Goal: Task Accomplishment & Management: Manage account settings

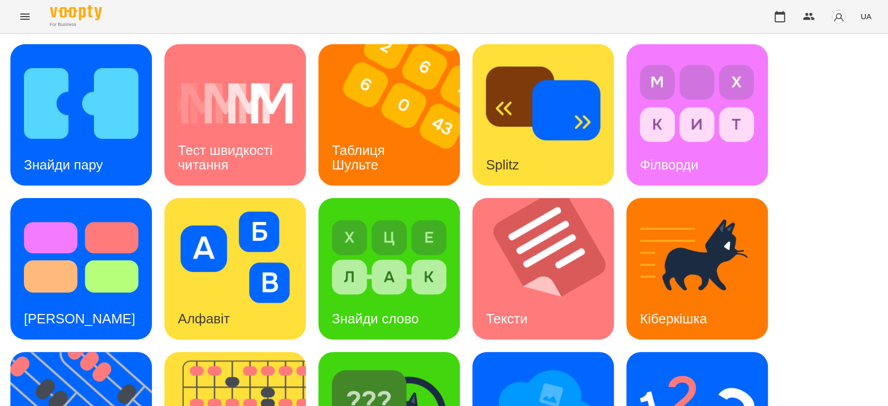
scroll to position [251, 0]
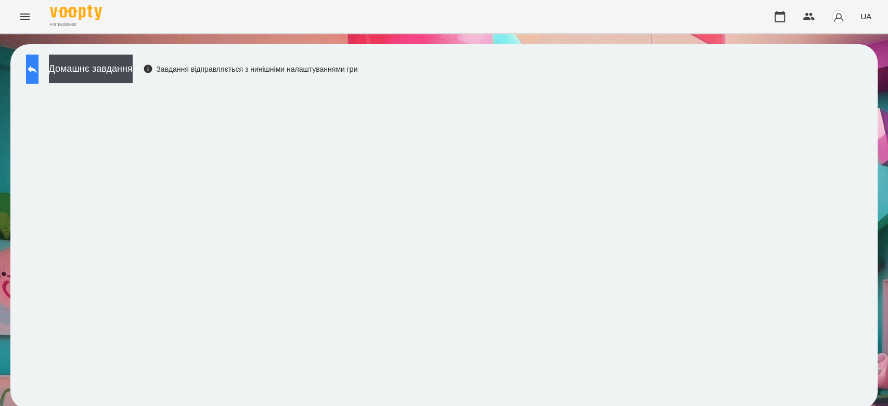
click at [38, 71] on icon at bounding box center [32, 69] width 12 height 12
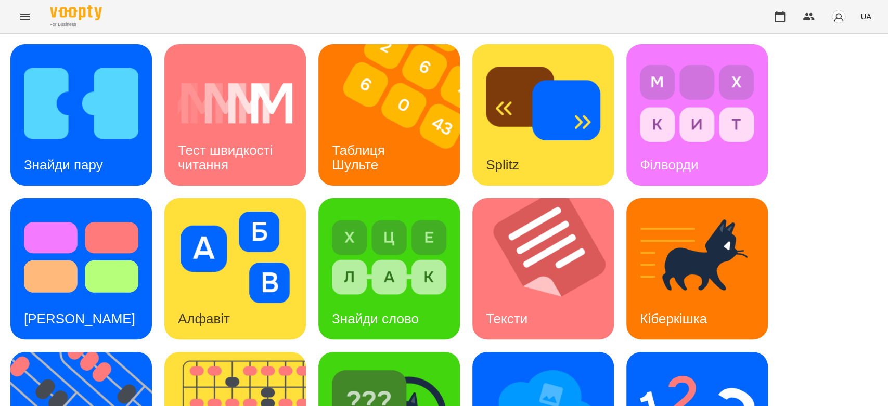
scroll to position [251, 0]
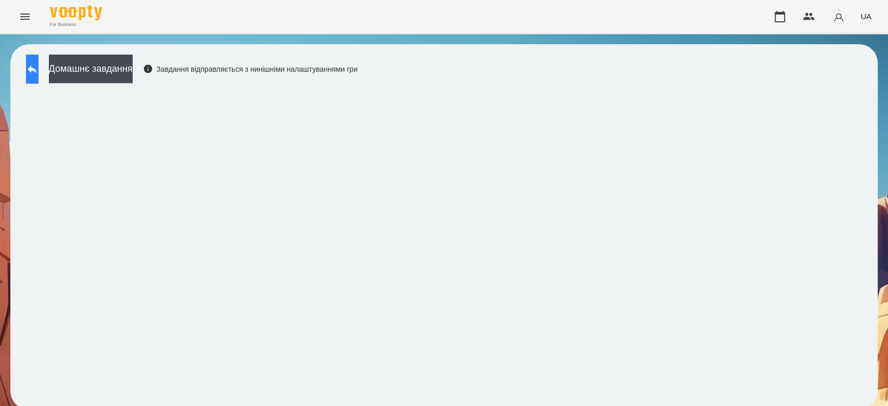
click at [38, 74] on icon at bounding box center [32, 69] width 12 height 12
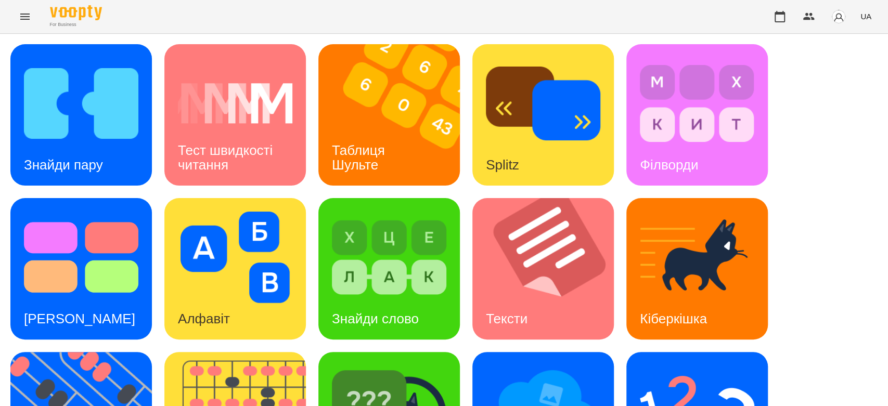
scroll to position [251, 0]
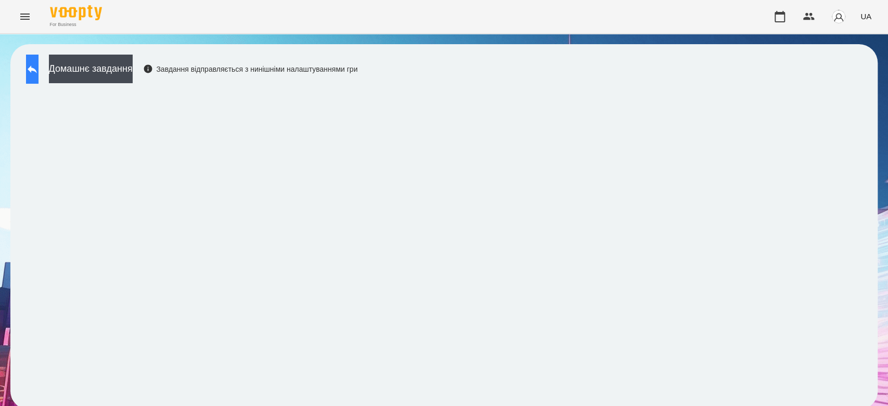
click at [37, 69] on icon at bounding box center [32, 70] width 9 height 8
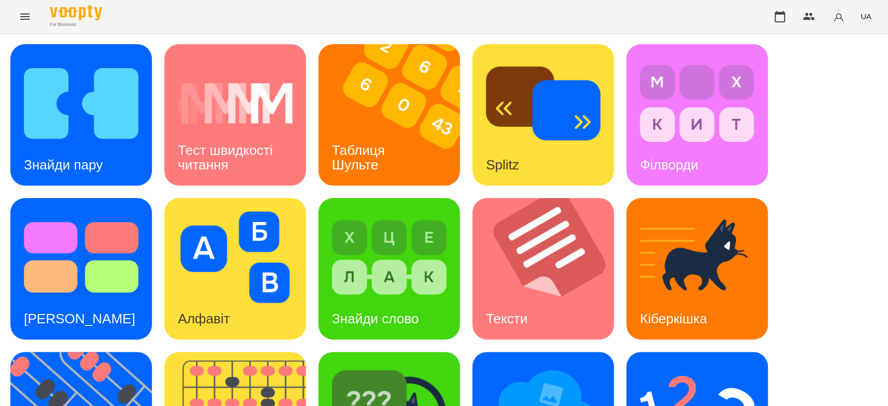
scroll to position [251, 0]
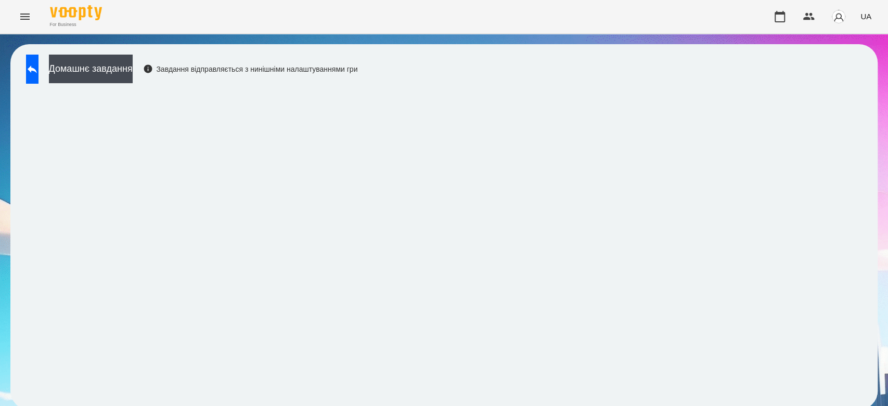
scroll to position [4, 0]
click at [133, 58] on button "Домашнє завдання" at bounding box center [91, 69] width 84 height 29
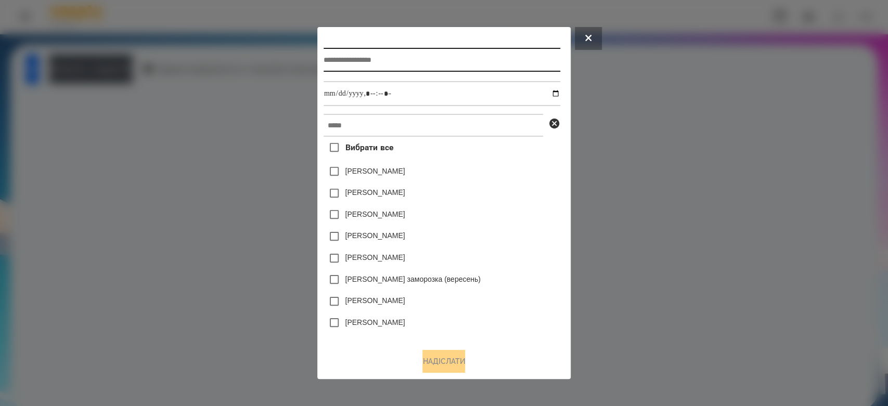
click at [395, 64] on input "text" at bounding box center [442, 60] width 237 height 24
type input "*******"
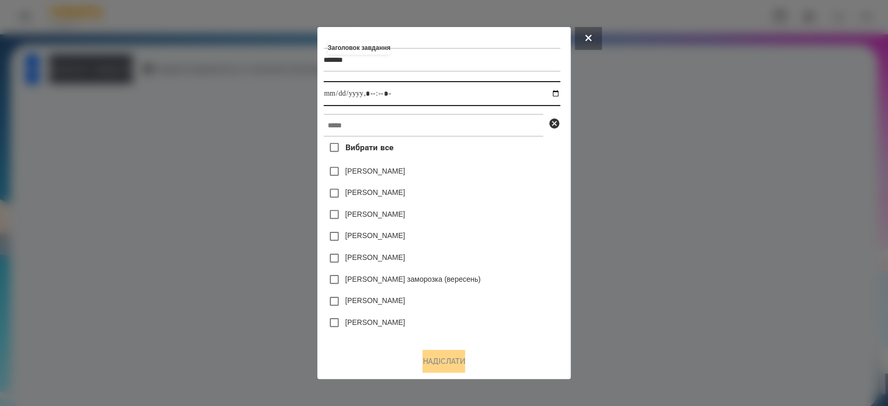
click at [560, 92] on input "datetime-local" at bounding box center [442, 93] width 237 height 25
type input "**********"
click at [518, 179] on div "Яна Щербакова" at bounding box center [442, 172] width 237 height 22
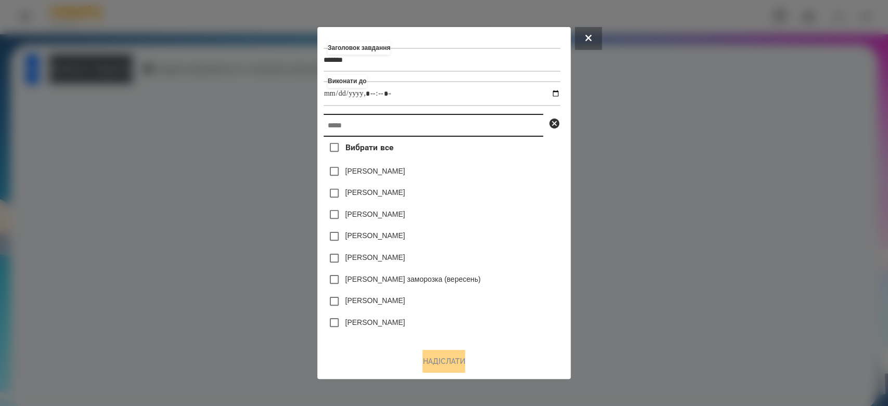
click at [506, 130] on input "text" at bounding box center [433, 125] width 219 height 23
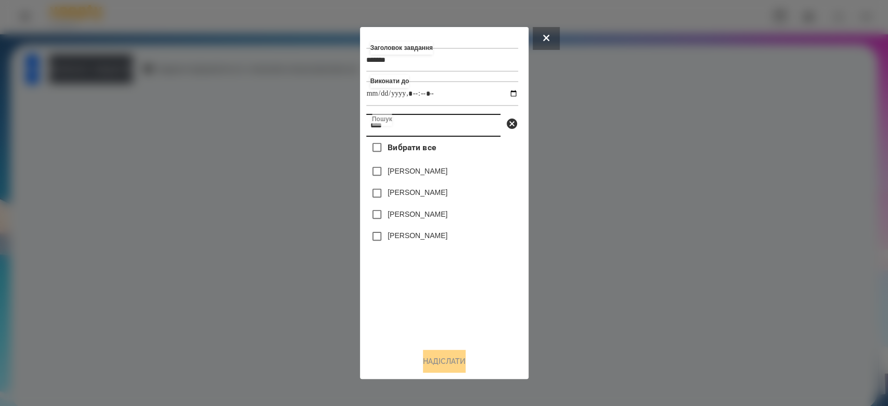
type input "****"
click at [408, 173] on label "[PERSON_NAME]" at bounding box center [417, 171] width 60 height 10
click at [449, 364] on button "Надіслати" at bounding box center [444, 361] width 43 height 23
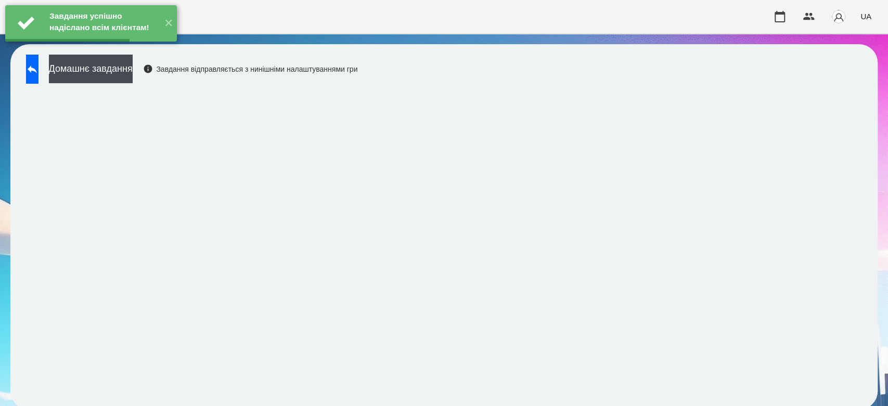
click at [133, 72] on button "Домашнє завдання" at bounding box center [91, 69] width 84 height 29
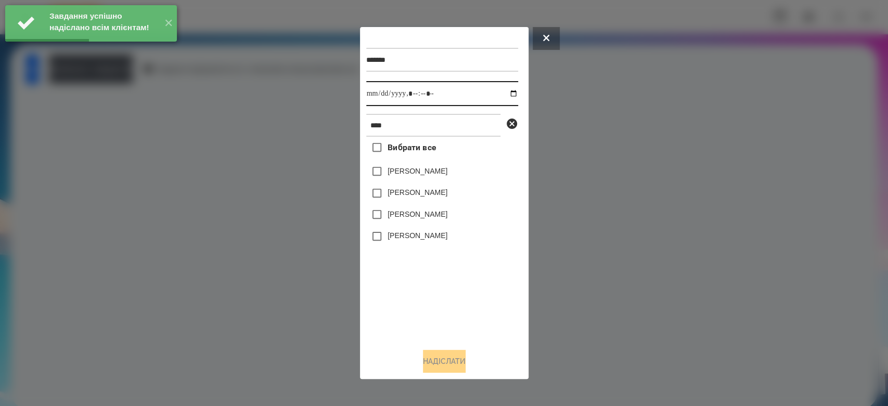
click at [507, 93] on input "datetime-local" at bounding box center [442, 93] width 152 height 25
type input "**********"
click at [444, 295] on div "Вибрати все Кінах Назарій Онікіна Єва Валерія Севонькіна Єсенія Лікіна" at bounding box center [442, 238] width 152 height 203
click at [428, 170] on label "[PERSON_NAME]" at bounding box center [417, 171] width 60 height 10
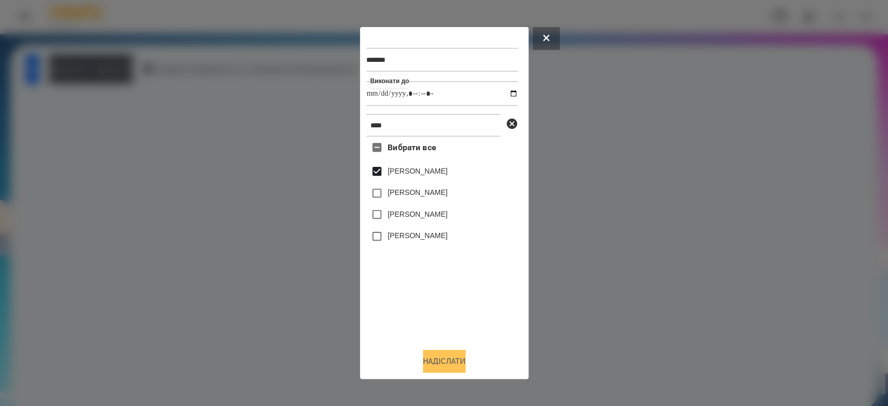
click at [451, 367] on button "Надіслати" at bounding box center [444, 361] width 43 height 23
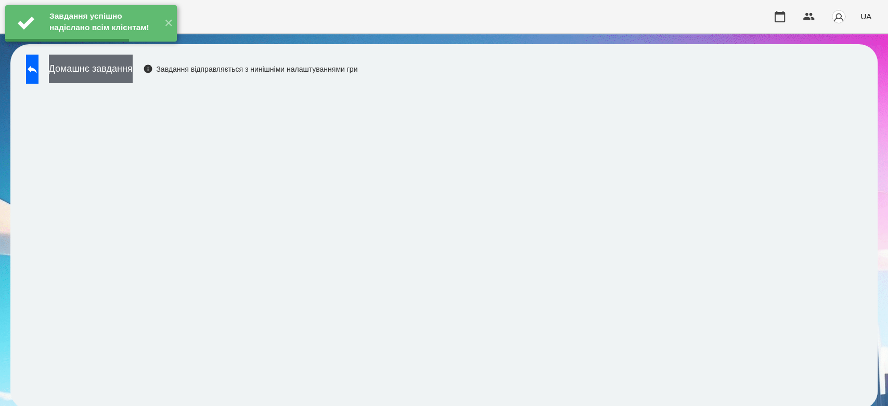
click at [133, 62] on button "Домашнє завдання" at bounding box center [91, 69] width 84 height 29
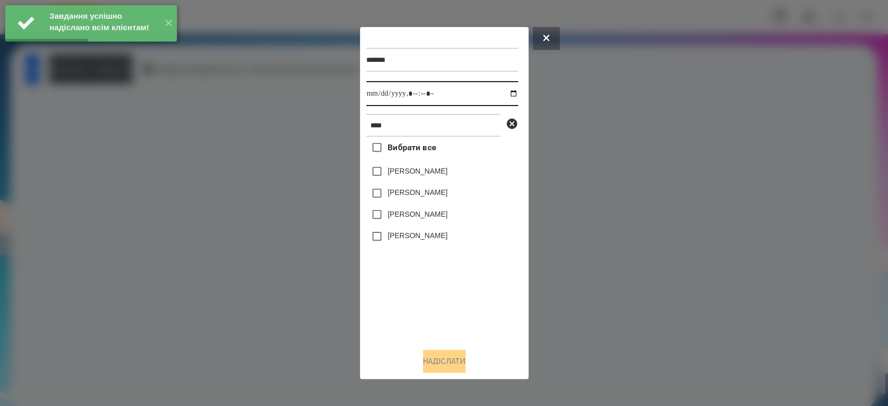
click at [504, 95] on input "datetime-local" at bounding box center [442, 93] width 152 height 25
type input "**********"
drag, startPoint x: 454, startPoint y: 330, endPoint x: 451, endPoint y: 262, distance: 67.7
click at [454, 330] on div "Вибрати все Кінах Назарій Онікіна Єва Валерія Севонькіна Єсенія Лікіна" at bounding box center [442, 238] width 152 height 203
click at [424, 170] on label "[PERSON_NAME]" at bounding box center [417, 171] width 60 height 10
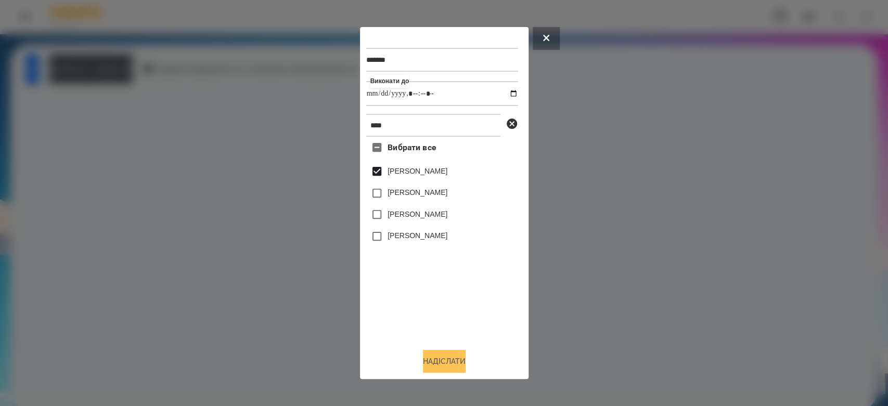
click at [449, 361] on button "Надіслати" at bounding box center [444, 361] width 43 height 23
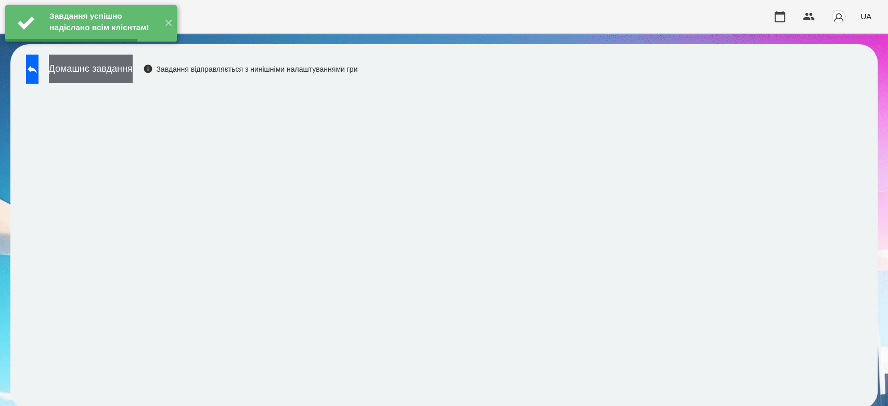
click at [133, 68] on button "Домашнє завдання" at bounding box center [91, 69] width 84 height 29
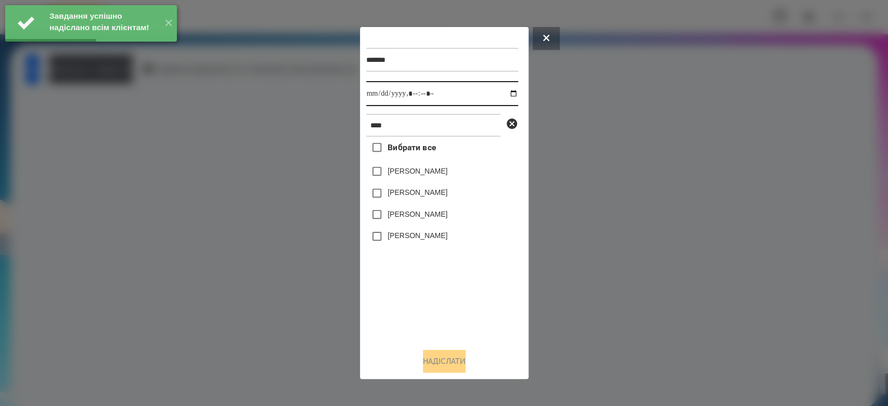
click at [503, 96] on input "datetime-local" at bounding box center [442, 93] width 152 height 25
type input "**********"
drag, startPoint x: 481, startPoint y: 308, endPoint x: 458, endPoint y: 261, distance: 52.3
click at [481, 308] on div "Вибрати все Кінах Назарій Онікіна Єва Валерія Севонькіна Єсенія Лікіна" at bounding box center [442, 238] width 152 height 203
click at [425, 173] on label "[PERSON_NAME]" at bounding box center [417, 171] width 60 height 10
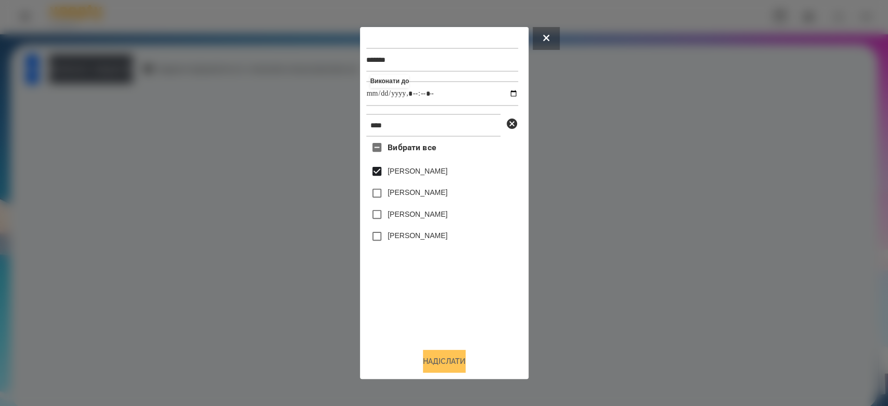
click at [447, 361] on button "Надіслати" at bounding box center [444, 361] width 43 height 23
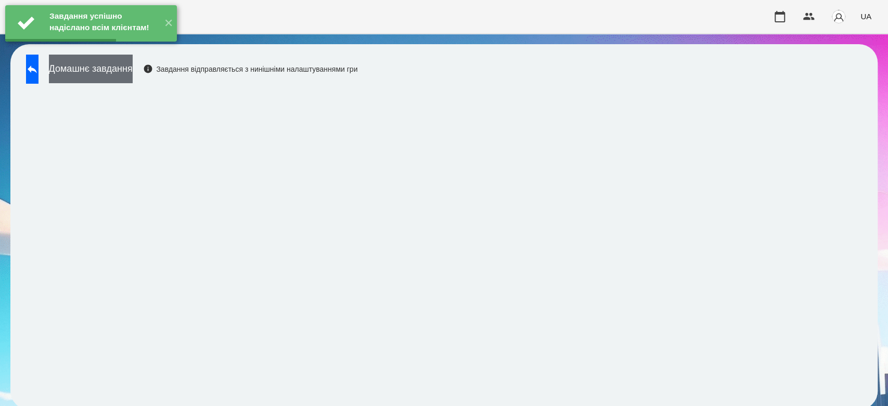
click at [133, 74] on button "Домашнє завдання" at bounding box center [91, 69] width 84 height 29
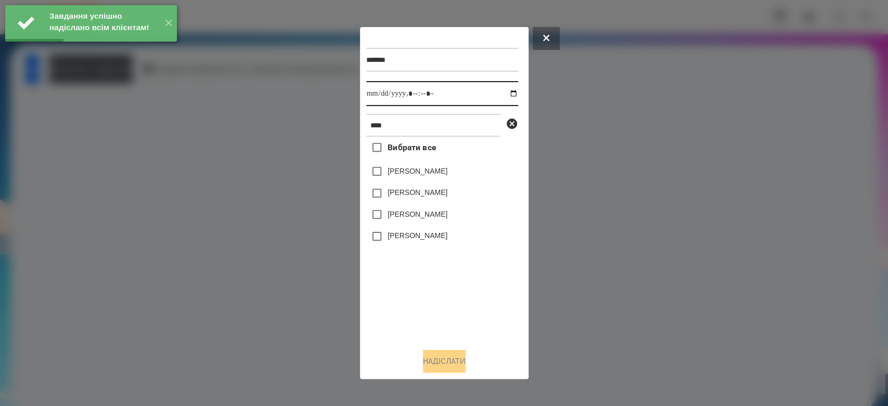
click at [505, 94] on input "datetime-local" at bounding box center [442, 93] width 152 height 25
type input "**********"
click at [462, 291] on div "Вибрати все Кінах Назарій Онікіна Єва Валерія Севонькіна Єсенія Лікіна" at bounding box center [442, 238] width 152 height 203
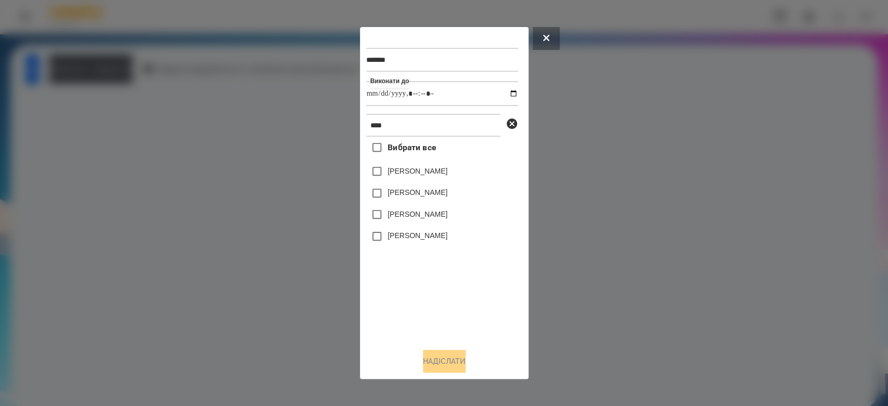
click at [420, 171] on label "[PERSON_NAME]" at bounding box center [417, 171] width 60 height 10
click at [440, 368] on button "Надіслати" at bounding box center [444, 361] width 43 height 23
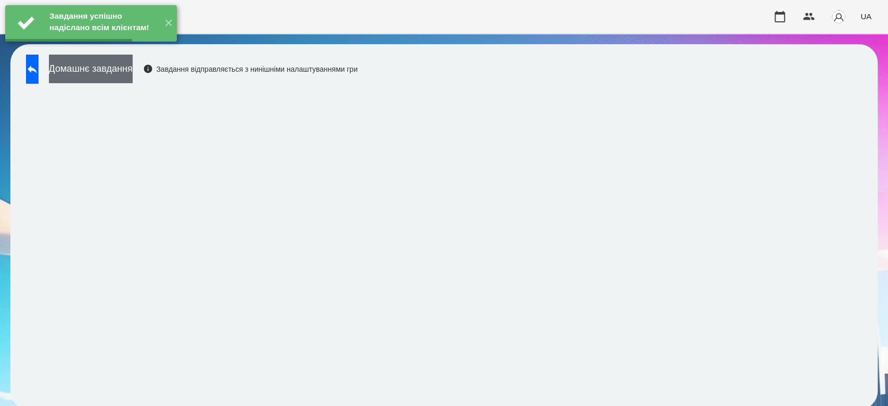
click at [133, 64] on button "Домашнє завдання" at bounding box center [91, 69] width 84 height 29
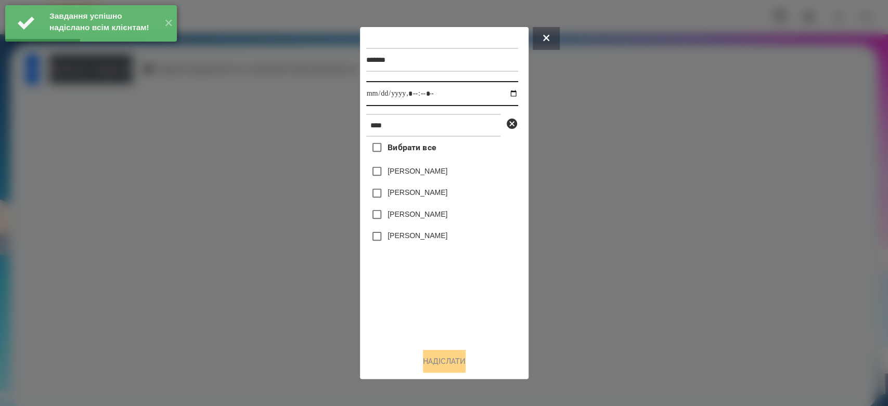
click at [498, 94] on input "datetime-local" at bounding box center [442, 93] width 152 height 25
click at [504, 98] on input "datetime-local" at bounding box center [442, 93] width 152 height 25
type input "**********"
drag, startPoint x: 420, startPoint y: 315, endPoint x: 399, endPoint y: 214, distance: 103.6
click at [420, 315] on div "Вибрати все Кінах Назарій Онікіна Єва Валерія Севонькіна Єсенія Лікіна" at bounding box center [442, 238] width 152 height 203
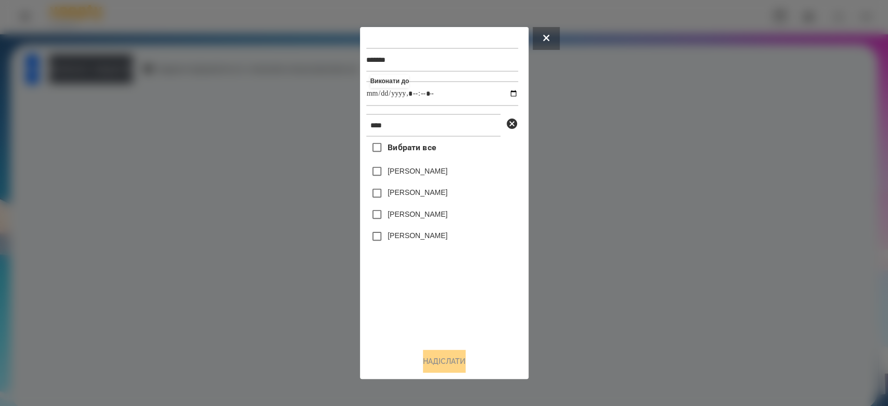
click at [405, 170] on label "[PERSON_NAME]" at bounding box center [417, 171] width 60 height 10
click at [439, 365] on button "Надіслати" at bounding box center [444, 361] width 43 height 23
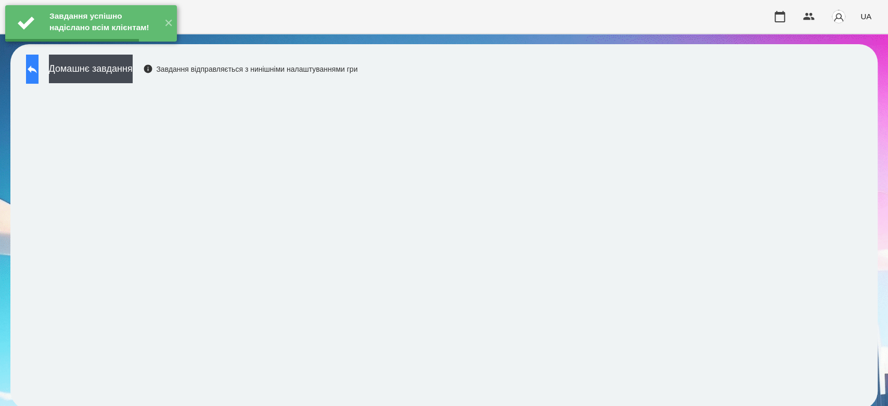
click at [38, 68] on button at bounding box center [32, 69] width 12 height 29
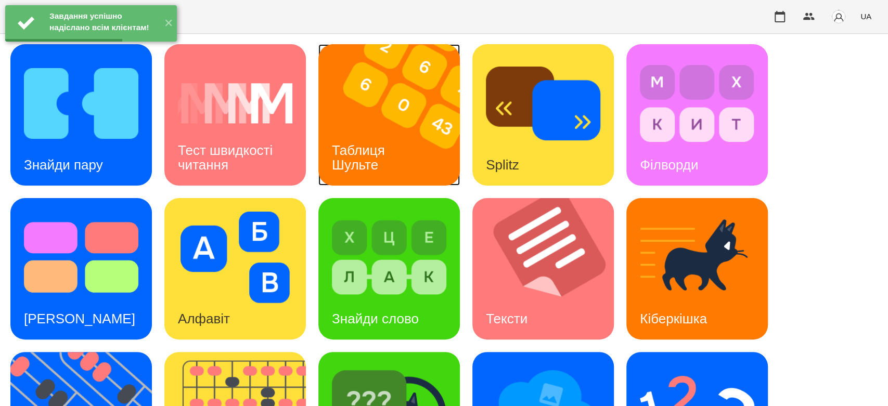
click at [396, 112] on img at bounding box center [395, 114] width 154 height 141
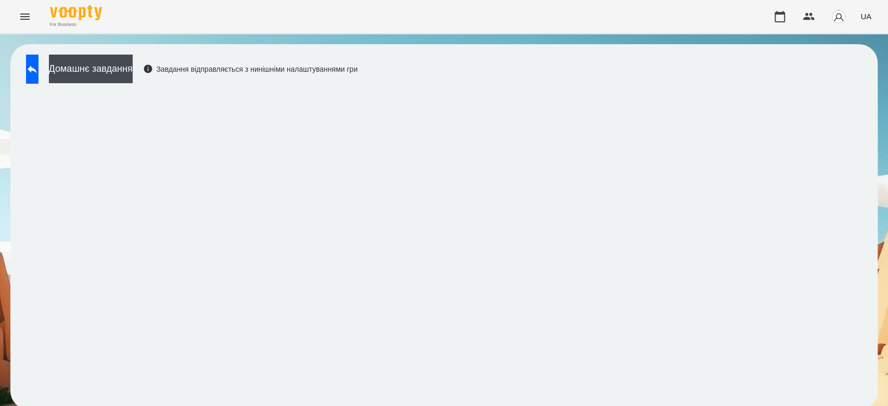
scroll to position [4, 0]
click at [38, 76] on button at bounding box center [32, 69] width 12 height 29
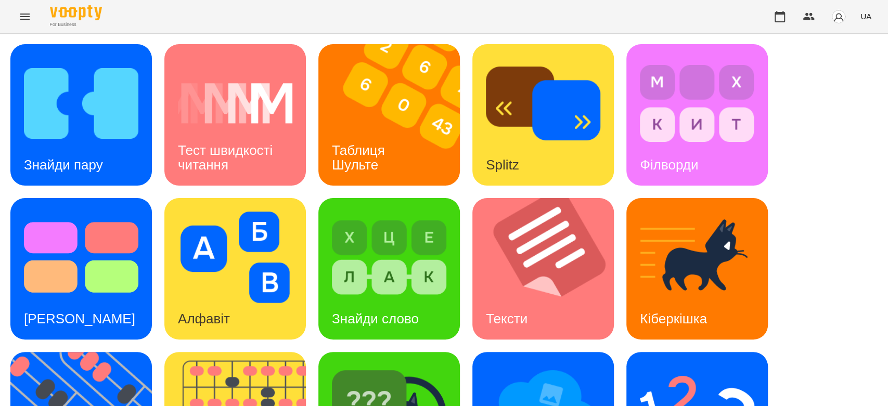
scroll to position [251, 0]
click at [707, 366] on img at bounding box center [697, 412] width 114 height 92
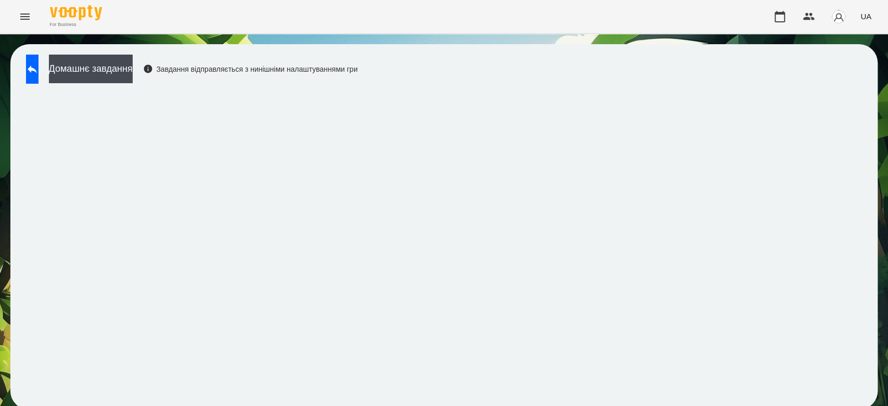
scroll to position [4, 0]
click at [37, 67] on icon at bounding box center [32, 70] width 9 height 8
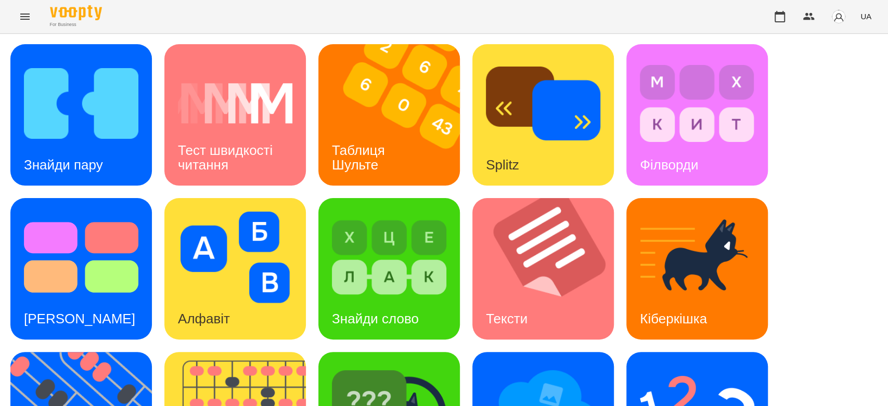
scroll to position [251, 0]
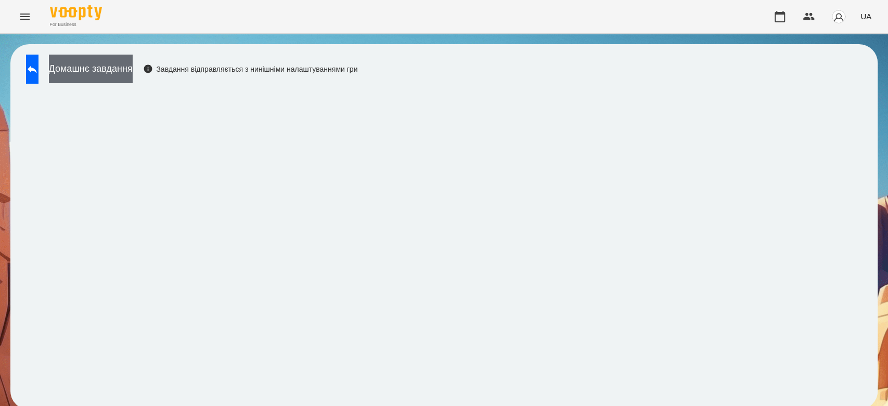
click at [121, 70] on button "Домашнє завдання" at bounding box center [91, 69] width 84 height 29
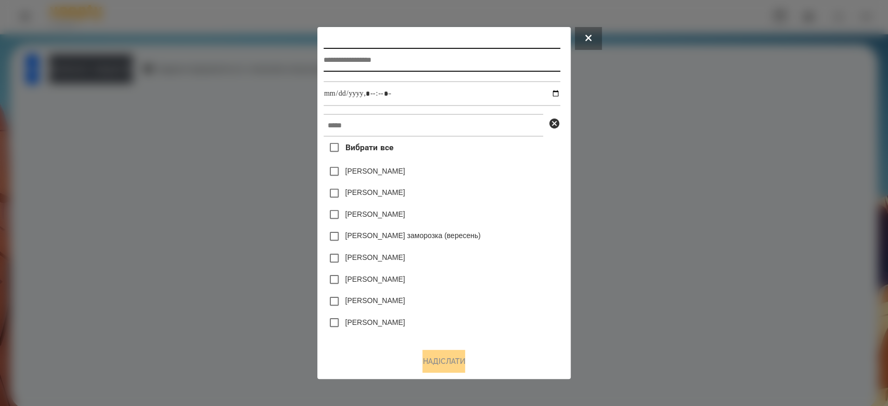
click at [445, 64] on input "text" at bounding box center [442, 60] width 237 height 24
type input "*********"
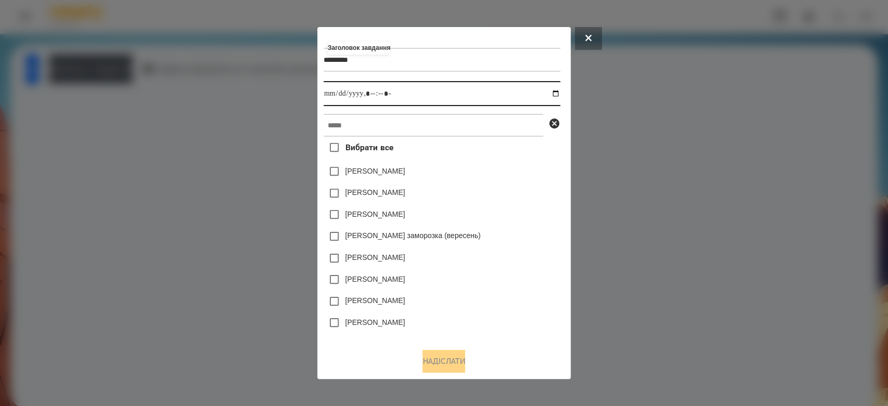
click at [558, 93] on input "datetime-local" at bounding box center [442, 93] width 237 height 25
type input "**********"
click at [560, 190] on div "Яна Щербакова" at bounding box center [442, 194] width 237 height 22
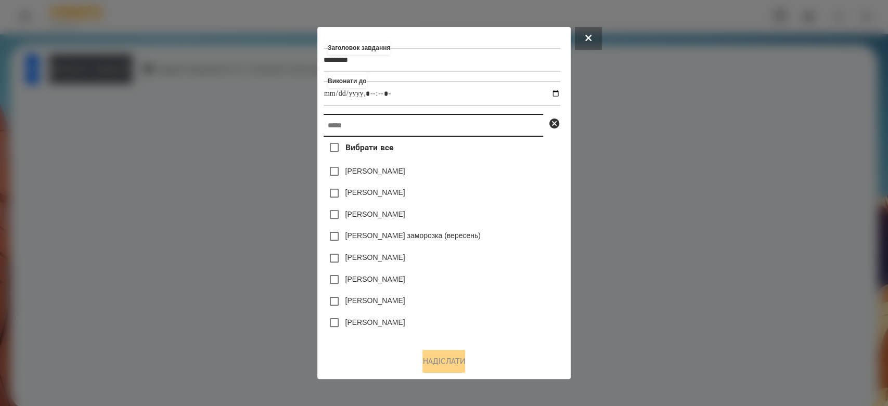
click at [504, 133] on input "text" at bounding box center [433, 125] width 219 height 23
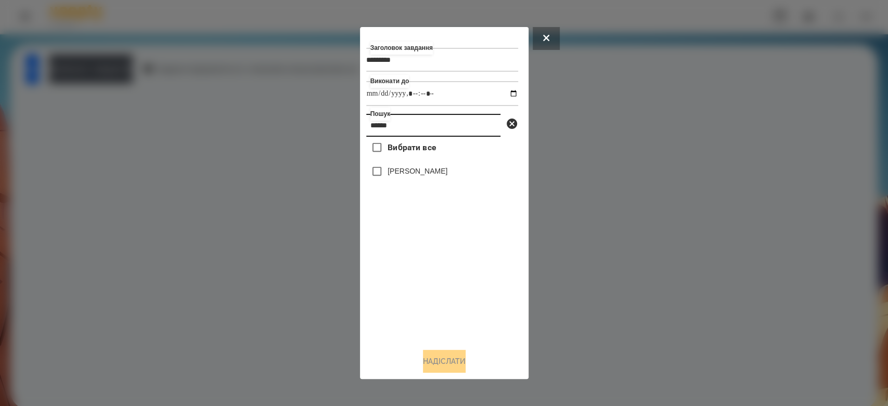
type input "******"
click at [438, 175] on label "[PERSON_NAME]" at bounding box center [417, 171] width 60 height 10
click at [447, 176] on label "[PERSON_NAME]" at bounding box center [417, 171] width 60 height 10
click at [449, 367] on button "Надіслати" at bounding box center [444, 361] width 43 height 23
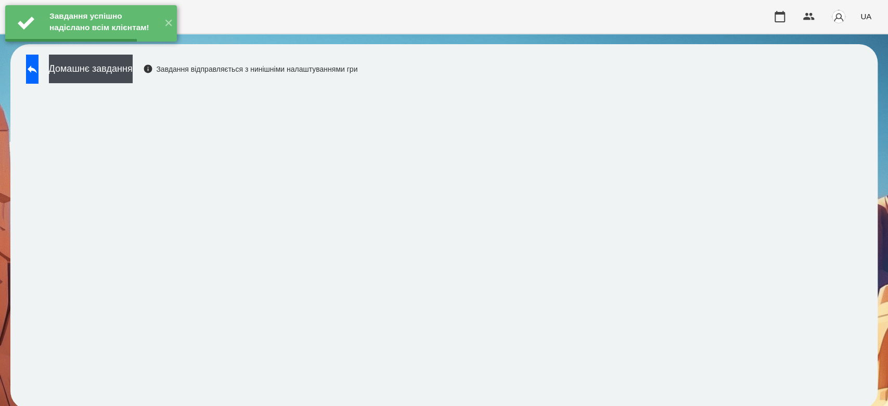
click at [133, 75] on button "Домашнє завдання" at bounding box center [91, 69] width 84 height 29
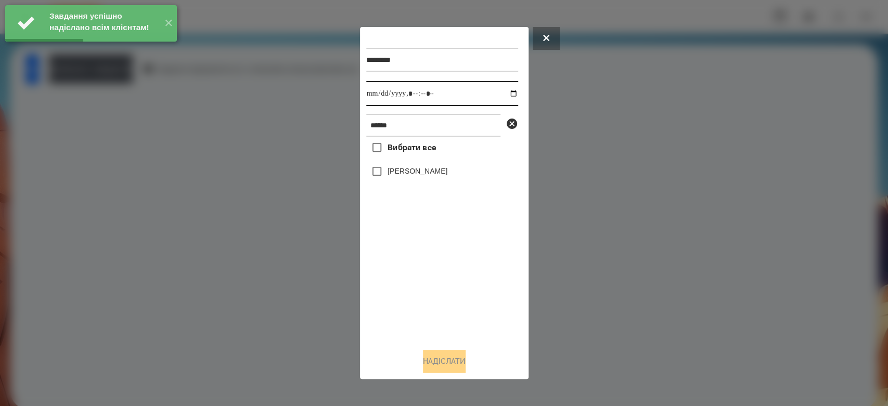
click at [506, 95] on input "datetime-local" at bounding box center [442, 93] width 152 height 25
type input "**********"
click at [466, 292] on div "Вибрати все Криваль Ангеліна" at bounding box center [442, 238] width 152 height 203
click at [430, 171] on label "[PERSON_NAME]" at bounding box center [417, 171] width 60 height 10
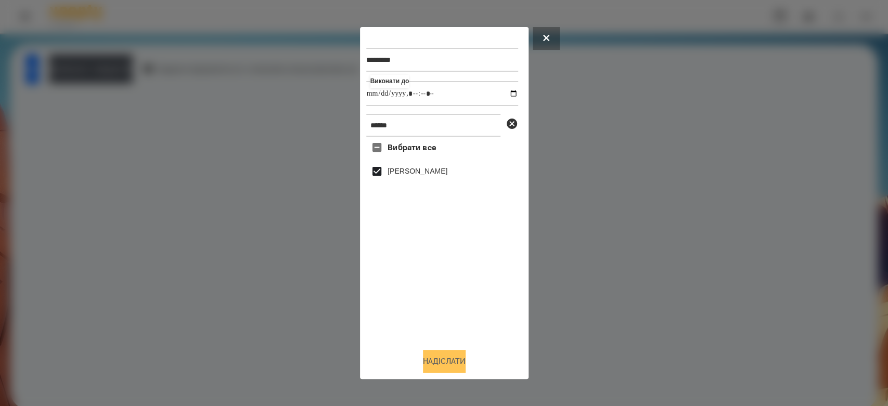
click at [448, 362] on button "Надіслати" at bounding box center [444, 361] width 43 height 23
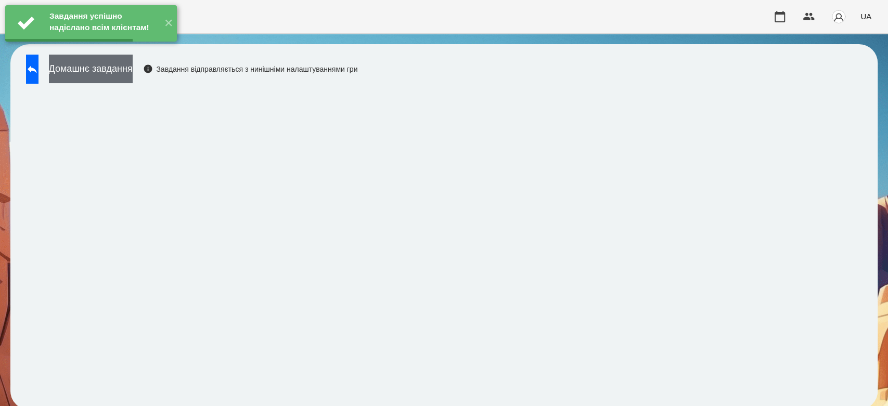
click at [133, 78] on button "Домашнє завдання" at bounding box center [91, 69] width 84 height 29
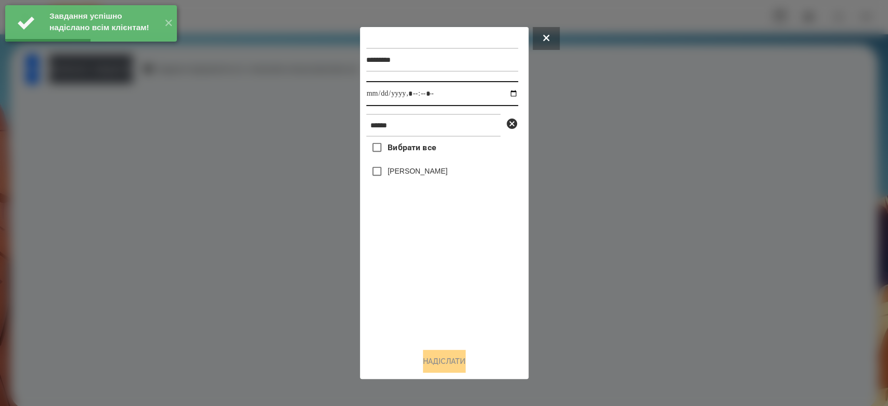
click at [510, 95] on input "datetime-local" at bounding box center [442, 93] width 152 height 25
type input "**********"
click at [458, 296] on div "Вибрати все Криваль Ангеліна" at bounding box center [442, 238] width 152 height 203
click at [422, 176] on label "[PERSON_NAME]" at bounding box center [417, 171] width 60 height 10
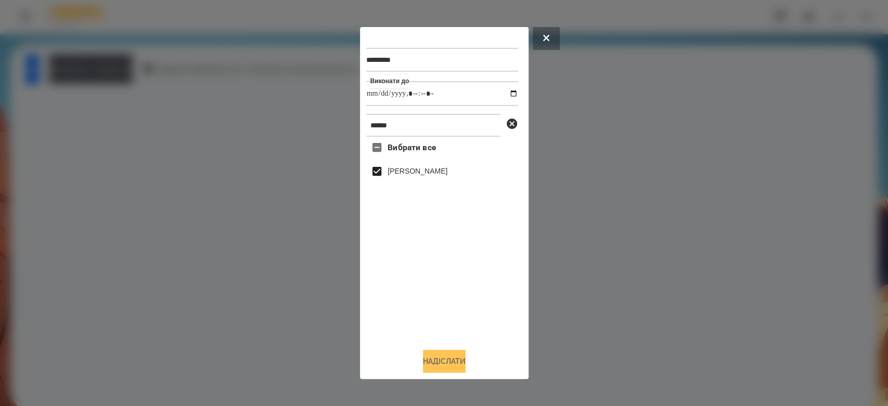
click at [436, 356] on button "Надіслати" at bounding box center [444, 361] width 43 height 23
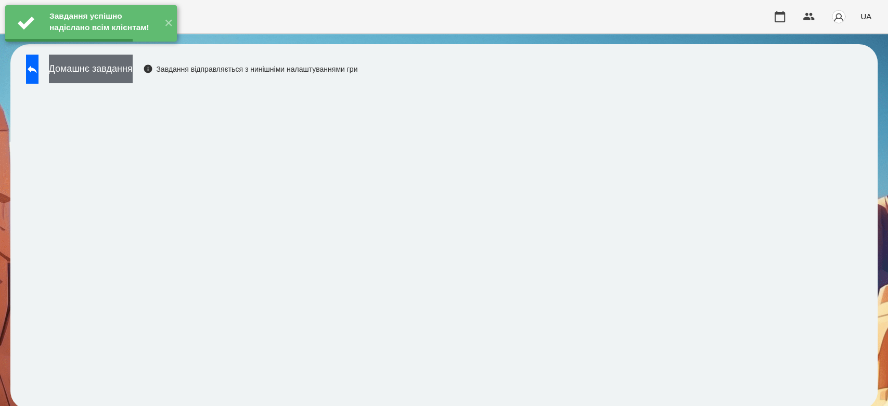
click at [133, 75] on button "Домашнє завдання" at bounding box center [91, 69] width 84 height 29
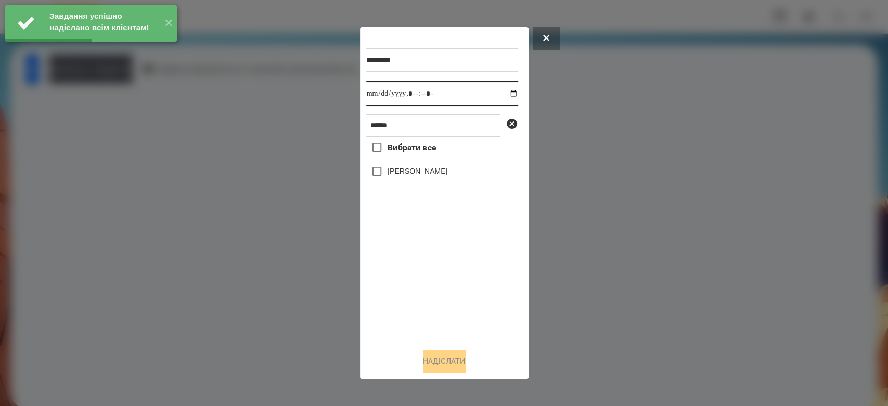
click at [506, 90] on input "datetime-local" at bounding box center [442, 93] width 152 height 25
type input "**********"
drag, startPoint x: 454, startPoint y: 299, endPoint x: 452, endPoint y: 276, distance: 22.9
click at [454, 299] on div "Вибрати все Криваль Ангеліна" at bounding box center [442, 238] width 152 height 203
click at [428, 172] on label "[PERSON_NAME]" at bounding box center [417, 171] width 60 height 10
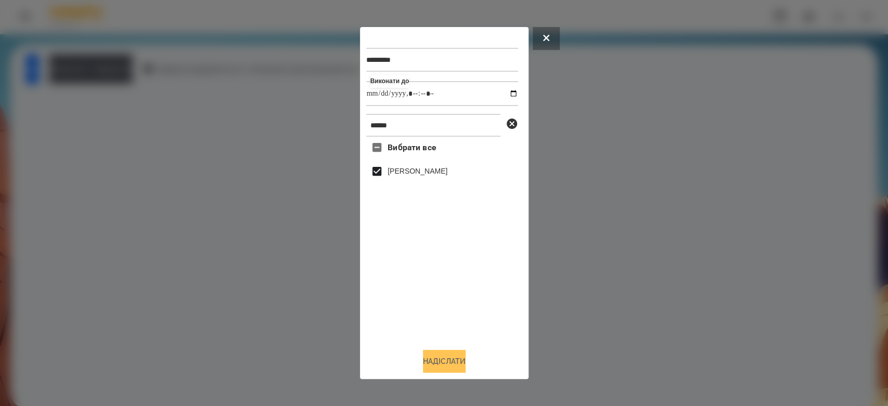
click at [464, 364] on button "Надіслати" at bounding box center [444, 361] width 43 height 23
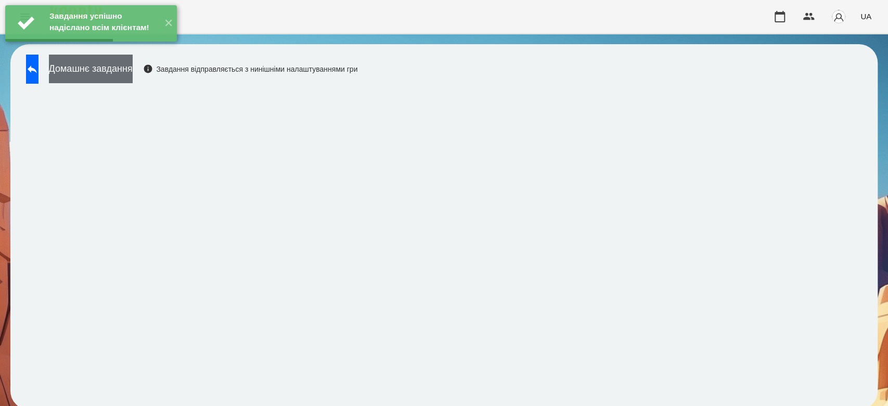
click at [133, 73] on button "Домашнє завдання" at bounding box center [91, 69] width 84 height 29
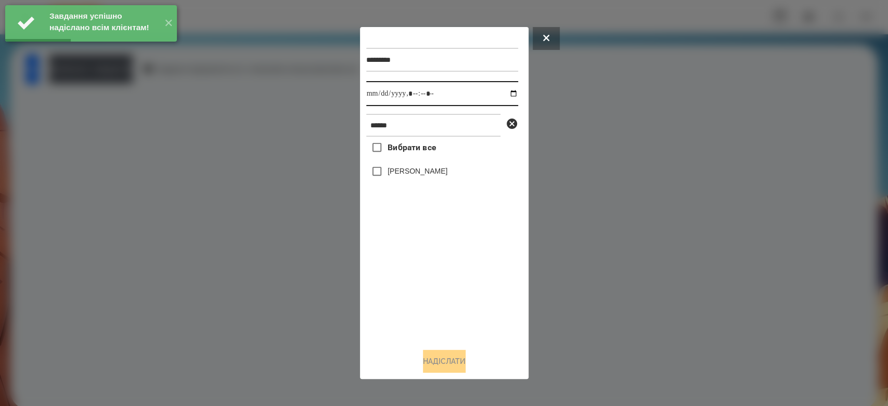
click at [506, 93] on input "datetime-local" at bounding box center [442, 93] width 152 height 25
type input "**********"
drag, startPoint x: 441, startPoint y: 289, endPoint x: 425, endPoint y: 247, distance: 44.9
click at [441, 289] on div "Вибрати все Криваль Ангеліна" at bounding box center [442, 238] width 152 height 203
click at [420, 171] on label "[PERSON_NAME]" at bounding box center [417, 171] width 60 height 10
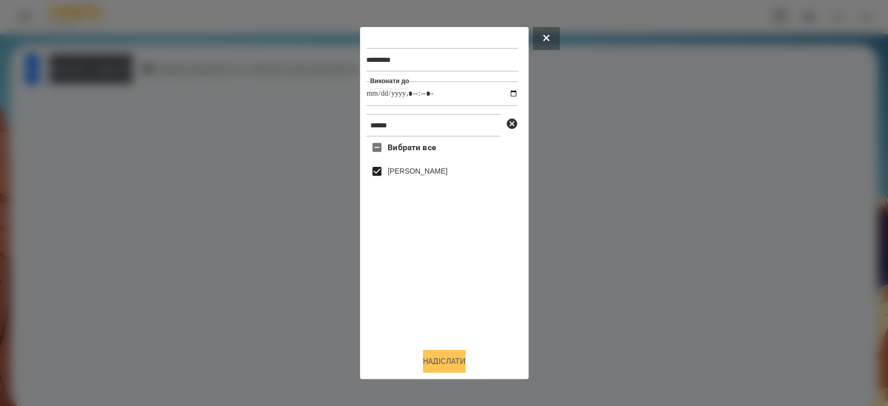
click at [456, 357] on button "Надіслати" at bounding box center [444, 361] width 43 height 23
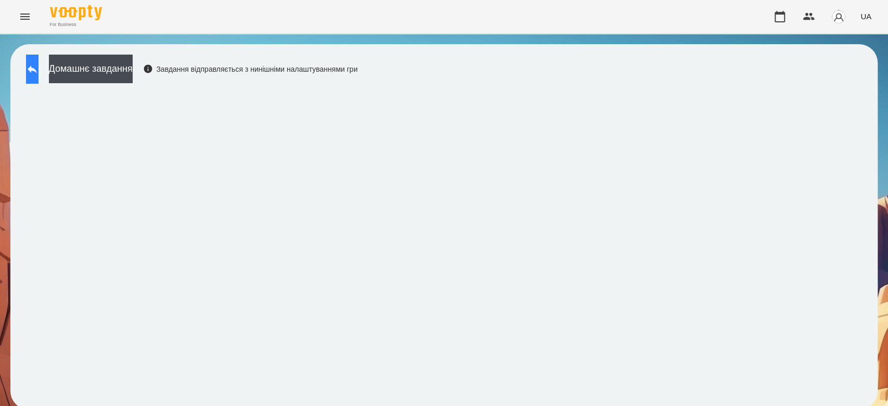
click at [38, 76] on button at bounding box center [32, 69] width 12 height 29
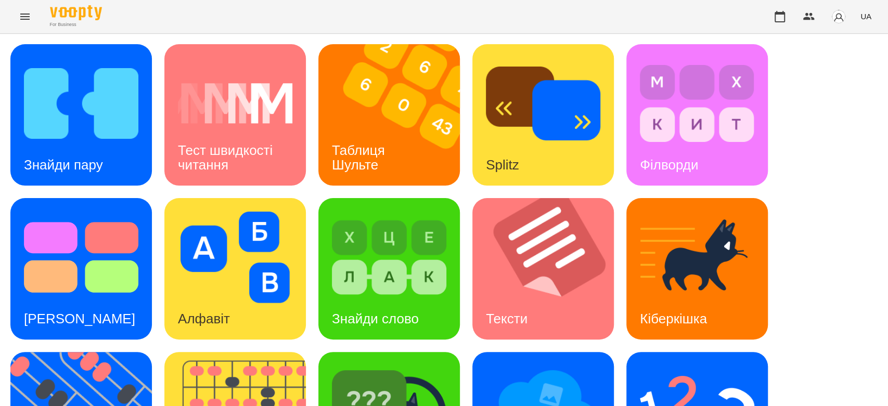
scroll to position [251, 0]
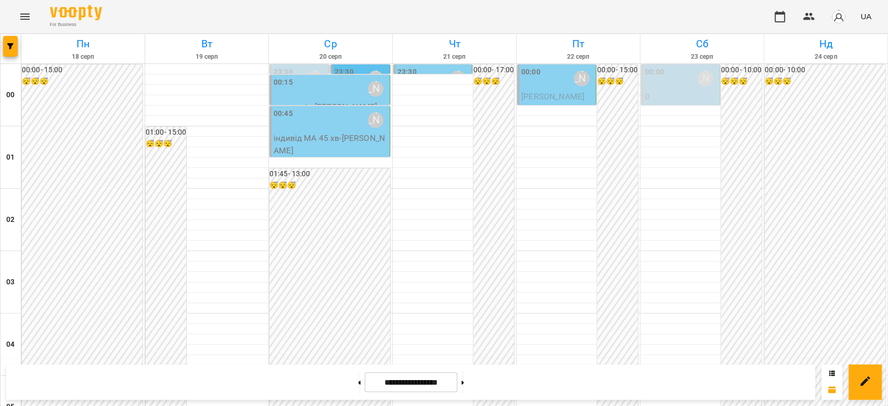
scroll to position [1203, 0]
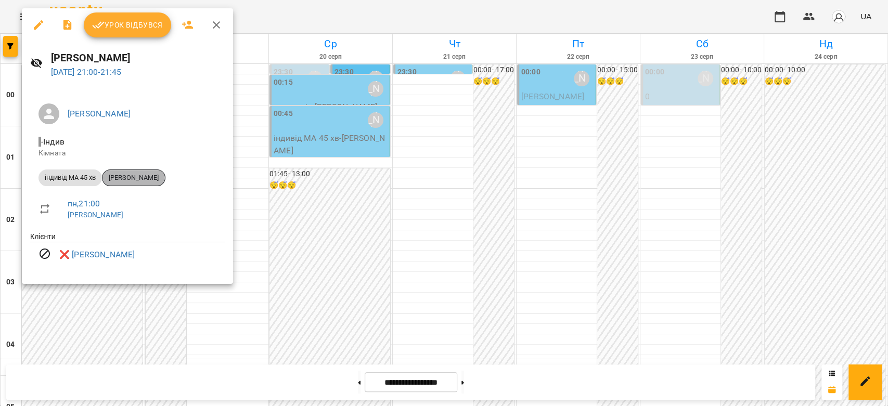
click at [143, 175] on div "[PERSON_NAME]" at bounding box center [133, 178] width 63 height 17
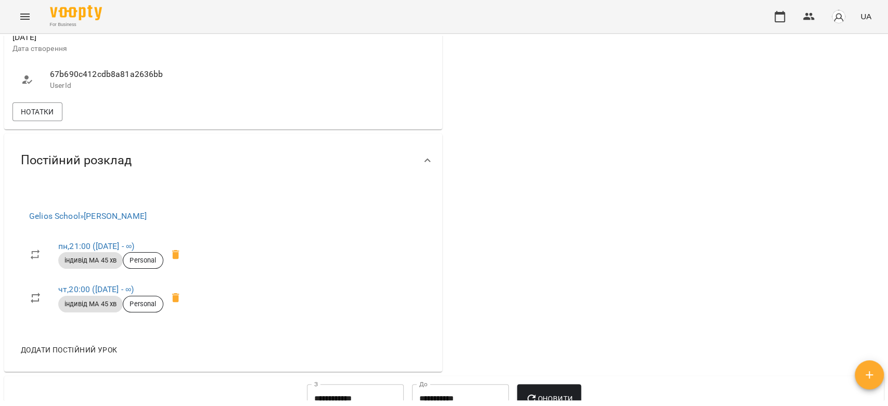
scroll to position [751, 0]
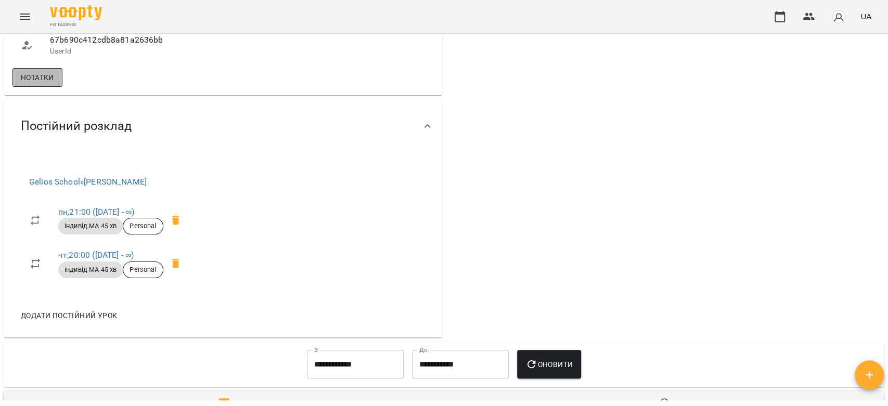
click at [51, 84] on span "Нотатки" at bounding box center [37, 77] width 33 height 12
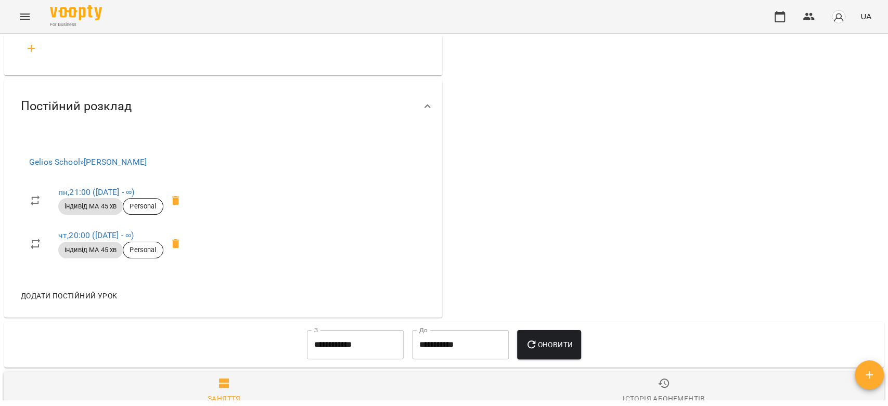
scroll to position [1618, 0]
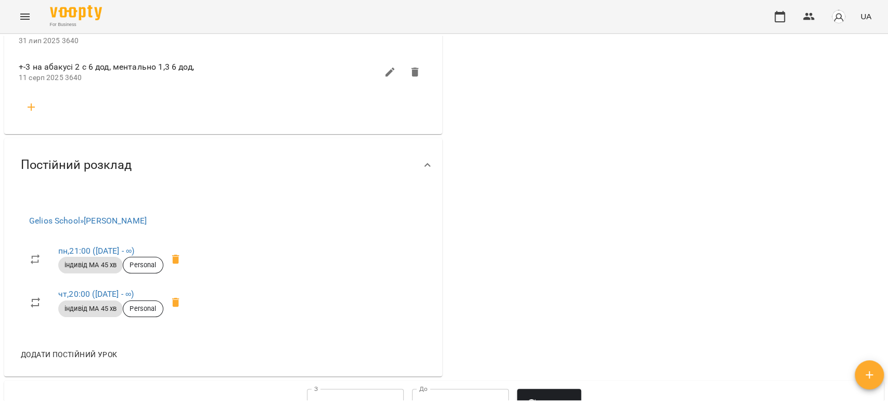
click at [29, 113] on icon "button" at bounding box center [31, 107] width 12 height 12
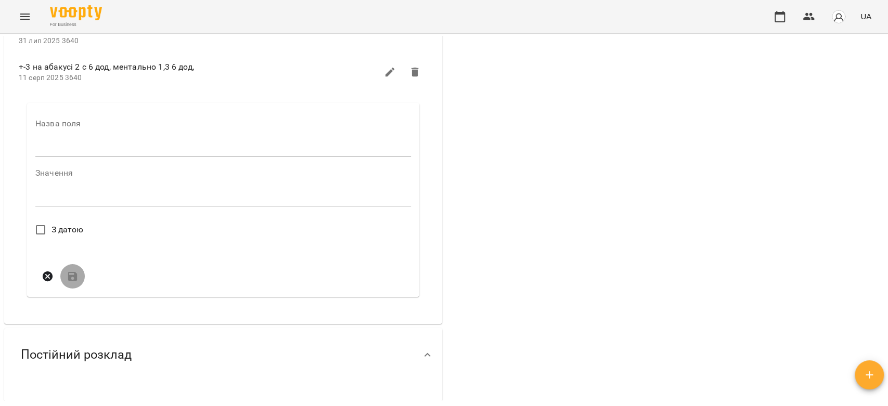
click at [71, 161] on div "Назва поля" at bounding box center [223, 140] width 376 height 41
drag, startPoint x: 92, startPoint y: 199, endPoint x: 94, endPoint y: 207, distance: 8.6
click at [92, 157] on input "text" at bounding box center [223, 148] width 376 height 17
type input "****"
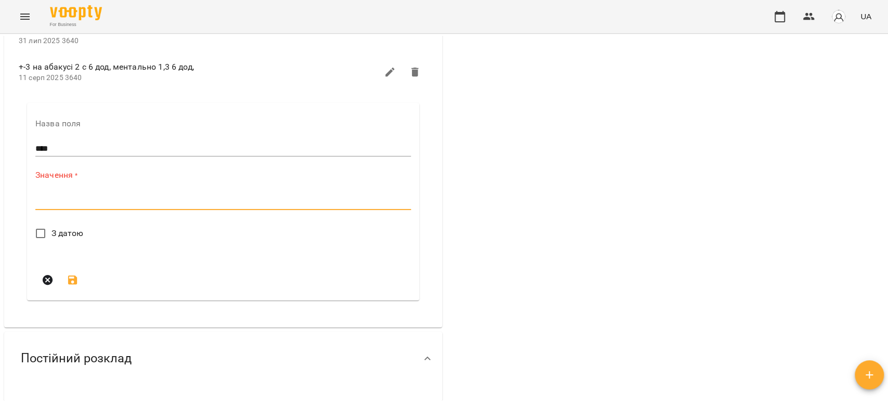
click at [106, 206] on textarea at bounding box center [223, 202] width 376 height 10
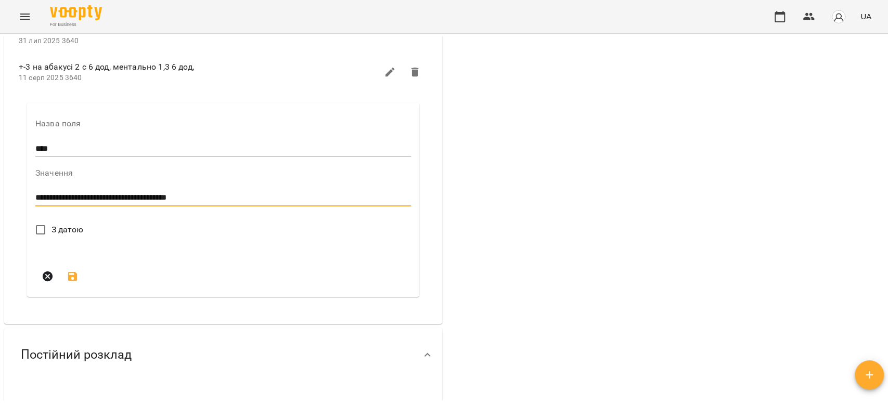
click at [224, 203] on textarea "**********" at bounding box center [220, 198] width 371 height 10
click at [267, 265] on form "**********" at bounding box center [223, 204] width 376 height 169
click at [270, 206] on div "**********" at bounding box center [223, 198] width 376 height 17
type textarea "**********"
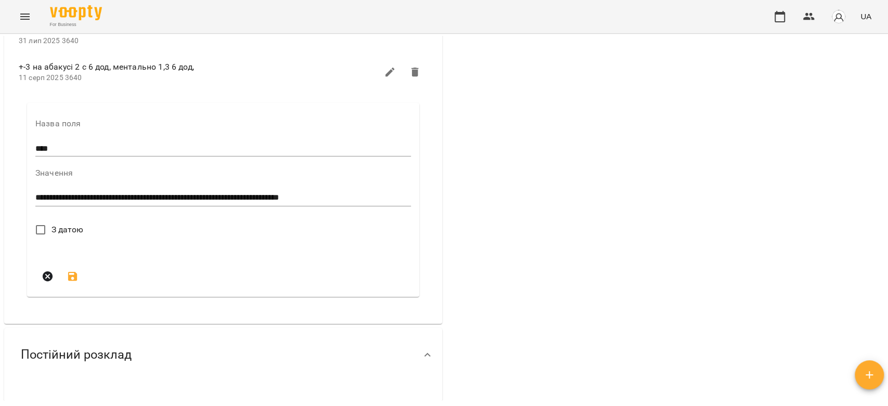
click at [70, 236] on span "З датою" at bounding box center [67, 230] width 32 height 12
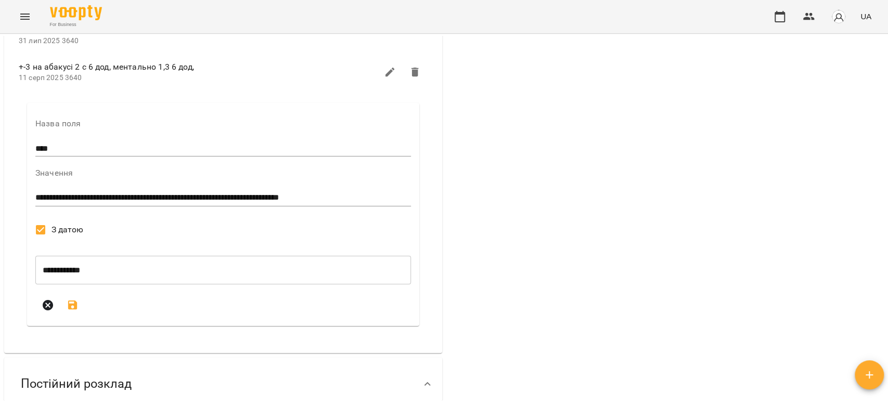
click at [75, 310] on icon "submit" at bounding box center [72, 305] width 9 height 9
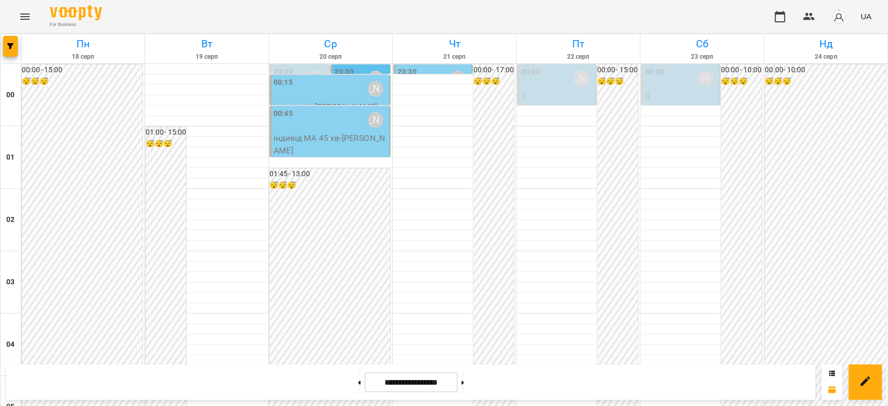
scroll to position [1203, 0]
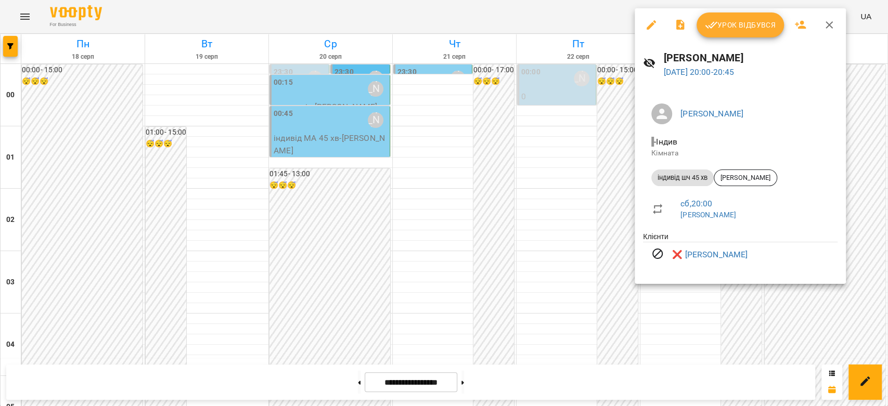
click at [552, 218] on div at bounding box center [444, 203] width 888 height 406
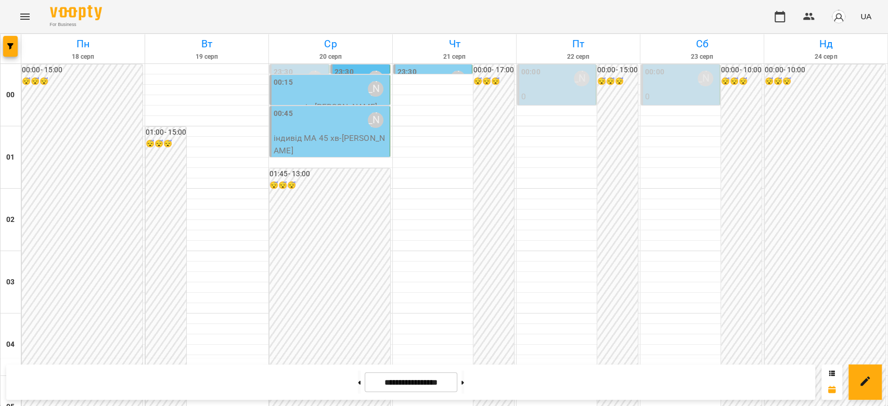
scroll to position [1087, 0]
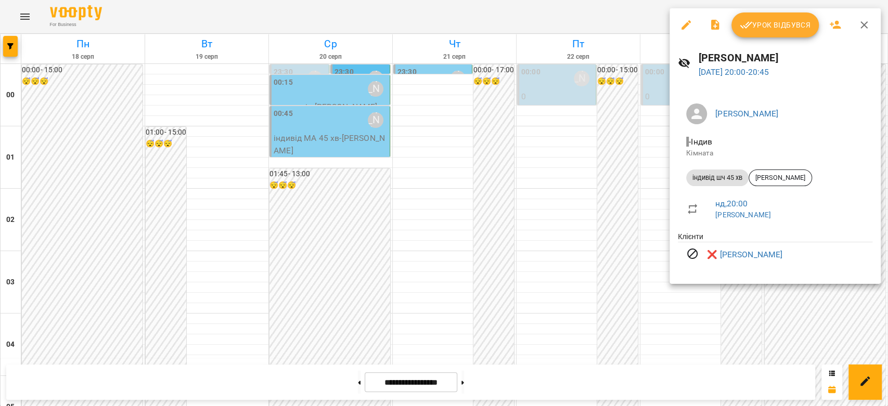
click at [603, 242] on div at bounding box center [444, 203] width 888 height 406
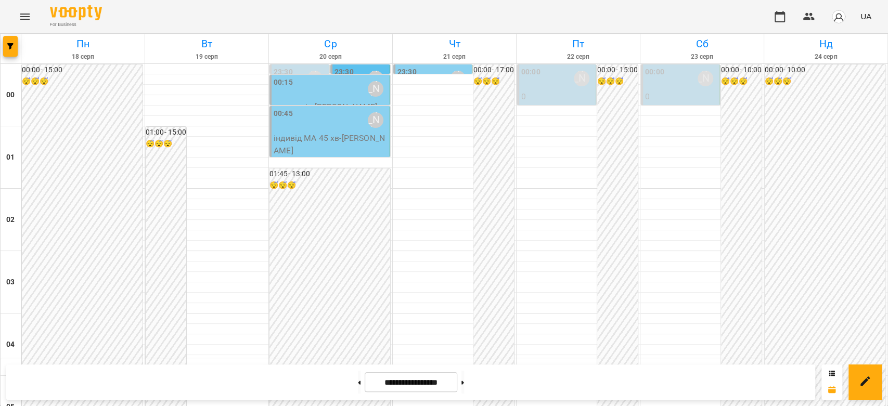
scroll to position [971, 0]
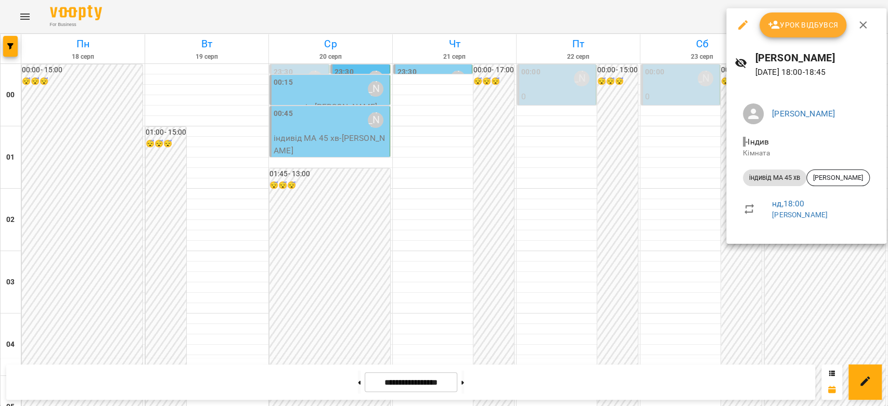
click at [667, 232] on div at bounding box center [444, 203] width 888 height 406
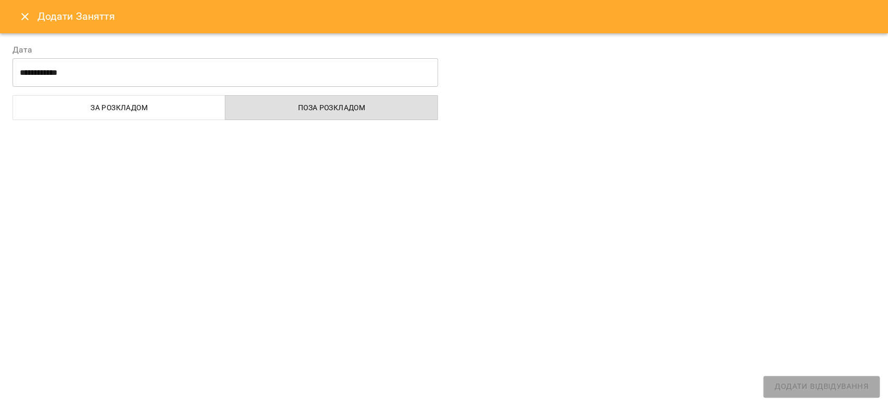
select select "**********"
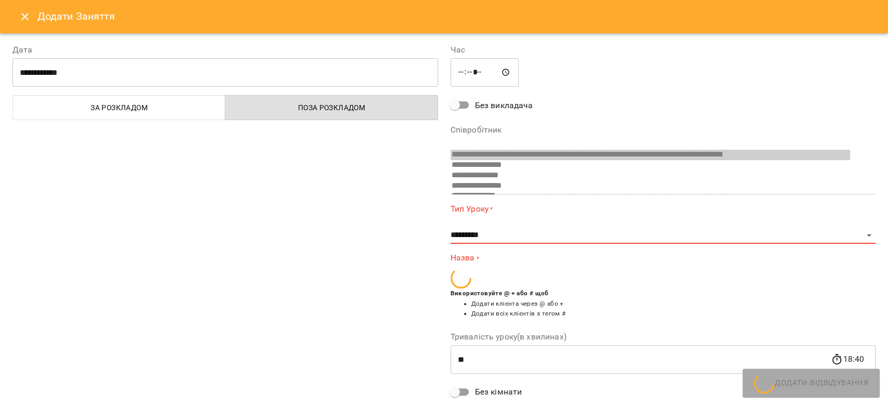
scroll to position [89, 0]
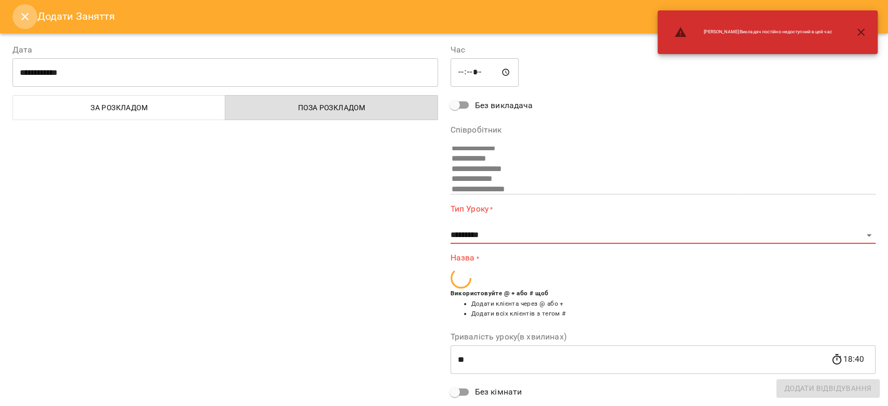
click at [19, 19] on icon "Close" at bounding box center [25, 16] width 12 height 12
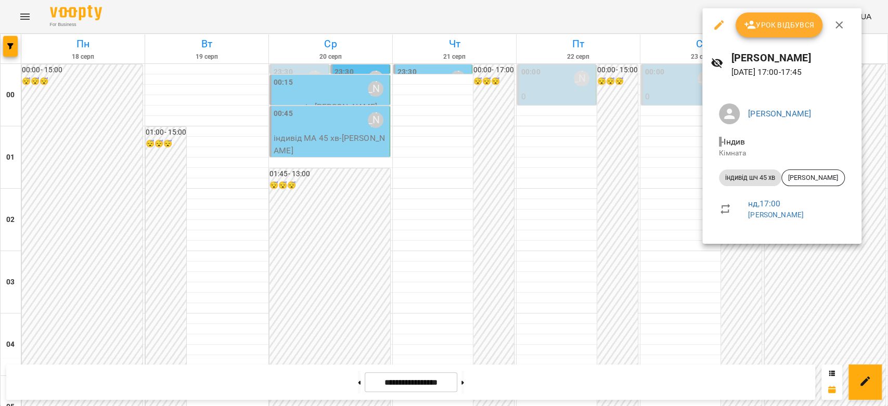
click at [578, 206] on div at bounding box center [444, 203] width 888 height 406
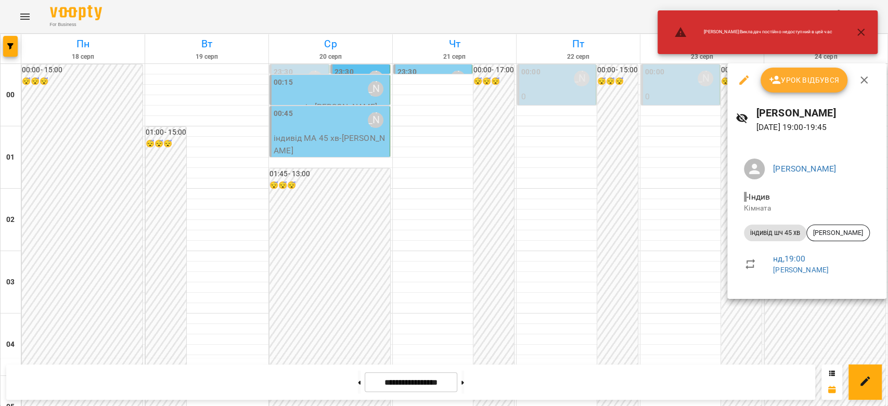
drag, startPoint x: 458, startPoint y: 208, endPoint x: 635, endPoint y: 217, distance: 177.1
click at [461, 209] on div at bounding box center [444, 203] width 888 height 406
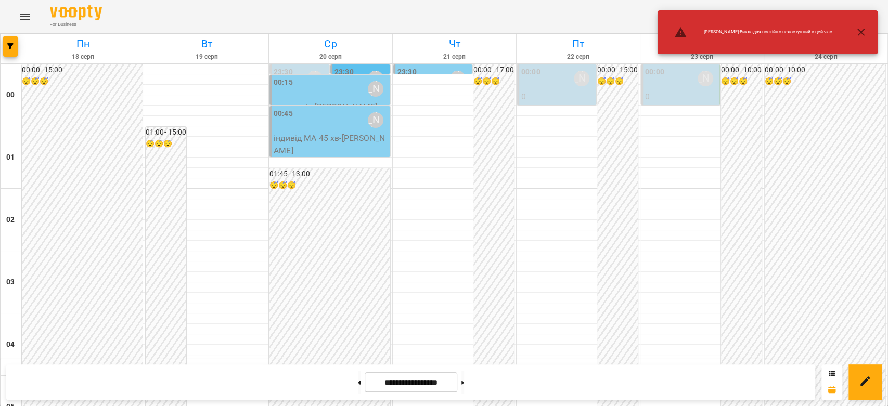
scroll to position [1087, 0]
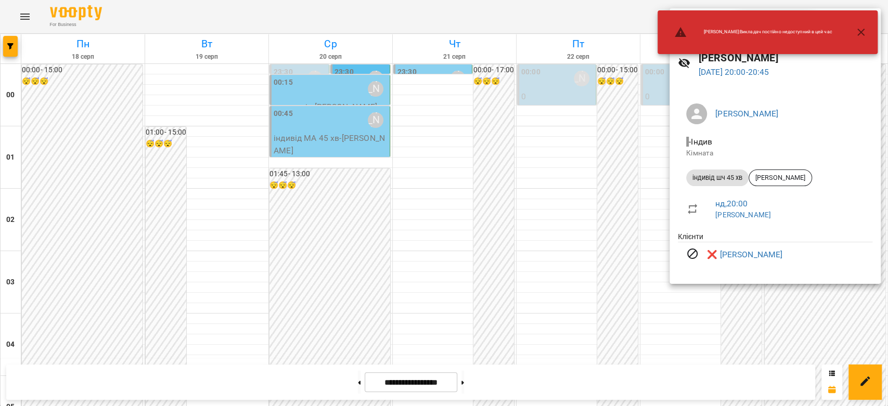
click at [496, 191] on div at bounding box center [444, 203] width 888 height 406
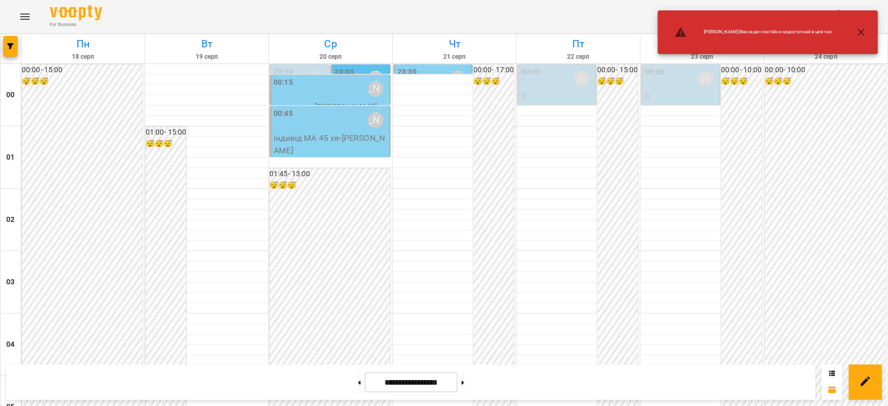
scroll to position [1203, 0]
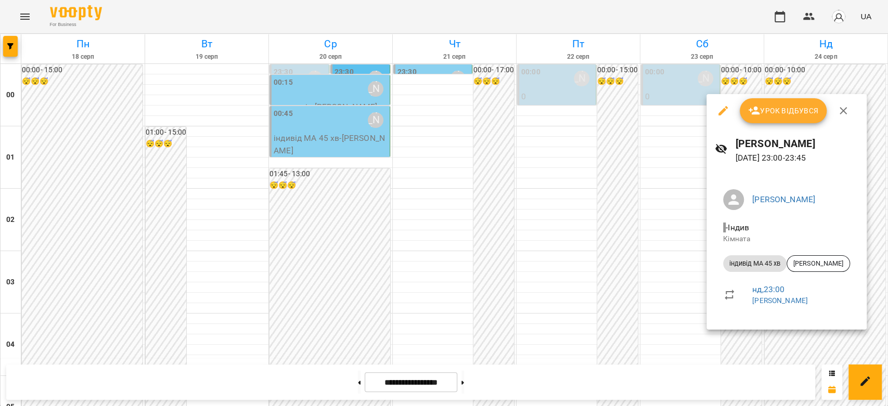
click at [475, 184] on div at bounding box center [444, 203] width 888 height 406
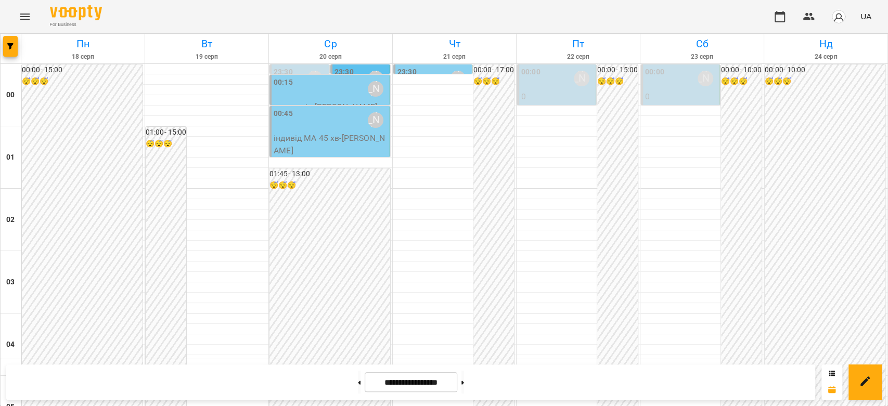
scroll to position [1144, 0]
click at [464, 392] on button at bounding box center [462, 382] width 3 height 23
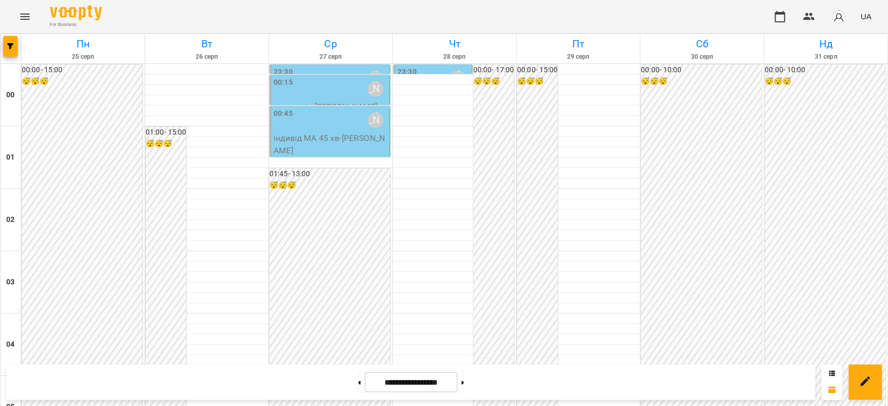
scroll to position [971, 0]
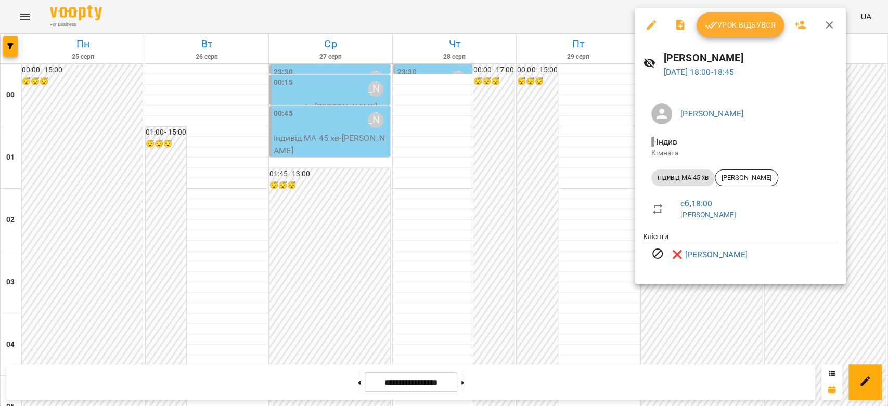
click at [509, 253] on div at bounding box center [444, 203] width 888 height 406
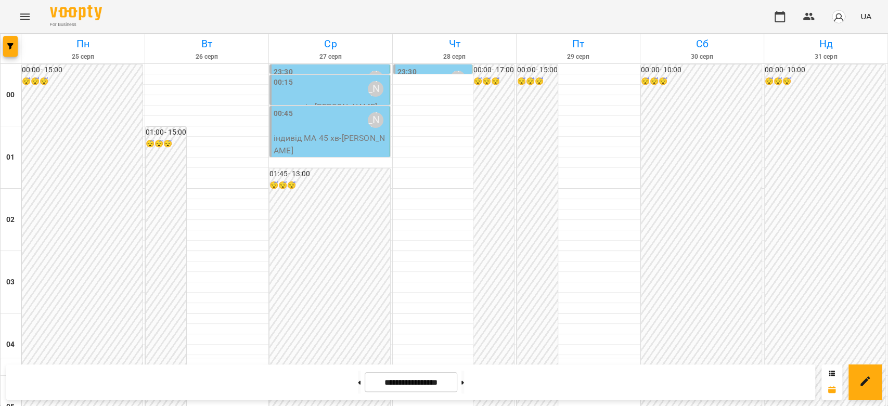
scroll to position [1203, 0]
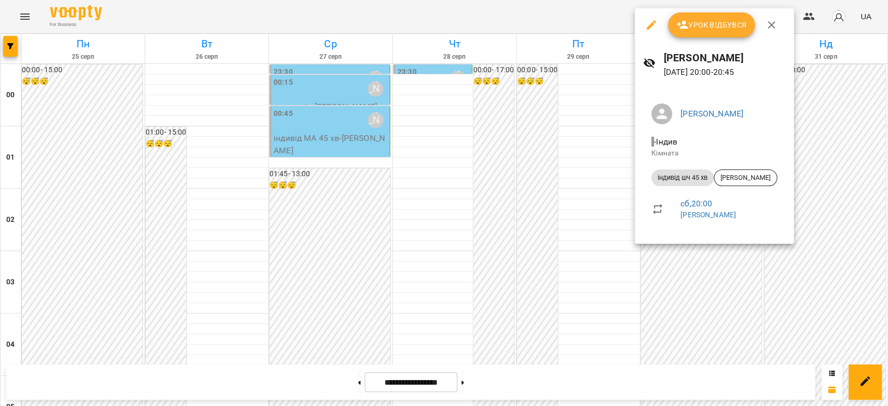
click at [568, 169] on div at bounding box center [444, 203] width 888 height 406
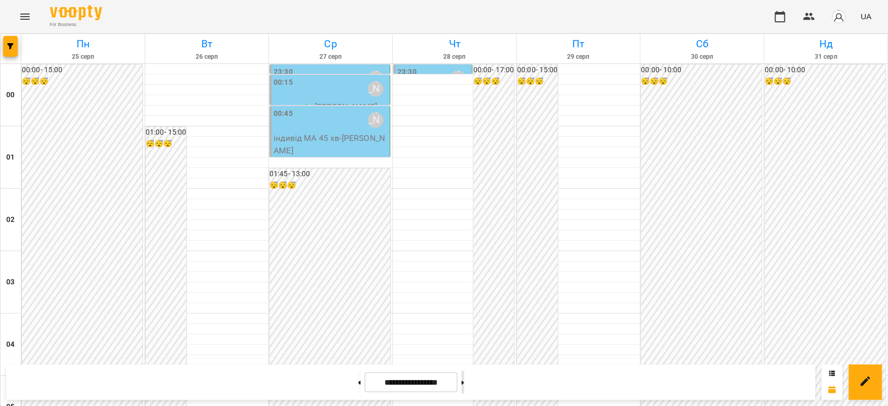
click at [464, 382] on button at bounding box center [462, 382] width 3 height 23
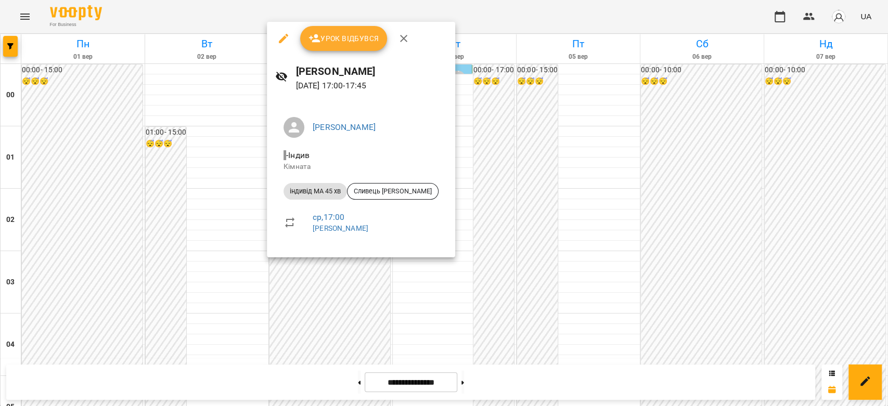
click at [539, 222] on div at bounding box center [444, 203] width 888 height 406
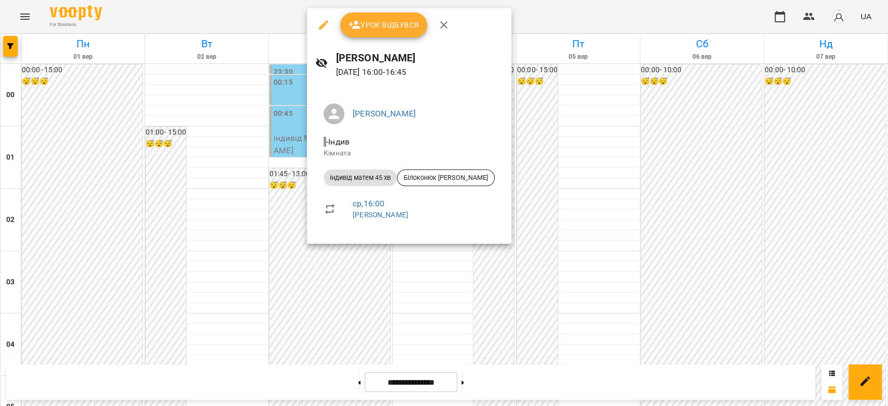
click at [512, 202] on div at bounding box center [444, 203] width 888 height 406
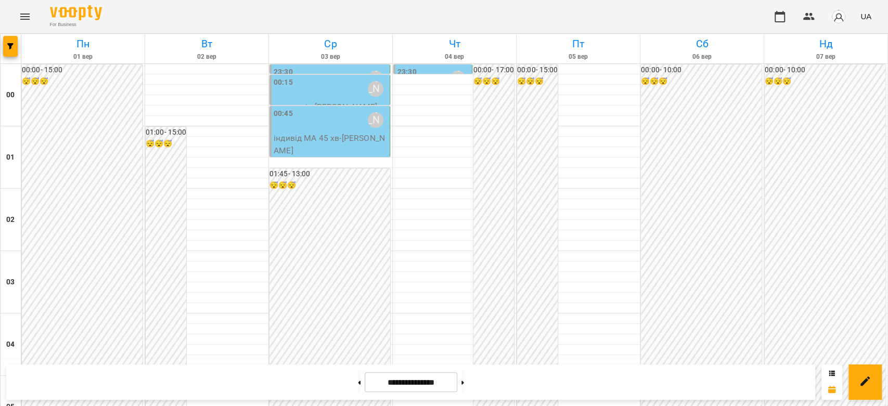
scroll to position [693, 0]
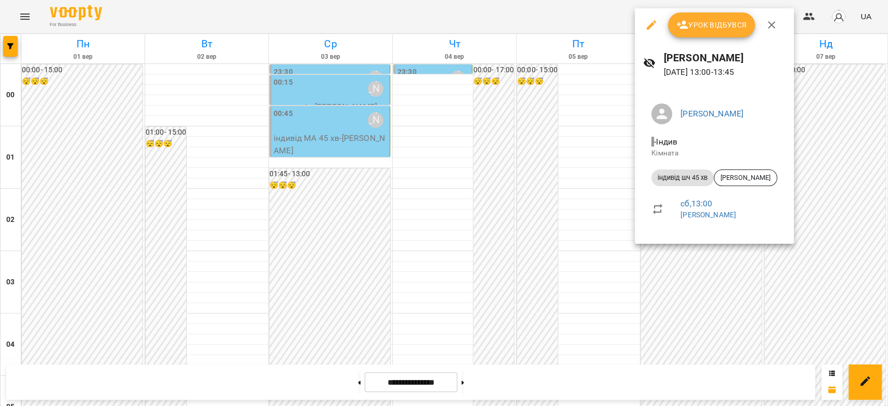
click at [578, 218] on div at bounding box center [444, 203] width 888 height 406
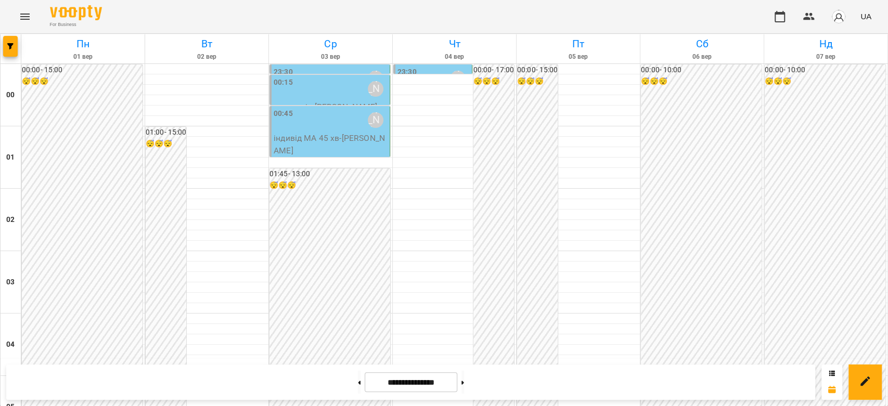
scroll to position [1203, 0]
click at [358, 385] on button at bounding box center [359, 382] width 3 height 23
click at [358, 381] on button at bounding box center [359, 382] width 3 height 23
type input "**********"
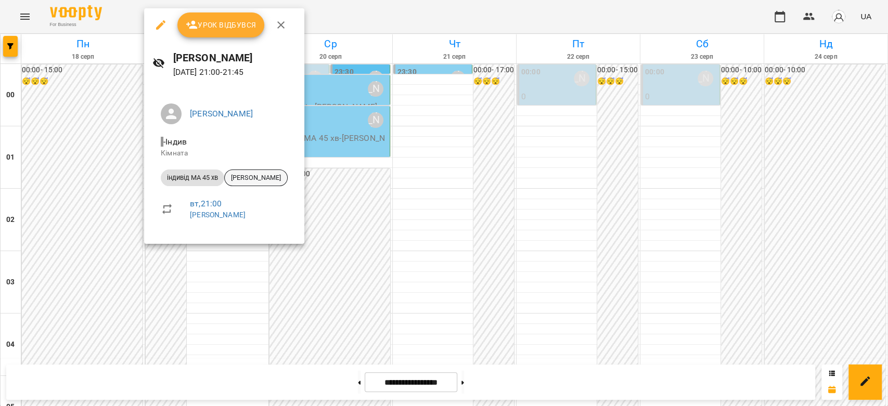
click at [257, 177] on span "[PERSON_NAME]" at bounding box center [256, 177] width 62 height 9
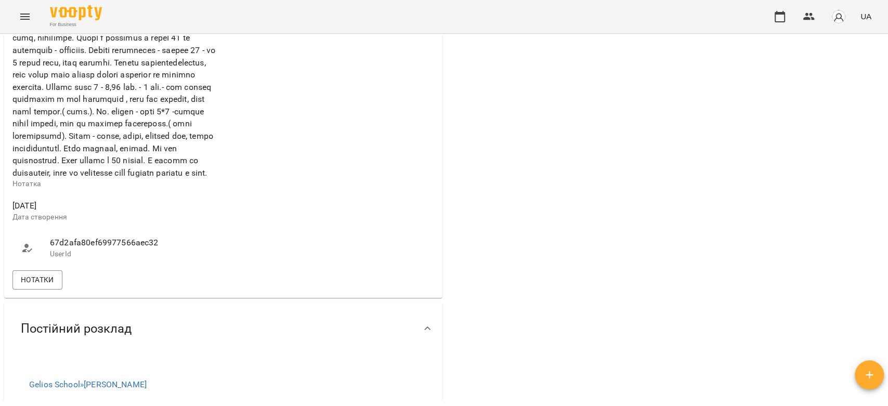
scroll to position [520, 0]
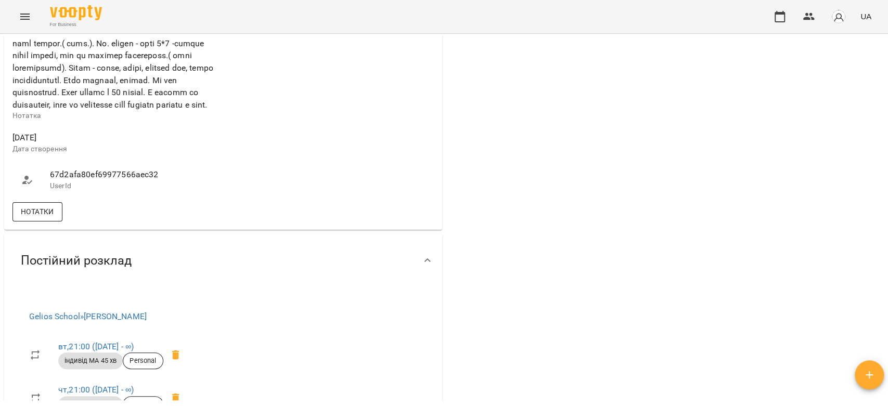
click at [57, 221] on button "Нотатки" at bounding box center [37, 211] width 50 height 19
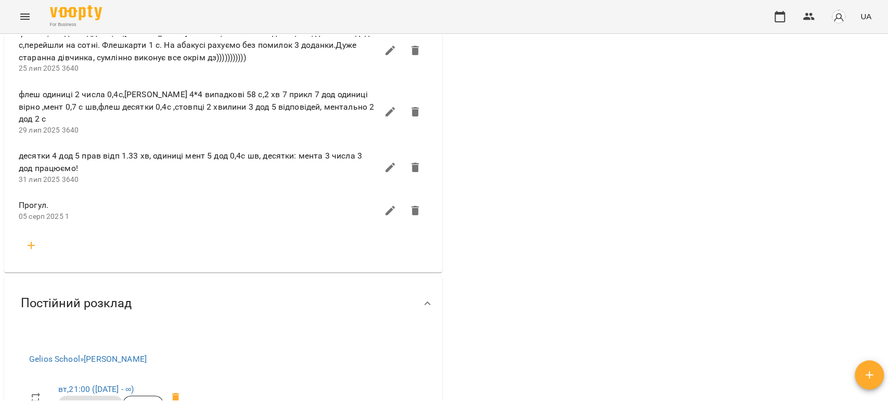
scroll to position [1444, 0]
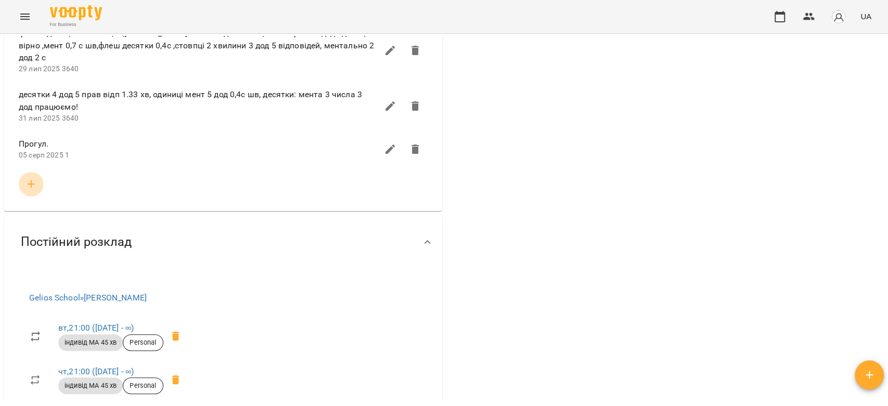
click at [37, 197] on button "button" at bounding box center [31, 184] width 25 height 25
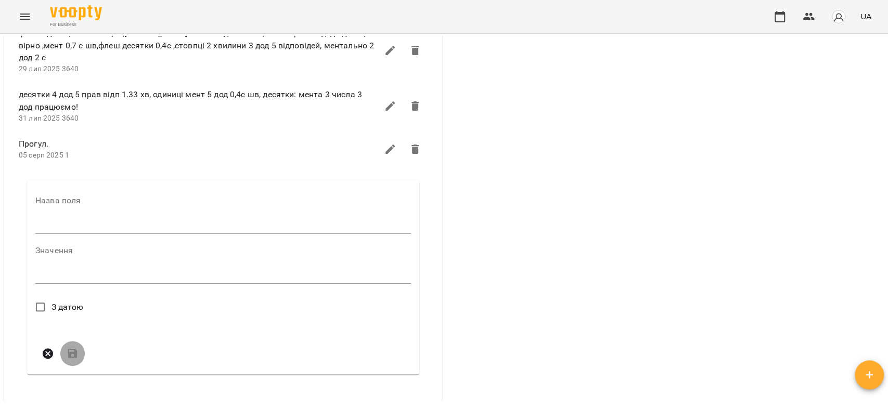
drag, startPoint x: 84, startPoint y: 287, endPoint x: 103, endPoint y: 297, distance: 21.2
click at [84, 234] on input "text" at bounding box center [223, 225] width 376 height 17
type input "****"
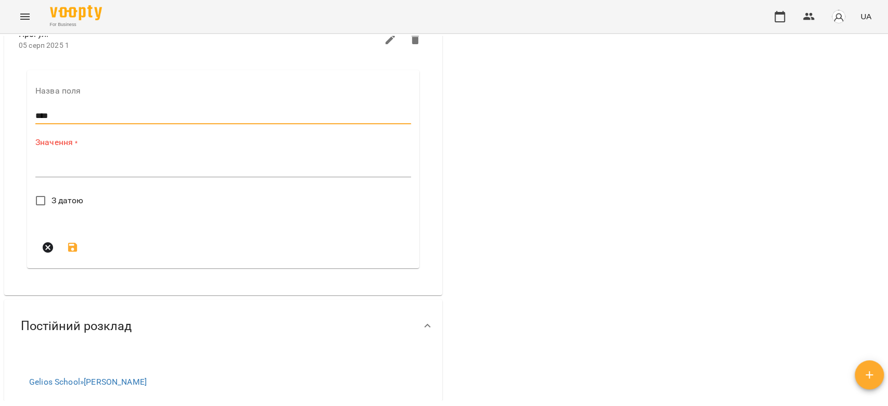
scroll to position [1560, 0]
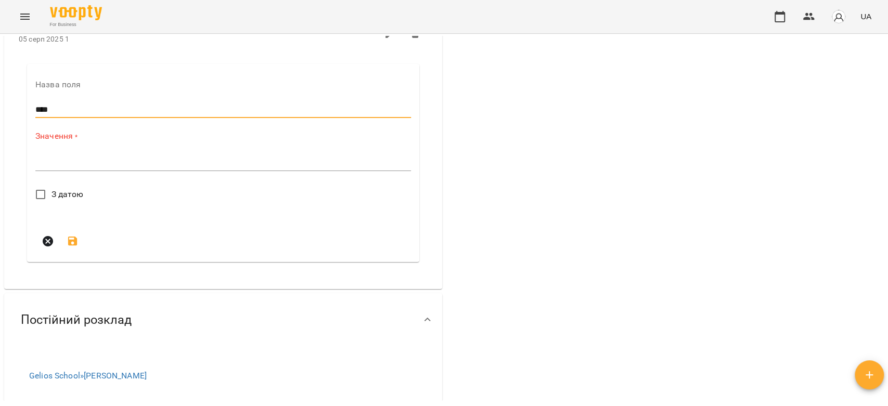
click at [95, 176] on div "Значення * *" at bounding box center [223, 153] width 376 height 45
click at [96, 171] on div "*" at bounding box center [223, 162] width 376 height 17
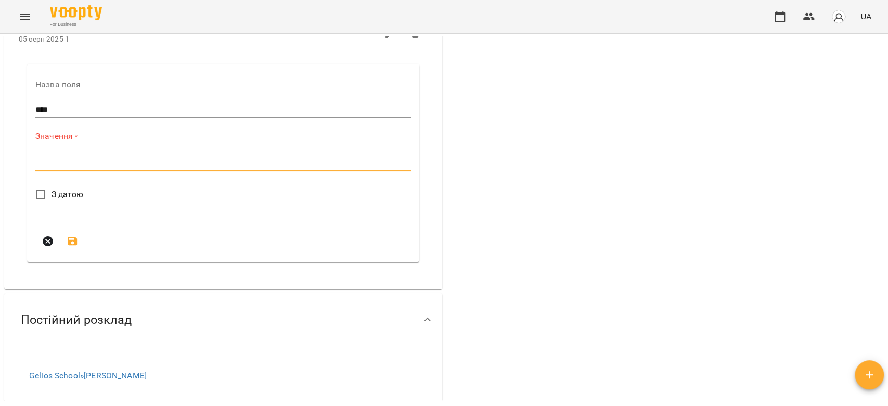
click at [108, 167] on textarea at bounding box center [223, 163] width 376 height 10
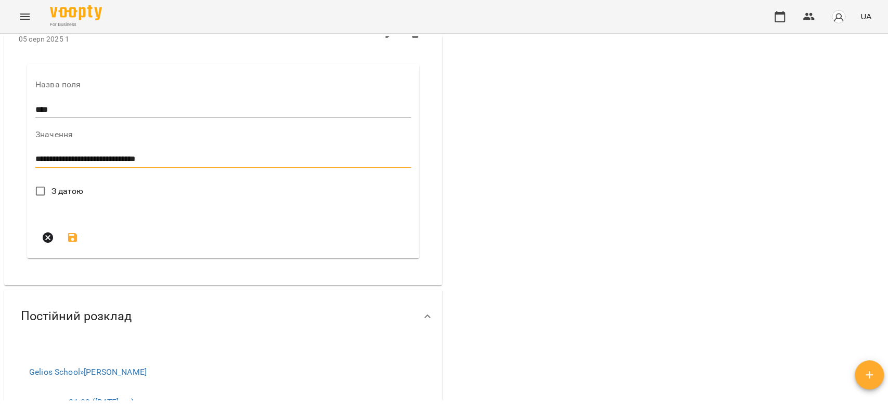
type textarea "**********"
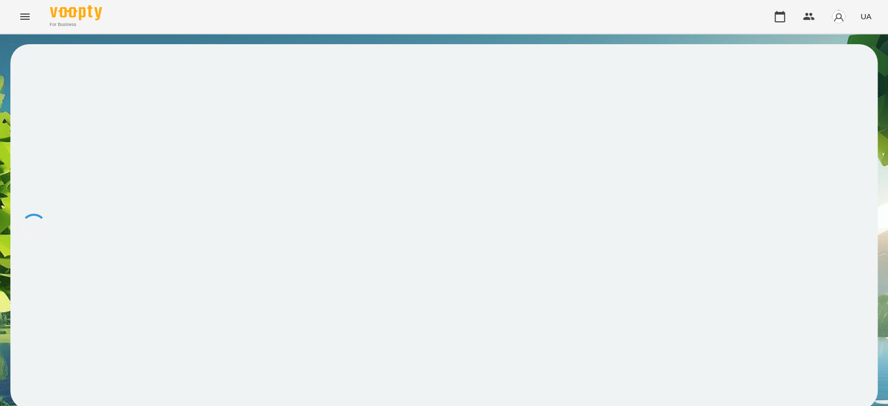
click at [27, 24] on button "Menu" at bounding box center [24, 16] width 25 height 25
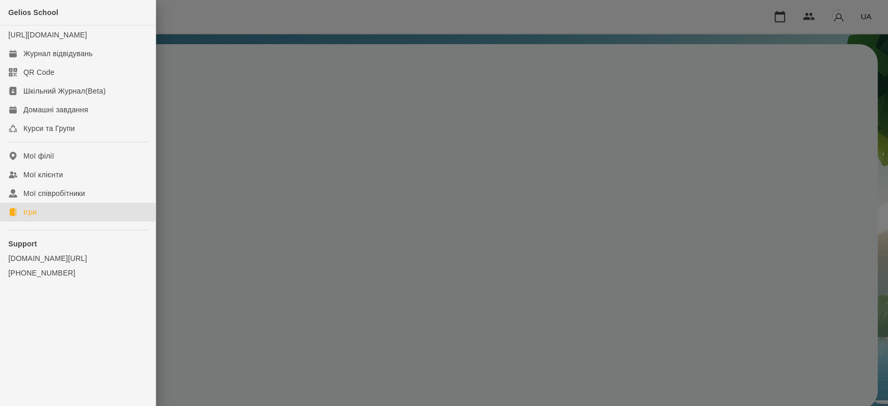
click at [37, 217] on link "Ігри" at bounding box center [78, 212] width 156 height 19
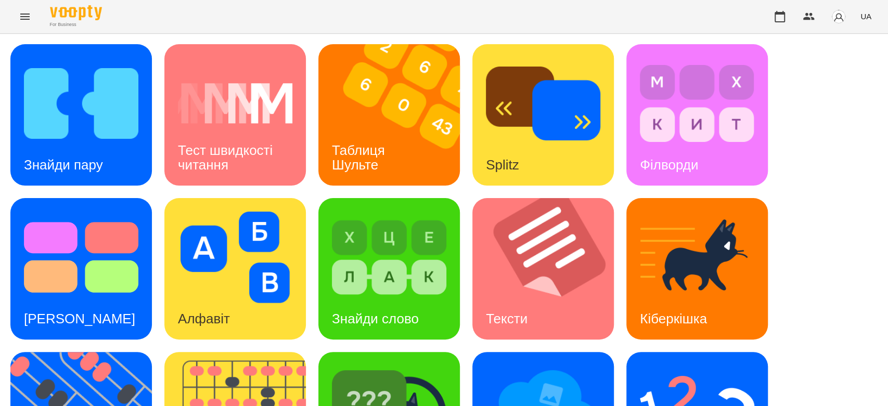
scroll to position [251, 0]
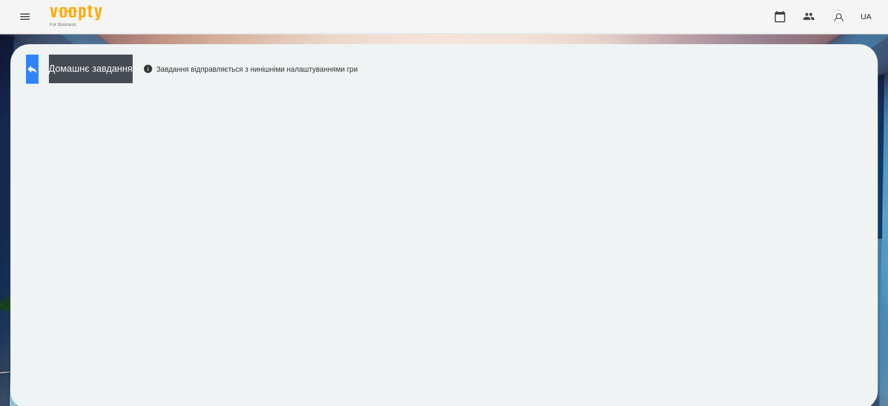
click at [34, 76] on button at bounding box center [32, 69] width 12 height 29
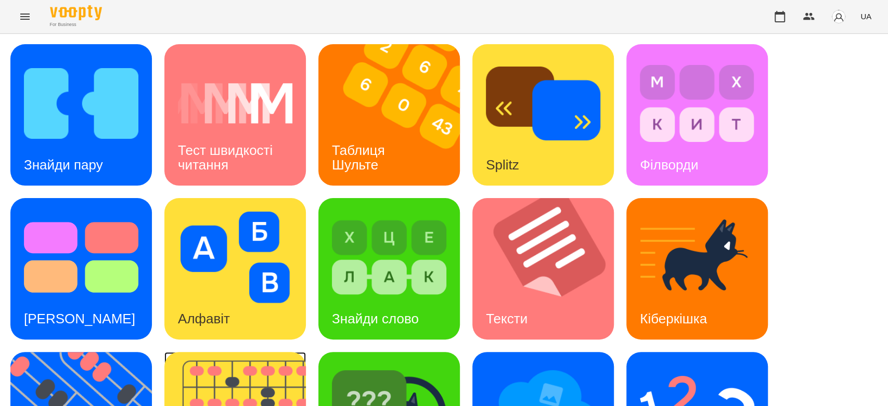
scroll to position [231, 0]
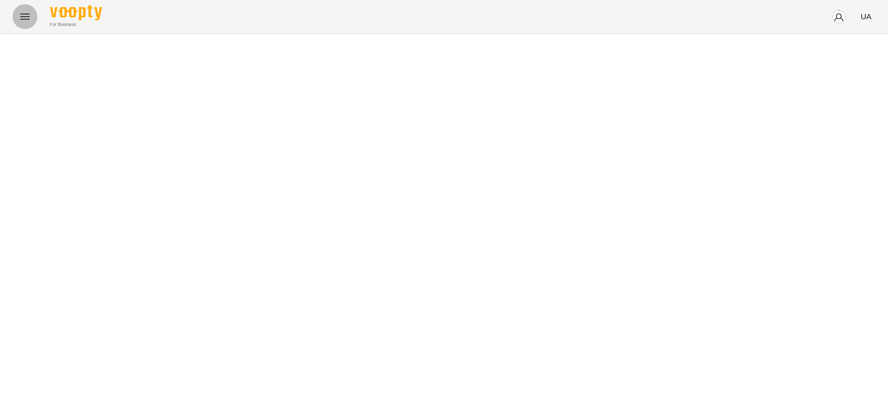
click at [25, 10] on icon "Menu" at bounding box center [25, 16] width 12 height 12
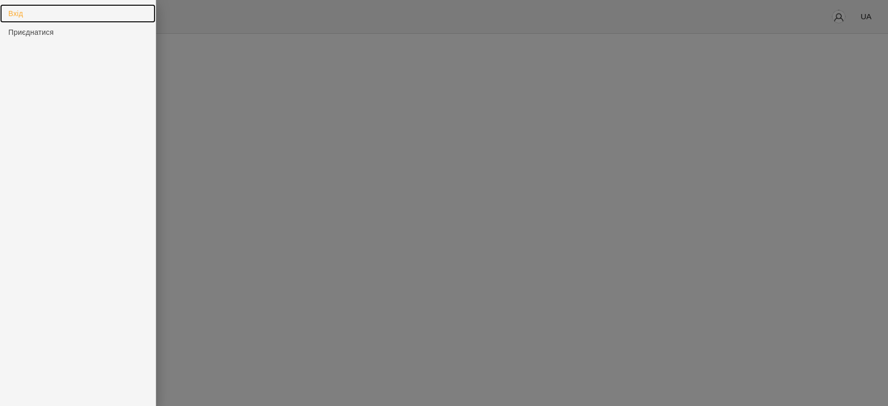
click at [24, 14] on link "Вхід" at bounding box center [78, 13] width 156 height 19
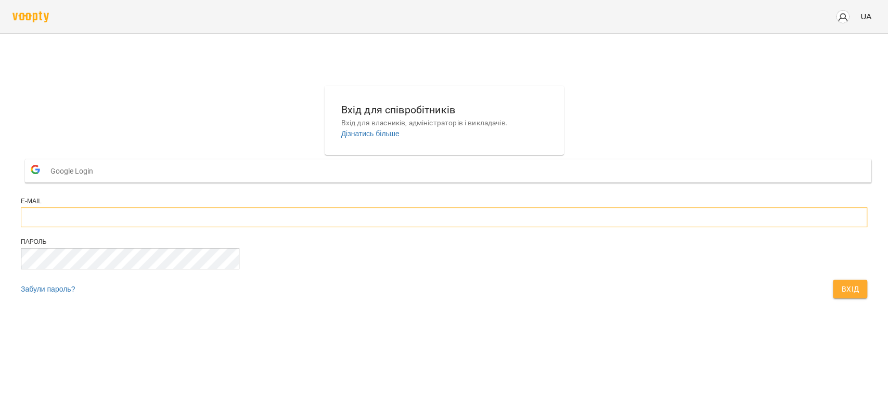
type input "**********"
click at [831, 301] on div "Вхід" at bounding box center [850, 289] width 38 height 23
click at [841, 295] on span "Вхід" at bounding box center [850, 289] width 18 height 12
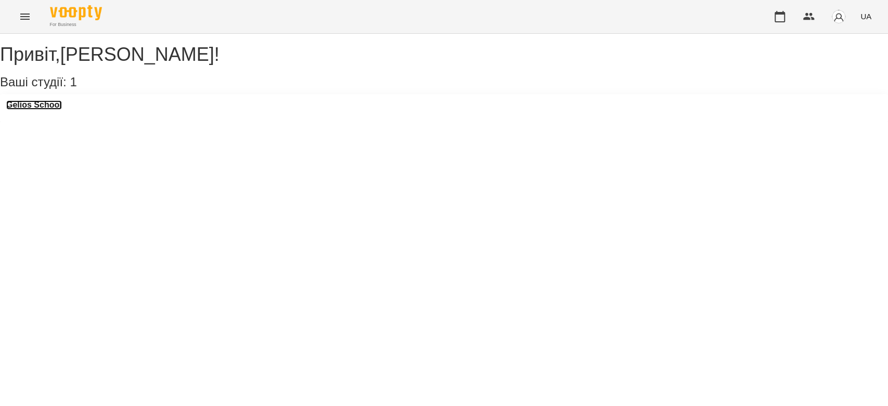
click at [48, 110] on h3 "Gelios School" at bounding box center [34, 104] width 56 height 9
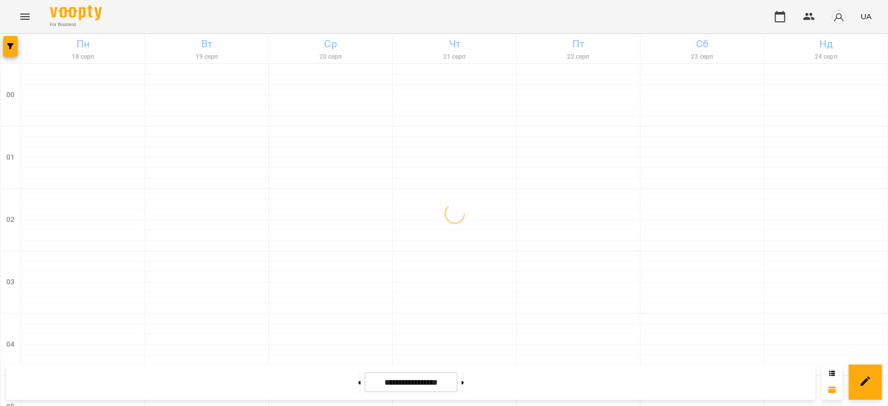
click at [32, 17] on button "Menu" at bounding box center [24, 16] width 25 height 25
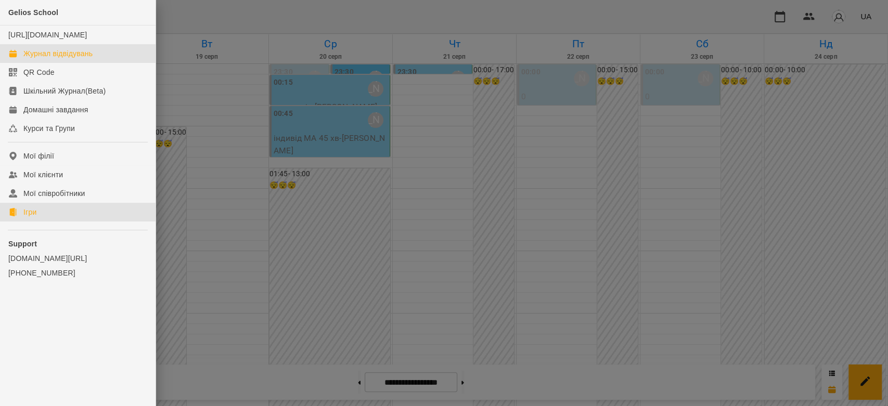
click at [28, 217] on div "Ігри" at bounding box center [29, 212] width 13 height 10
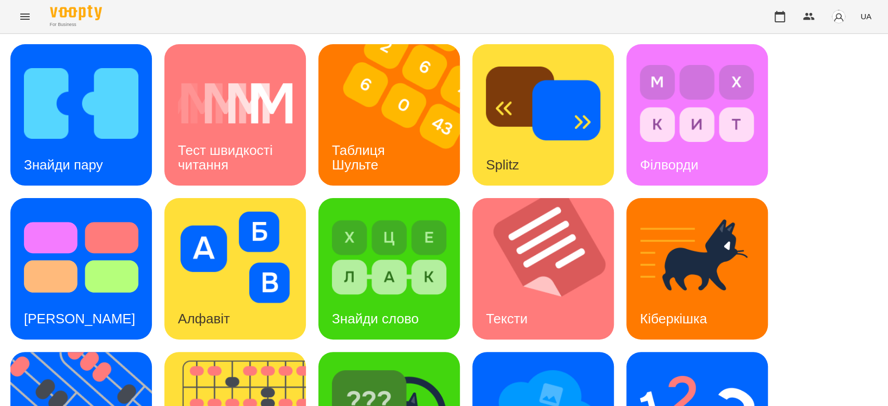
scroll to position [251, 0]
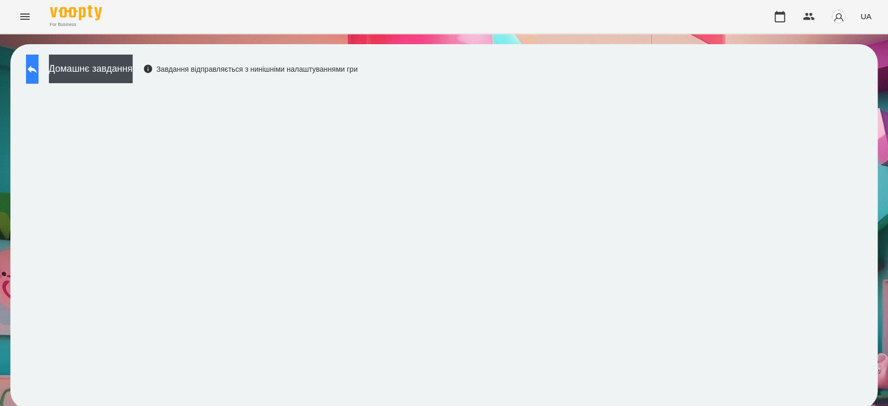
click at [38, 71] on button at bounding box center [32, 69] width 12 height 29
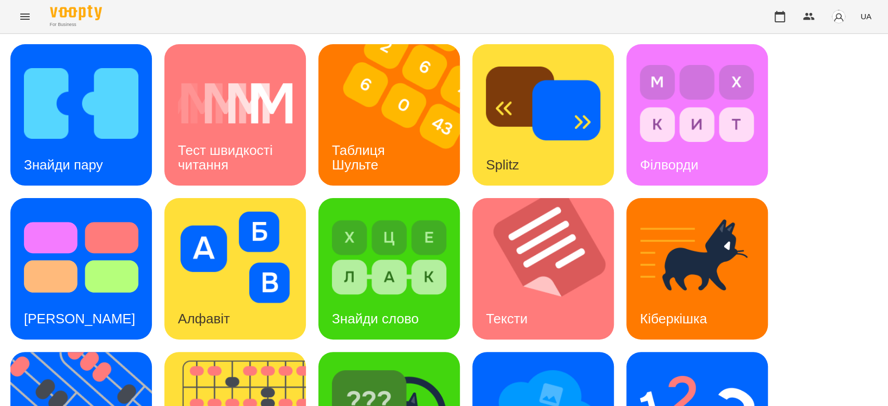
scroll to position [251, 0]
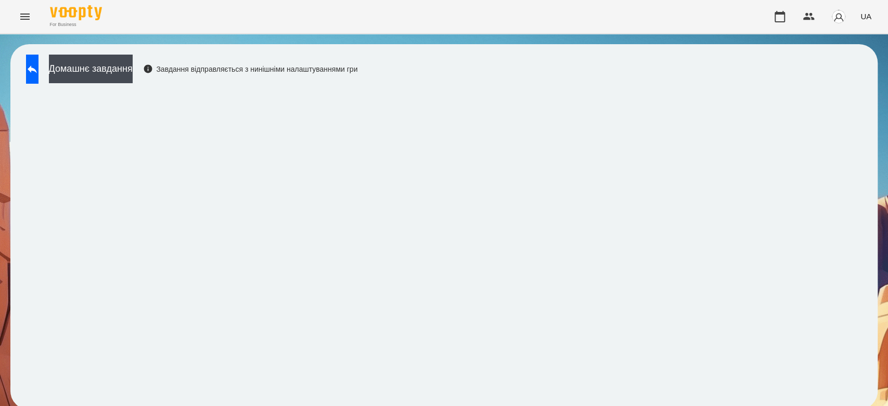
click at [59, 70] on div "Домашнє завдання Завдання відправляється з нинішніми налаштуваннями гри" at bounding box center [189, 72] width 337 height 34
click at [38, 78] on button at bounding box center [32, 69] width 12 height 29
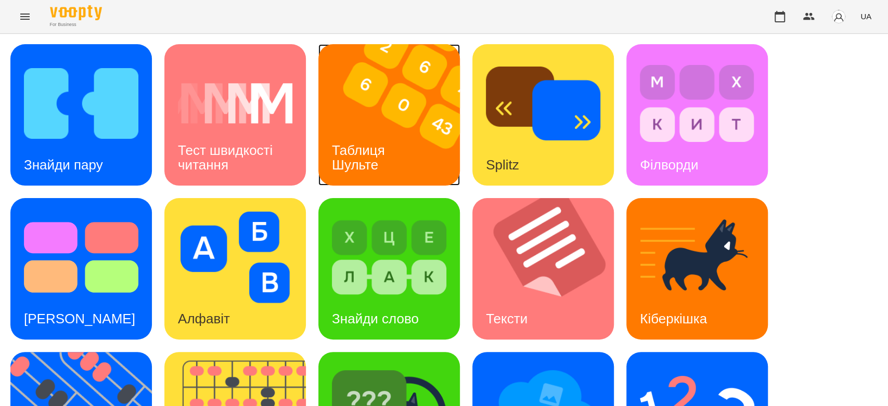
click at [366, 121] on img at bounding box center [395, 114] width 154 height 141
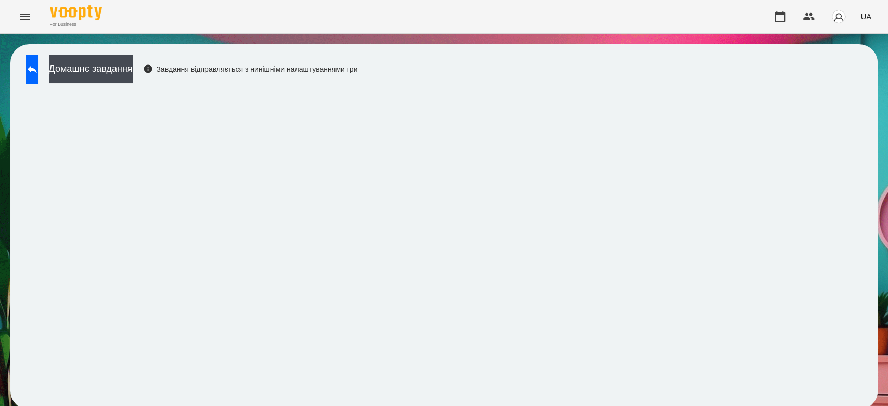
scroll to position [4, 0]
click at [38, 64] on icon at bounding box center [32, 69] width 12 height 12
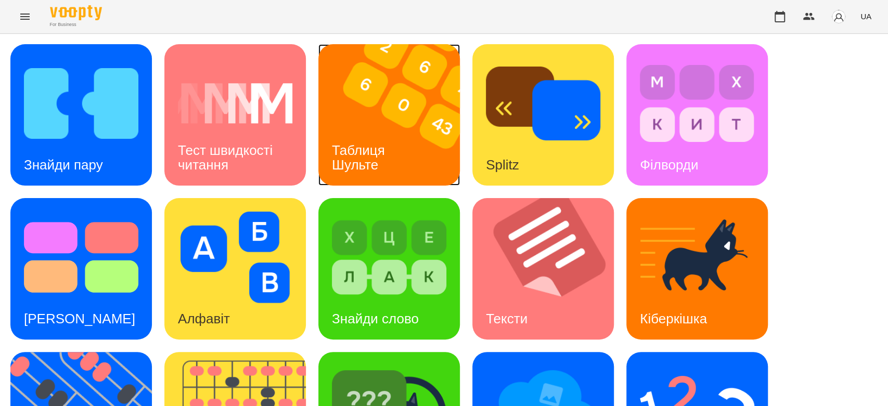
click at [437, 109] on img at bounding box center [395, 114] width 154 height 141
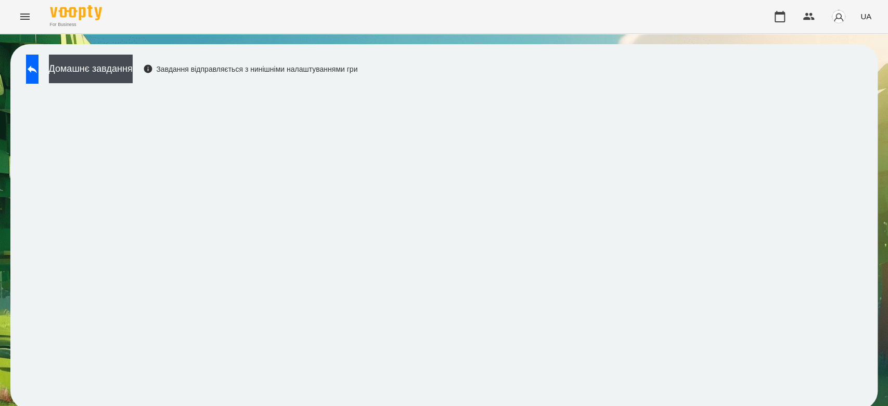
scroll to position [4, 0]
click at [132, 66] on button "Домашнє завдання" at bounding box center [91, 69] width 84 height 29
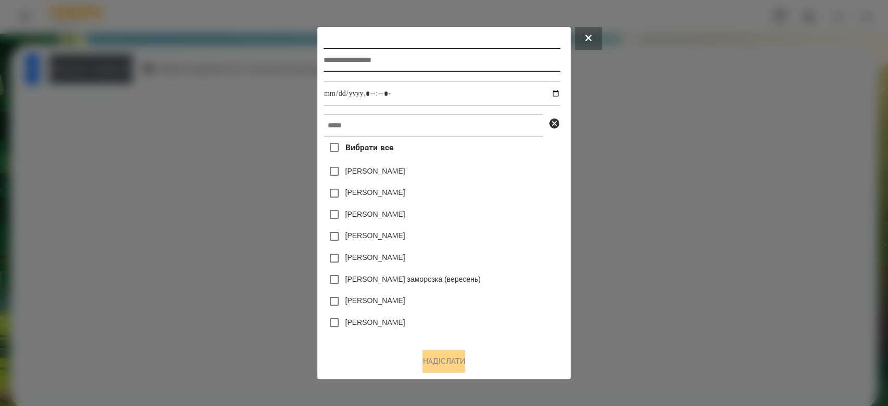
click at [345, 54] on input "text" at bounding box center [442, 60] width 237 height 24
type input "**********"
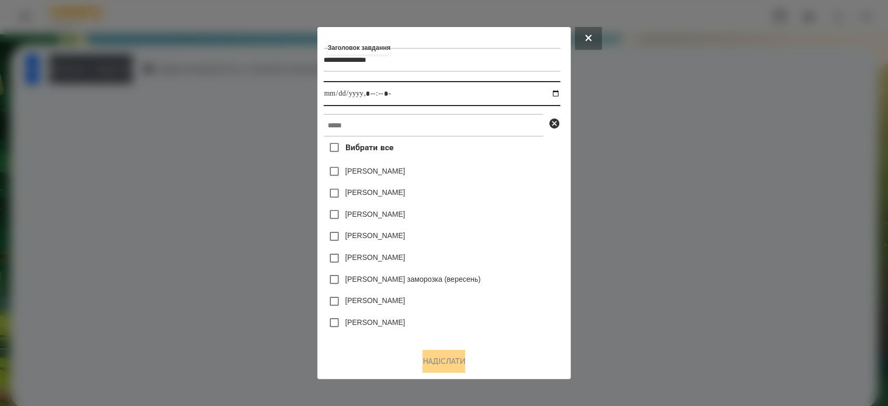
click at [558, 92] on input "datetime-local" at bounding box center [442, 93] width 237 height 25
type input "**********"
click at [540, 183] on div "Вибрати все Яна Щербакова Емма Северен Дамір Карпов Нижник Тамерлан Ісаєв Свято…" at bounding box center [442, 238] width 237 height 203
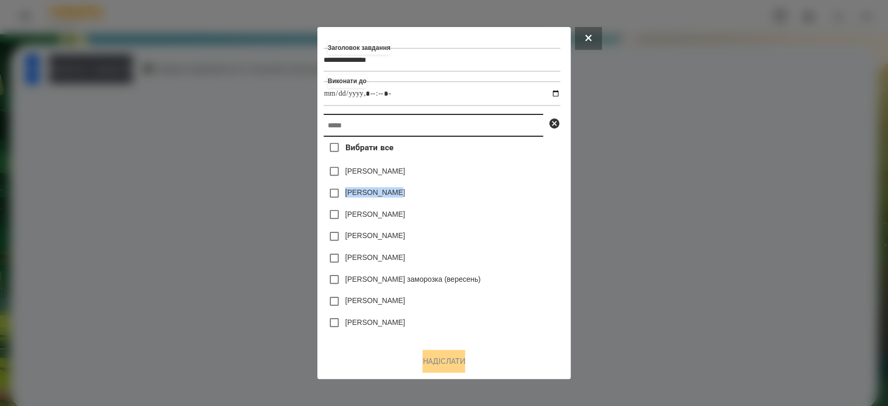
click at [480, 121] on input "text" at bounding box center [433, 125] width 219 height 23
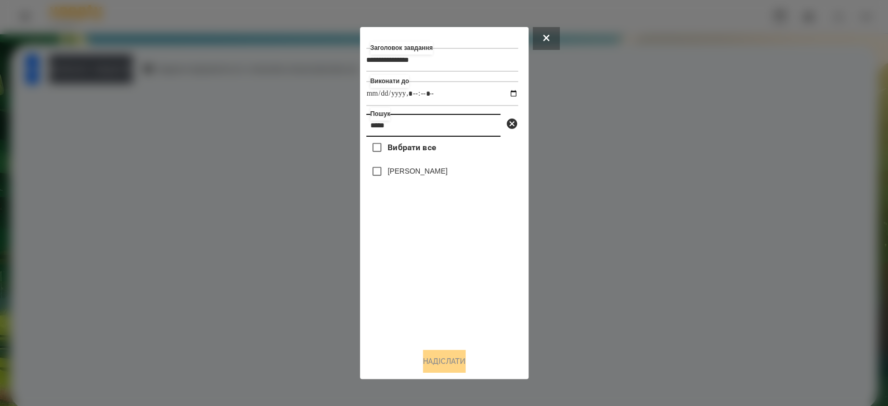
type input "*****"
click at [504, 92] on input "datetime-local" at bounding box center [442, 93] width 152 height 25
type input "**********"
click at [448, 321] on div "Вибрати все Криваль Ангеліна" at bounding box center [442, 238] width 152 height 203
click at [415, 176] on label "[PERSON_NAME]" at bounding box center [417, 171] width 60 height 10
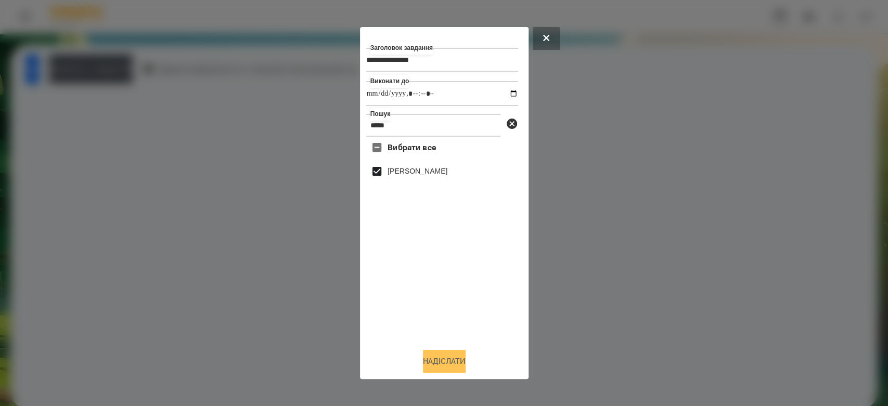
click at [455, 363] on button "Надіслати" at bounding box center [444, 361] width 43 height 23
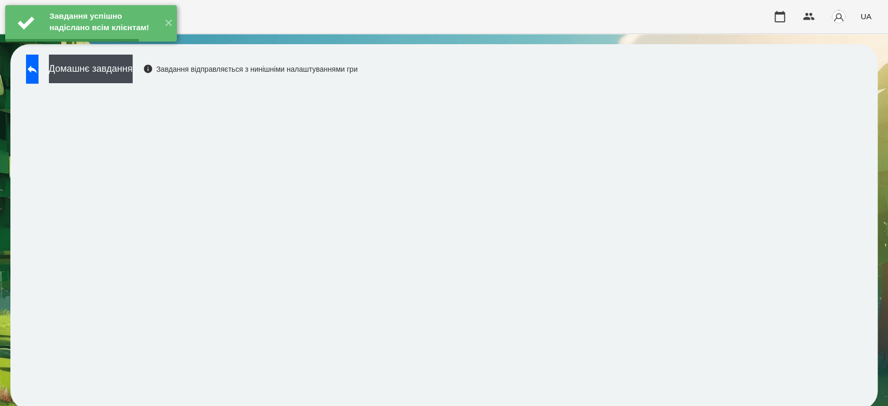
click at [133, 67] on button "Домашнє завдання" at bounding box center [91, 69] width 84 height 29
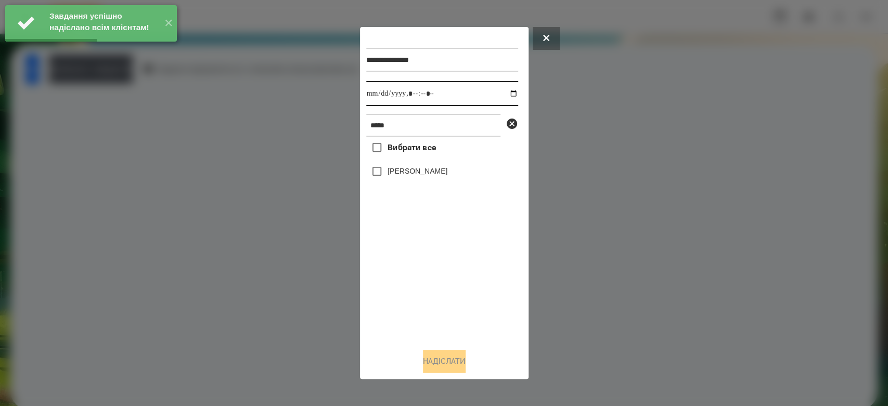
click at [508, 97] on input "datetime-local" at bounding box center [442, 93] width 152 height 25
type input "**********"
click at [441, 316] on div "Вибрати все Криваль Ангеліна" at bounding box center [442, 238] width 152 height 203
click at [428, 174] on label "[PERSON_NAME]" at bounding box center [417, 171] width 60 height 10
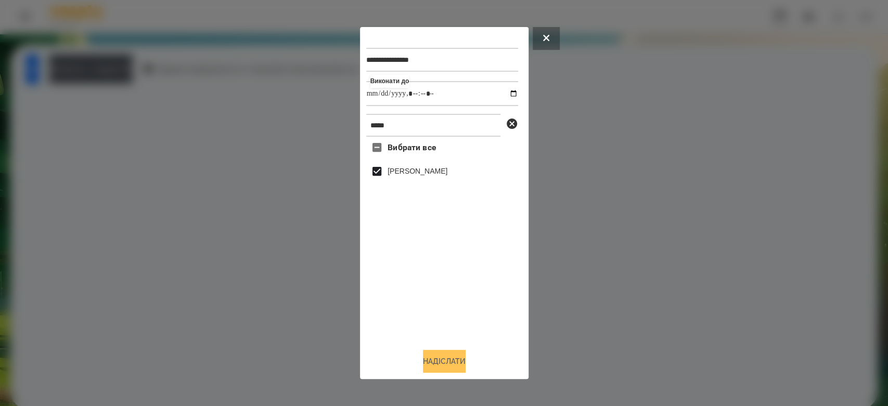
click at [439, 356] on button "Надіслати" at bounding box center [444, 361] width 43 height 23
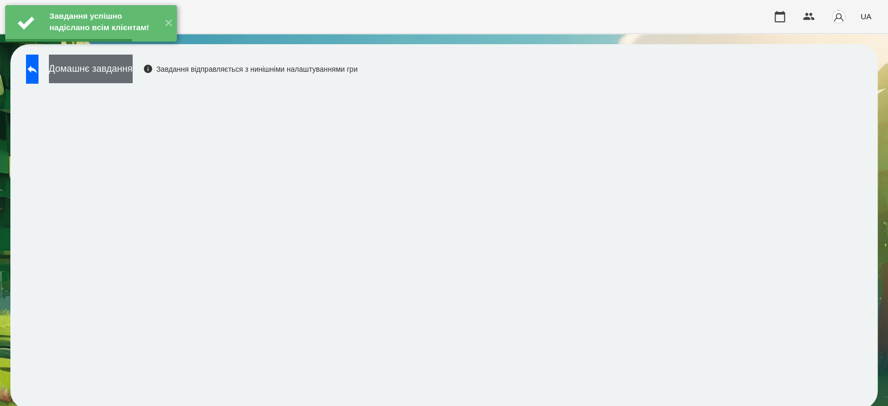
click at [133, 72] on button "Домашнє завдання" at bounding box center [91, 69] width 84 height 29
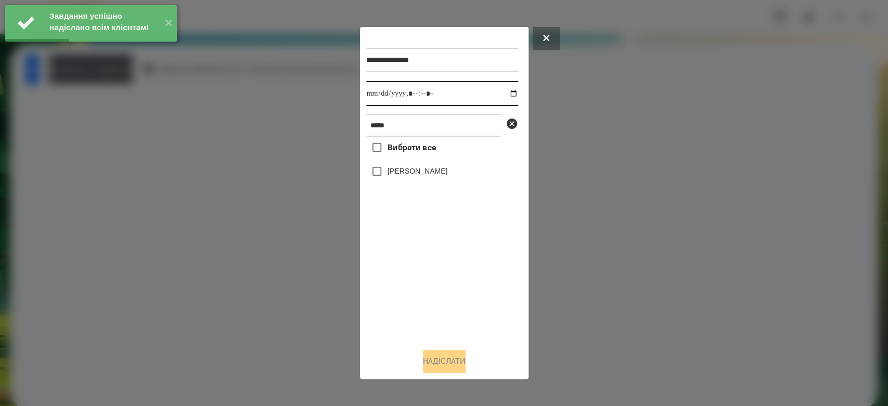
drag, startPoint x: 512, startPoint y: 94, endPoint x: 507, endPoint y: 94, distance: 5.2
click at [511, 94] on input "datetime-local" at bounding box center [442, 93] width 152 height 25
click at [505, 94] on input "datetime-local" at bounding box center [442, 93] width 152 height 25
type input "**********"
click at [468, 282] on div "Вибрати все Криваль Ангеліна" at bounding box center [442, 238] width 152 height 203
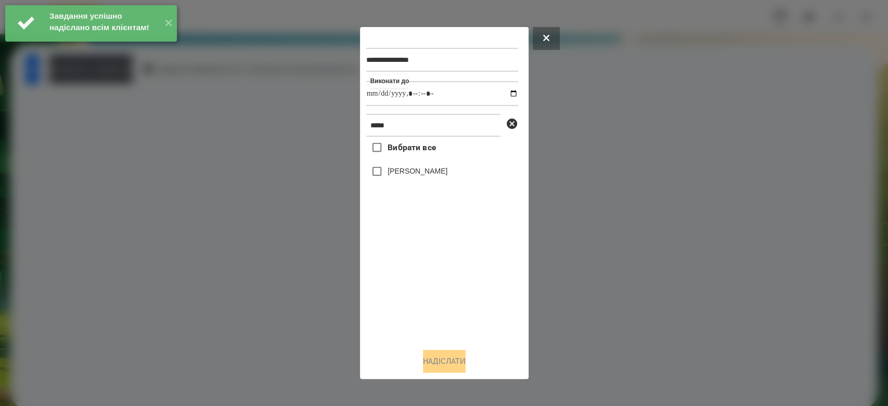
click at [439, 168] on label "[PERSON_NAME]" at bounding box center [417, 171] width 60 height 10
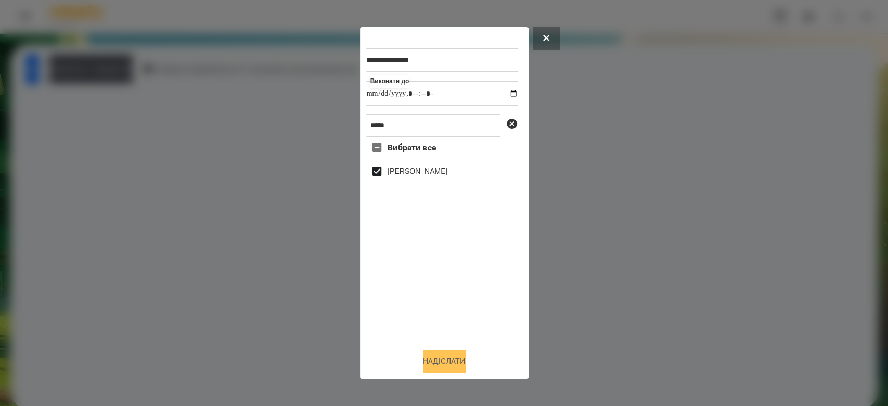
click at [456, 364] on button "Надіслати" at bounding box center [444, 361] width 43 height 23
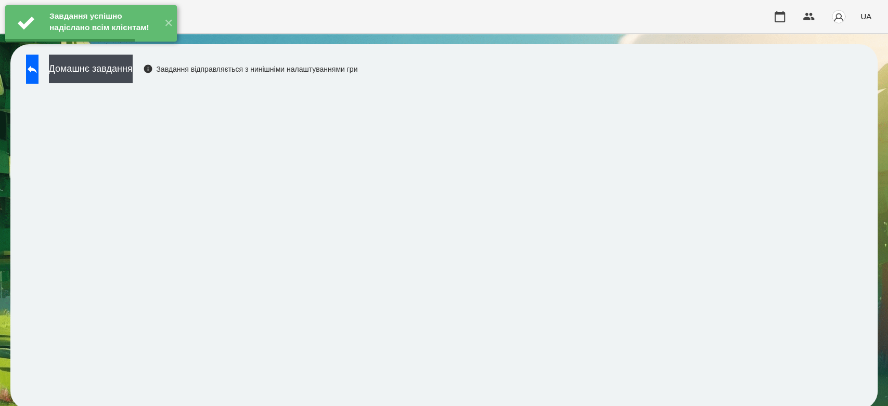
click at [133, 72] on button "Домашнє завдання" at bounding box center [91, 69] width 84 height 29
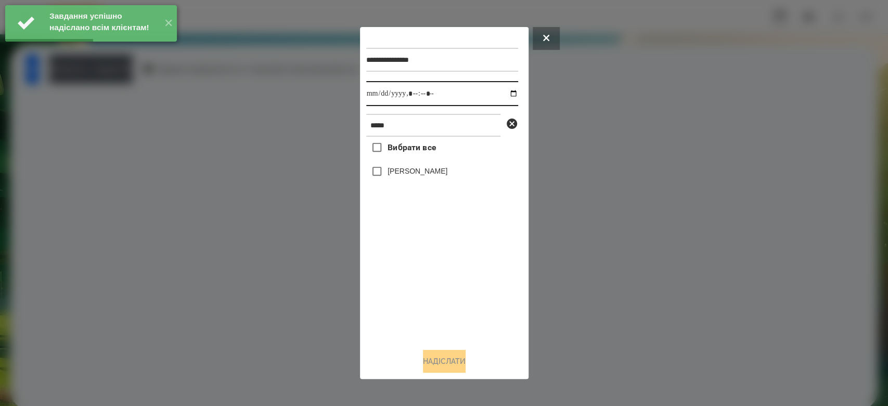
click at [507, 94] on input "datetime-local" at bounding box center [442, 93] width 152 height 25
type input "**********"
click at [444, 316] on div "Вибрати все Криваль Ангеліна" at bounding box center [442, 238] width 152 height 203
drag, startPoint x: 437, startPoint y: 172, endPoint x: 447, endPoint y: 190, distance: 21.4
click at [437, 172] on label "[PERSON_NAME]" at bounding box center [417, 171] width 60 height 10
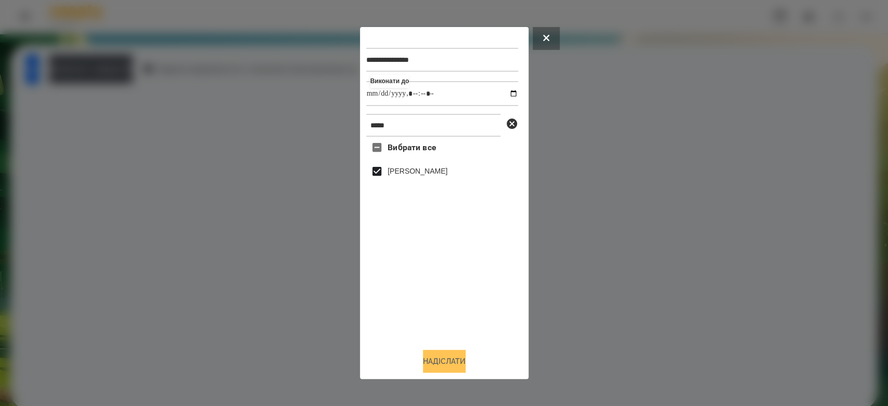
click at [451, 367] on button "Надіслати" at bounding box center [444, 361] width 43 height 23
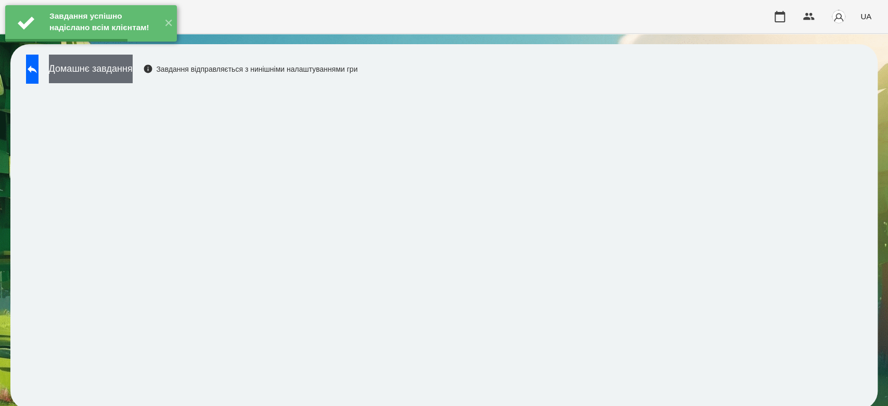
click at [133, 68] on button "Домашнє завдання" at bounding box center [91, 69] width 84 height 29
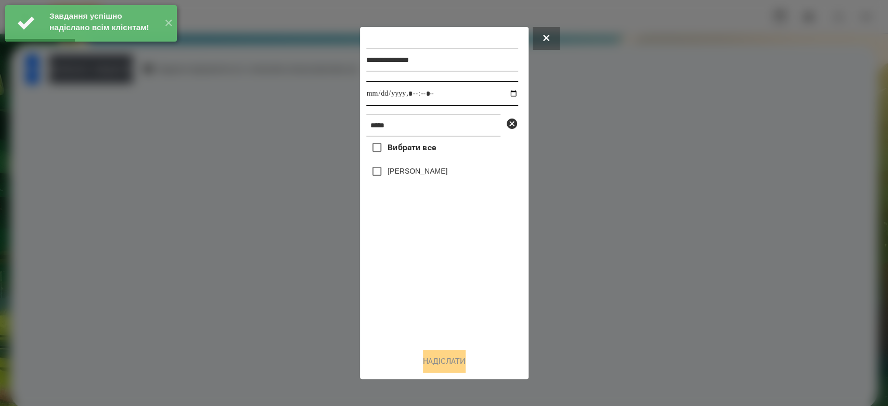
click at [506, 96] on input "datetime-local" at bounding box center [442, 93] width 152 height 25
type input "**********"
click at [437, 303] on div "Вибрати все Криваль Ангеліна" at bounding box center [442, 238] width 152 height 203
click at [420, 171] on label "[PERSON_NAME]" at bounding box center [417, 171] width 60 height 10
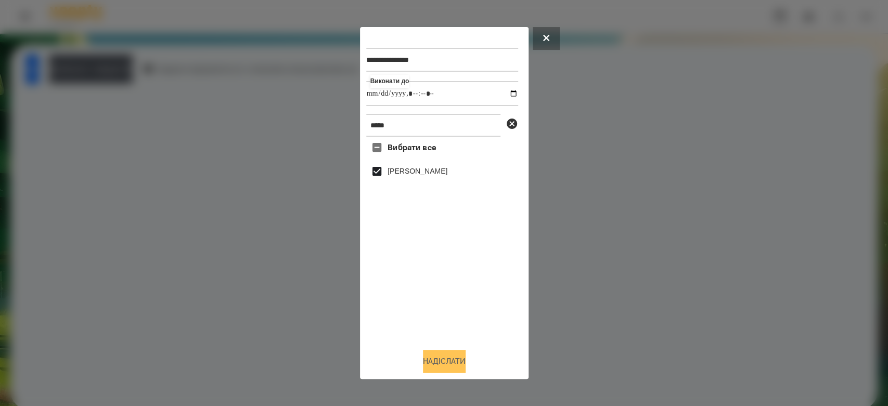
click at [462, 363] on button "Надіслати" at bounding box center [444, 361] width 43 height 23
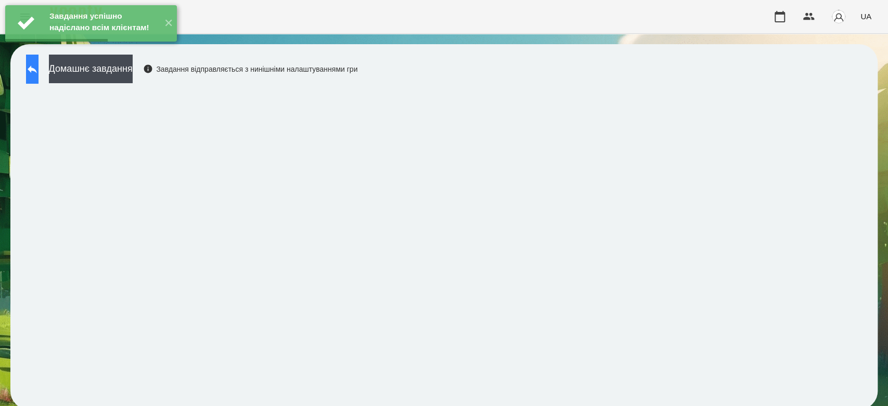
click at [38, 76] on button at bounding box center [32, 69] width 12 height 29
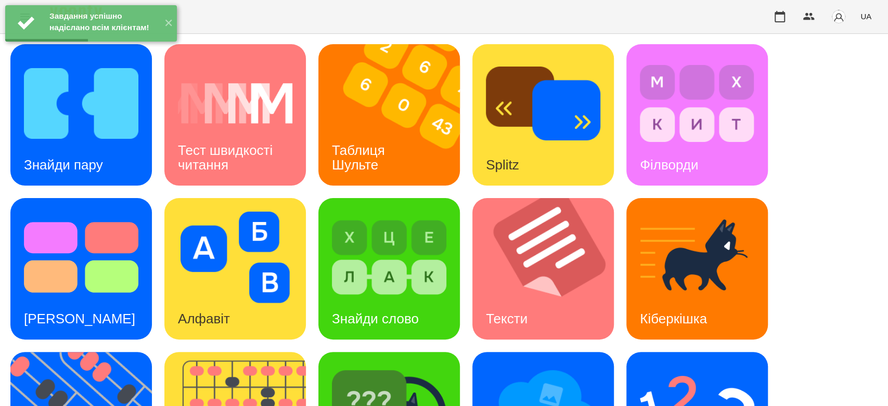
scroll to position [235, 0]
click at [95, 266] on div "Знайди пару Тест швидкості читання Таблиця Шульте Splitz Філворди Тест Струпа А…" at bounding box center [443, 345] width 867 height 603
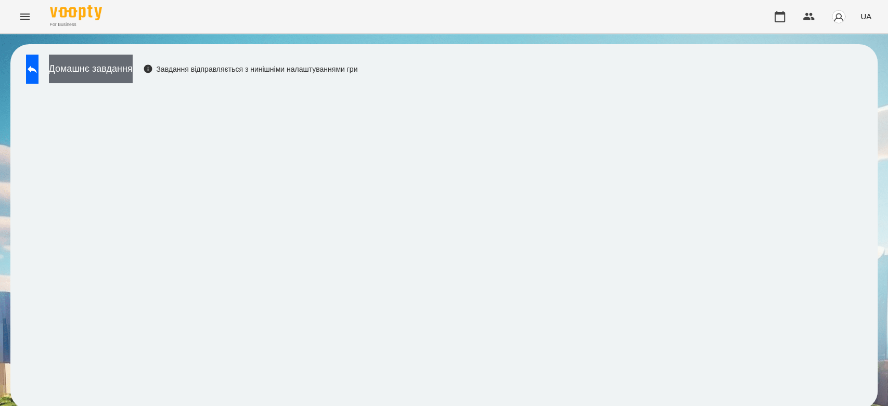
click at [133, 74] on button "Домашнє завдання" at bounding box center [91, 69] width 84 height 29
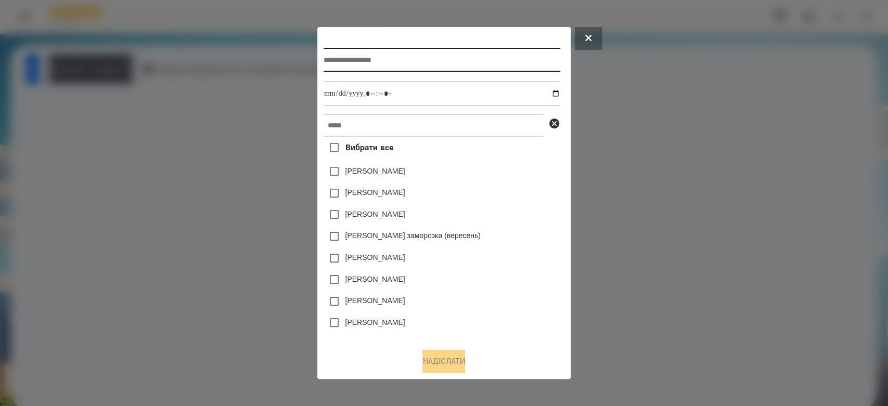
drag, startPoint x: 140, startPoint y: 74, endPoint x: 355, endPoint y: 62, distance: 215.1
click at [355, 61] on input "text" at bounding box center [442, 60] width 237 height 24
type input "*******"
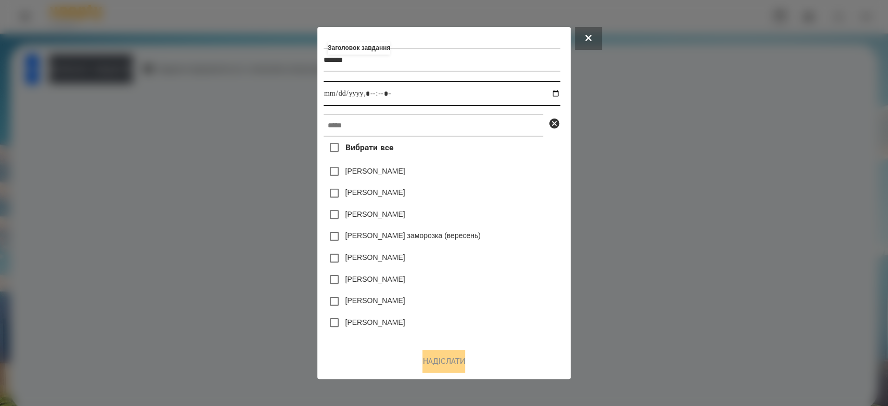
click at [558, 96] on input "datetime-local" at bounding box center [442, 93] width 237 height 25
type input "**********"
drag, startPoint x: 492, startPoint y: 159, endPoint x: 512, endPoint y: 161, distance: 19.9
click at [512, 163] on div "Емма Северен" at bounding box center [442, 172] width 237 height 22
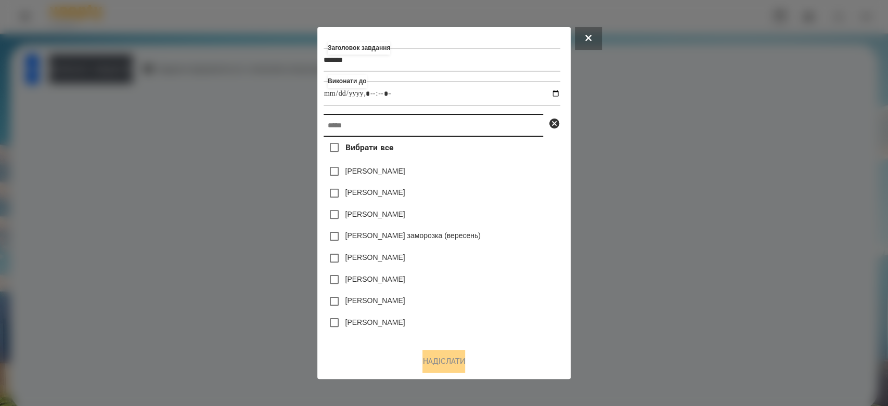
click at [502, 128] on input "text" at bounding box center [433, 125] width 219 height 23
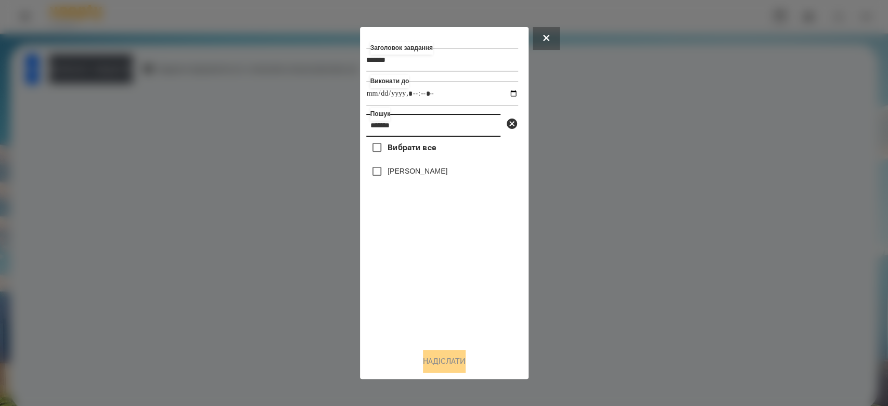
type input "*******"
click at [447, 174] on label "[PERSON_NAME]" at bounding box center [417, 171] width 60 height 10
click at [458, 364] on button "Надіслати" at bounding box center [444, 361] width 43 height 23
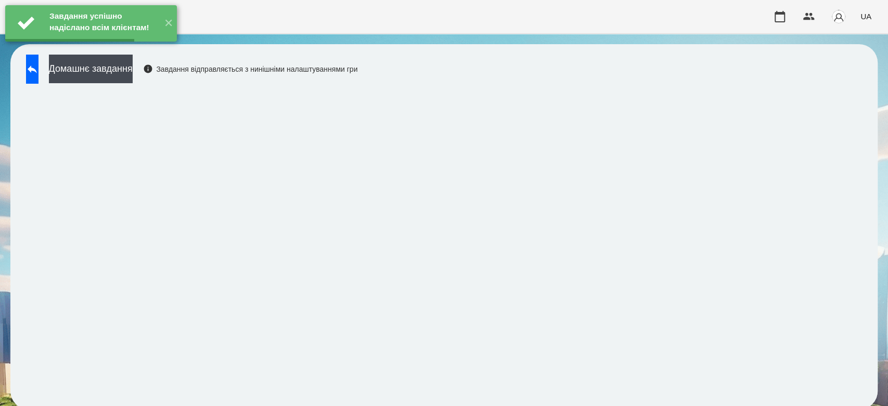
click at [117, 72] on button "Домашнє завдання" at bounding box center [91, 69] width 84 height 29
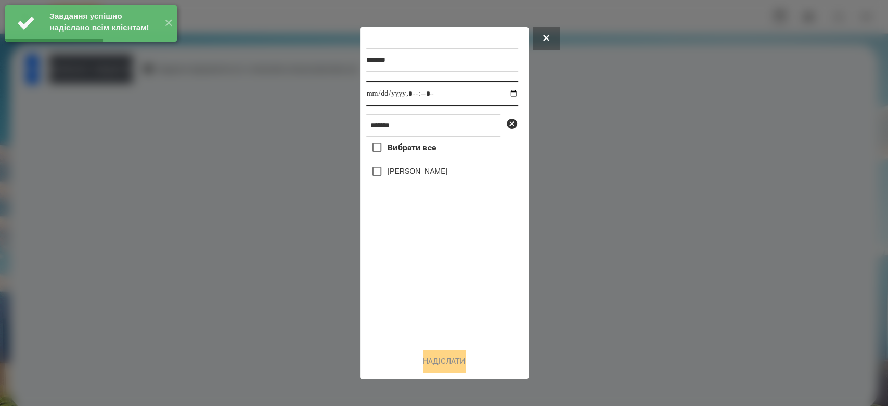
click at [506, 92] on input "datetime-local" at bounding box center [442, 93] width 152 height 25
type input "**********"
click at [458, 319] on div "Вибрати все Криваль Ангеліна" at bounding box center [442, 238] width 152 height 203
click at [426, 182] on div "[PERSON_NAME]" at bounding box center [442, 172] width 152 height 22
click at [431, 174] on label "[PERSON_NAME]" at bounding box center [417, 171] width 60 height 10
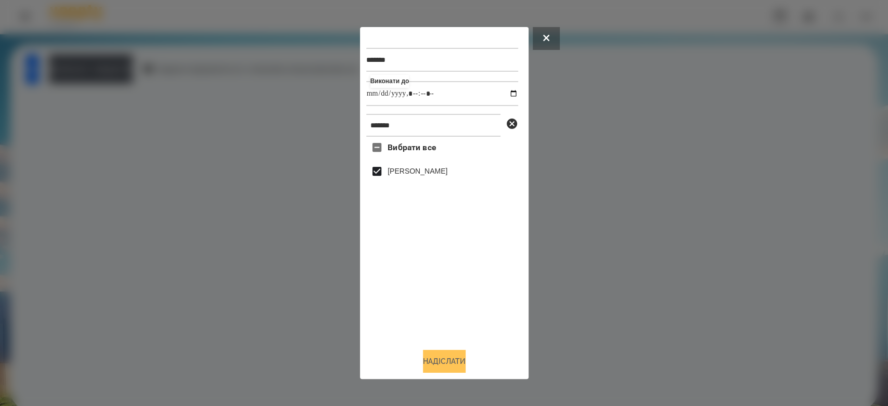
click at [444, 358] on button "Надіслати" at bounding box center [444, 361] width 43 height 23
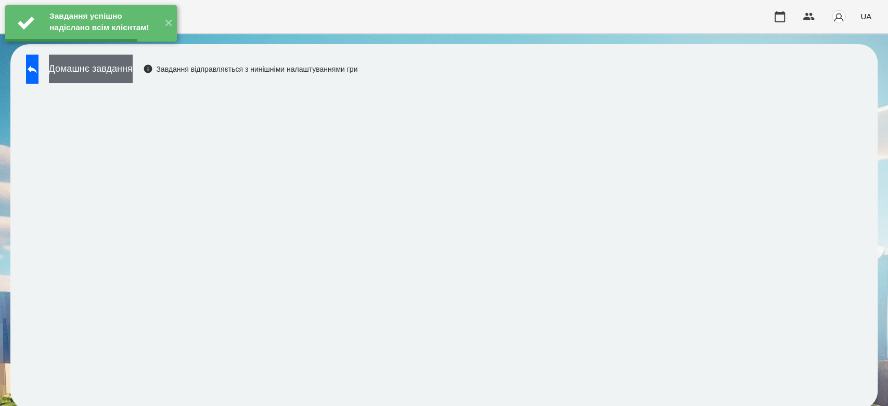
click at [133, 73] on button "Домашнє завдання" at bounding box center [91, 69] width 84 height 29
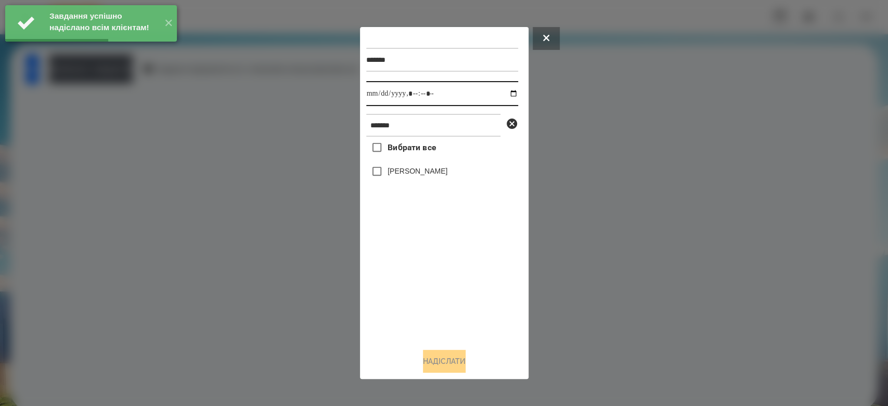
drag, startPoint x: 503, startPoint y: 91, endPoint x: 507, endPoint y: 105, distance: 13.9
click at [504, 92] on input "datetime-local" at bounding box center [442, 93] width 152 height 25
type input "**********"
click at [465, 304] on div "Вибрати все Криваль Ангеліна" at bounding box center [442, 238] width 152 height 203
click at [412, 172] on label "[PERSON_NAME]" at bounding box center [417, 171] width 60 height 10
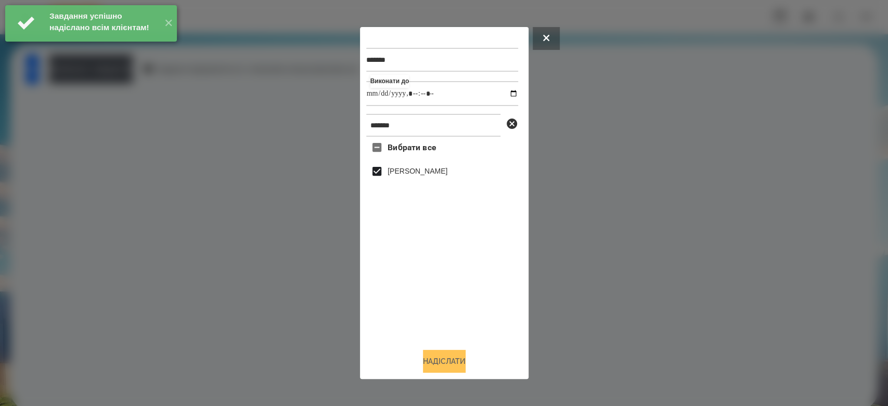
click at [450, 365] on button "Надіслати" at bounding box center [444, 361] width 43 height 23
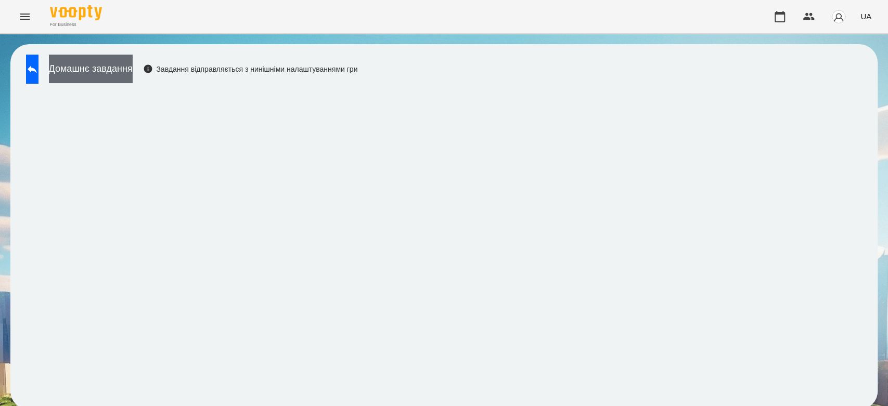
click at [133, 69] on button "Домашнє завдання" at bounding box center [91, 69] width 84 height 29
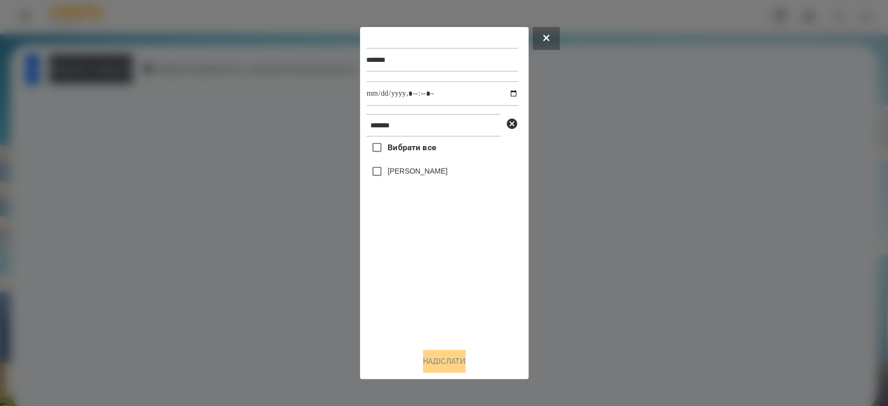
click at [432, 174] on label "[PERSON_NAME]" at bounding box center [417, 171] width 60 height 10
click at [461, 361] on button "Надіслати" at bounding box center [444, 361] width 43 height 23
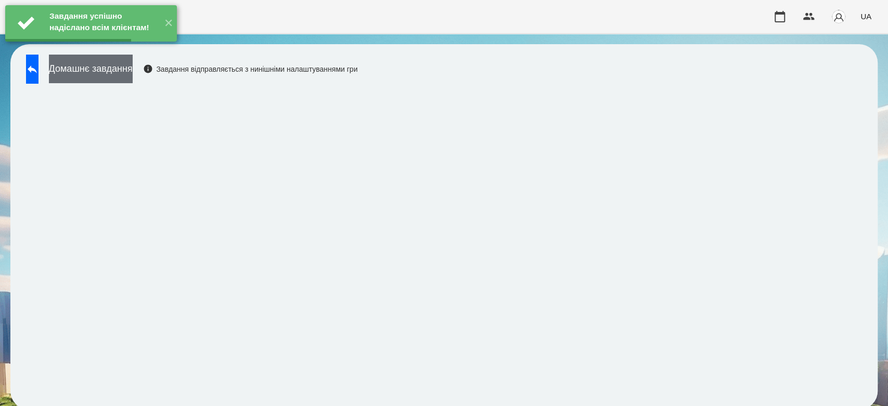
click at [133, 65] on button "Домашнє завдання" at bounding box center [91, 69] width 84 height 29
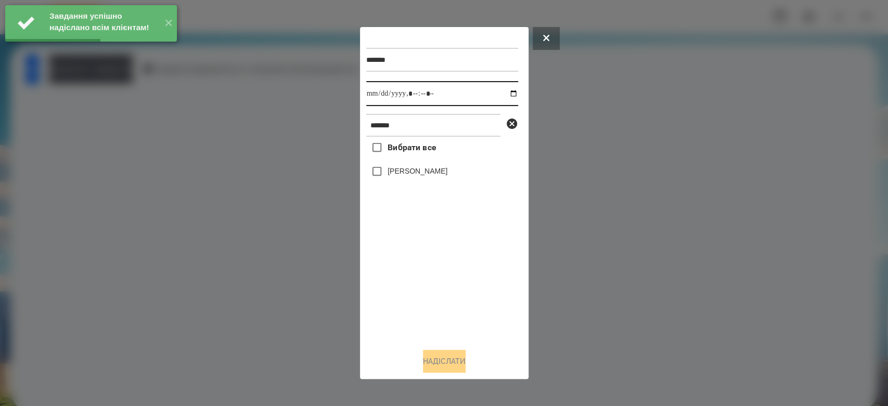
click at [509, 91] on input "datetime-local" at bounding box center [442, 93] width 152 height 25
type input "**********"
drag, startPoint x: 429, startPoint y: 305, endPoint x: 420, endPoint y: 253, distance: 52.8
click at [429, 305] on div "Вибрати все Криваль Ангеліна" at bounding box center [442, 238] width 152 height 203
click at [421, 171] on label "[PERSON_NAME]" at bounding box center [417, 171] width 60 height 10
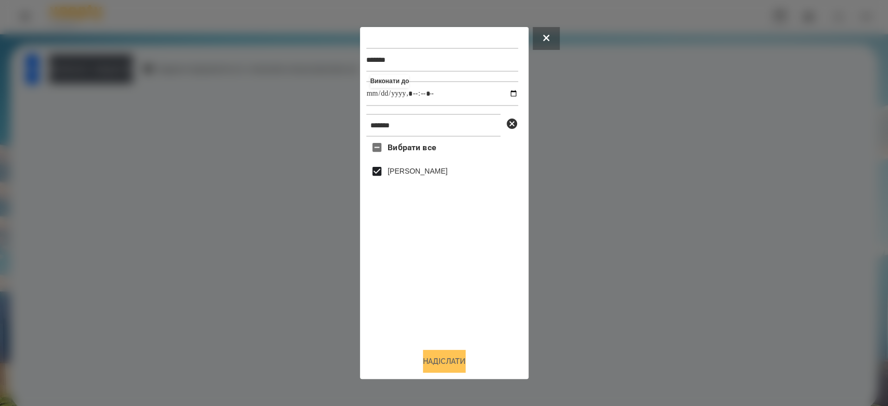
click at [450, 360] on button "Надіслати" at bounding box center [444, 361] width 43 height 23
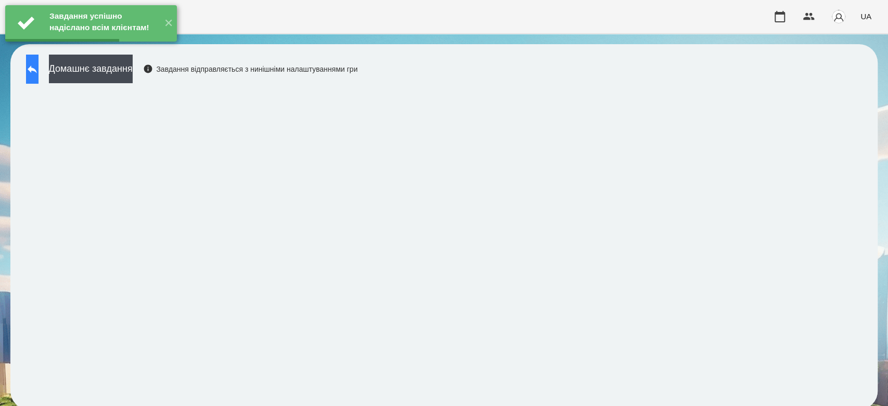
click at [38, 71] on button at bounding box center [32, 69] width 12 height 29
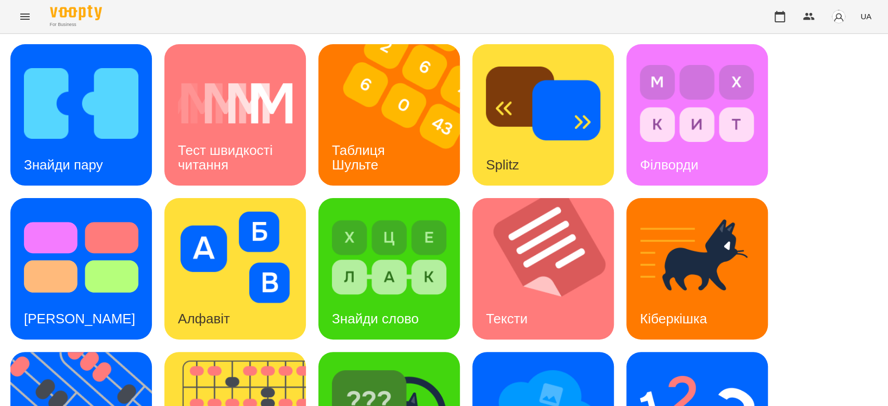
scroll to position [231, 0]
click at [700, 366] on img at bounding box center [697, 412] width 114 height 92
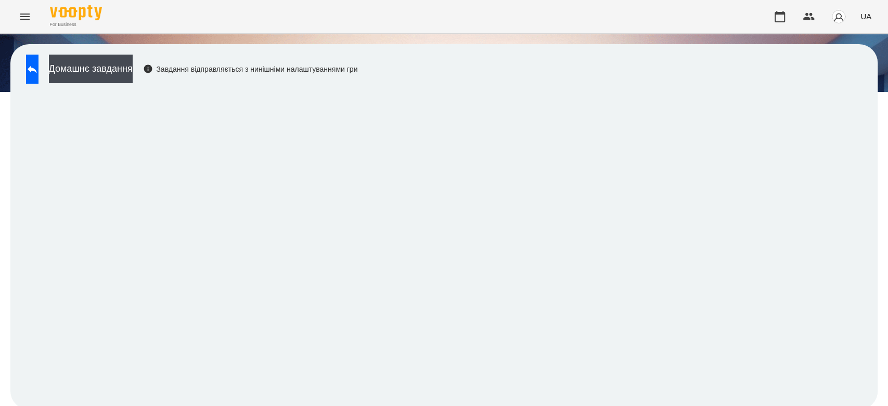
scroll to position [4, 0]
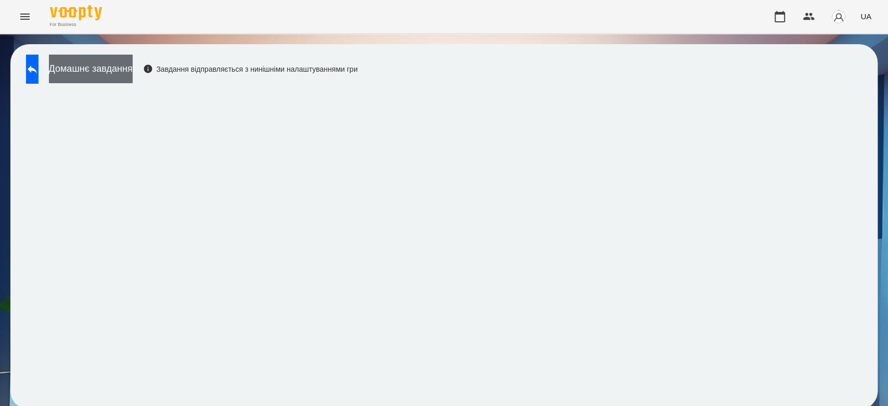
click at [128, 62] on button "Домашнє завдання" at bounding box center [91, 69] width 84 height 29
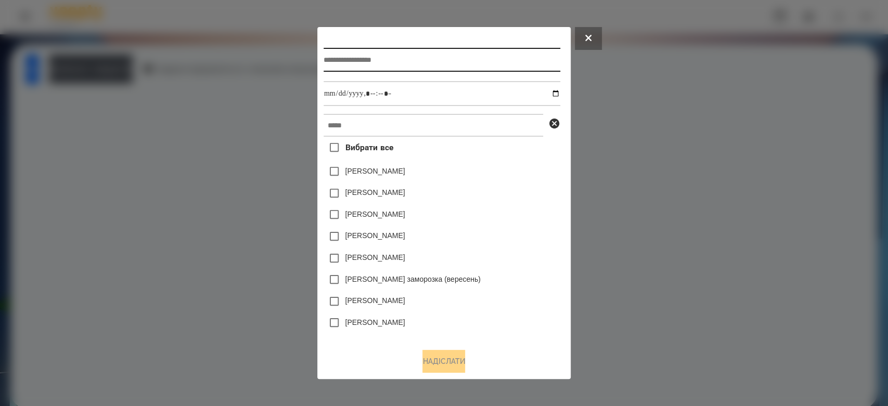
click at [345, 58] on input "text" at bounding box center [442, 60] width 237 height 24
type input "**********"
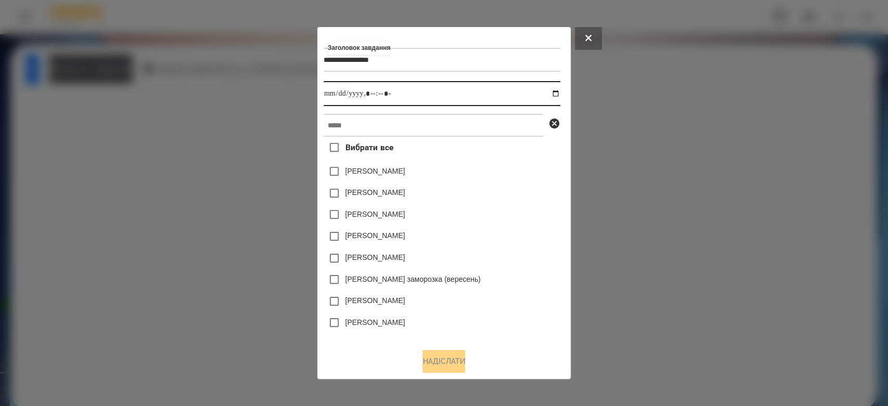
click at [556, 96] on input "datetime-local" at bounding box center [442, 93] width 237 height 25
type input "**********"
click at [505, 190] on div "Емма Северен" at bounding box center [442, 194] width 237 height 22
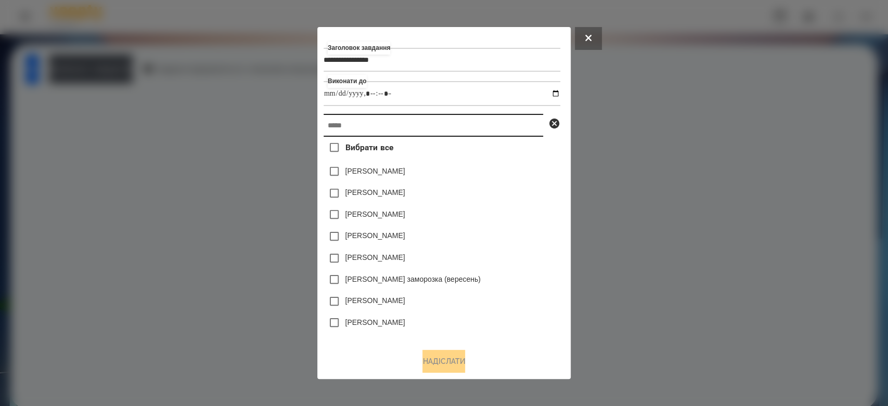
click at [489, 128] on input "text" at bounding box center [433, 125] width 219 height 23
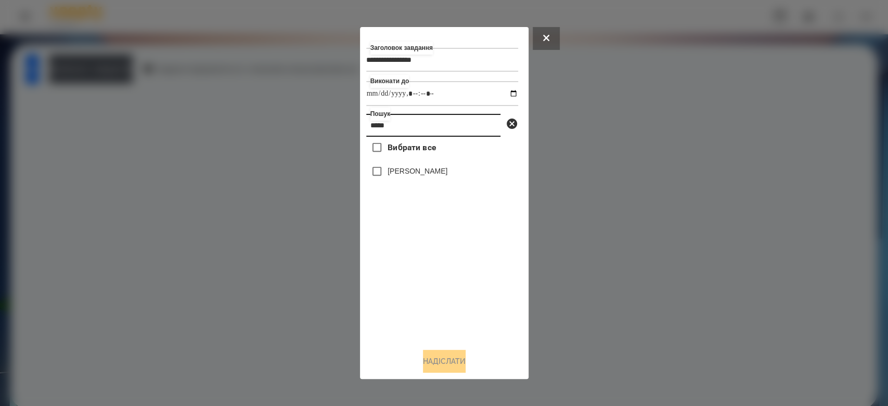
type input "*****"
click at [439, 176] on label "[PERSON_NAME]" at bounding box center [417, 171] width 60 height 10
click at [462, 364] on button "Надіслати" at bounding box center [444, 361] width 43 height 23
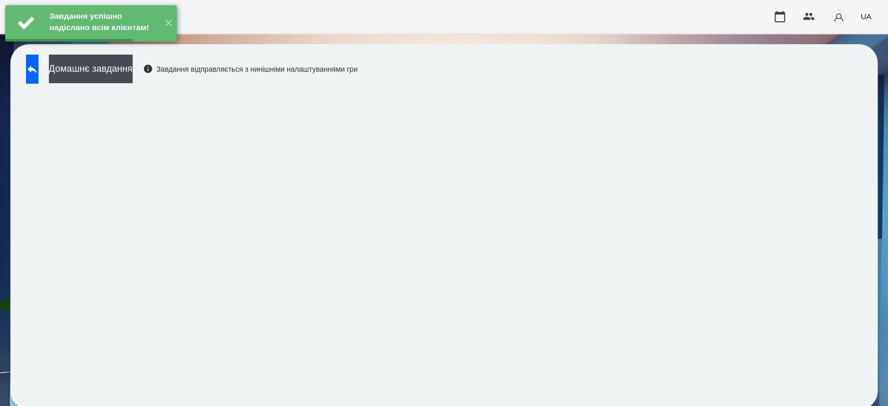
click at [124, 66] on button "Домашнє завдання" at bounding box center [91, 69] width 84 height 29
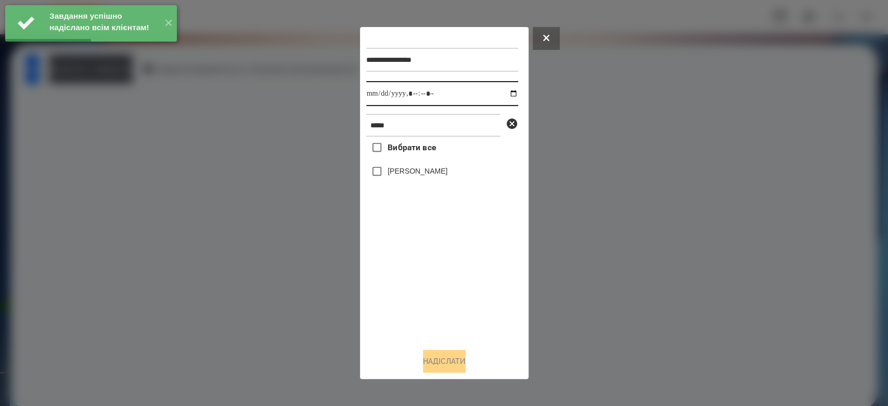
click at [502, 93] on input "datetime-local" at bounding box center [442, 93] width 152 height 25
type input "**********"
click at [466, 273] on div "Вибрати все Криваль Ангеліна" at bounding box center [442, 238] width 152 height 203
click at [437, 167] on label "[PERSON_NAME]" at bounding box center [417, 171] width 60 height 10
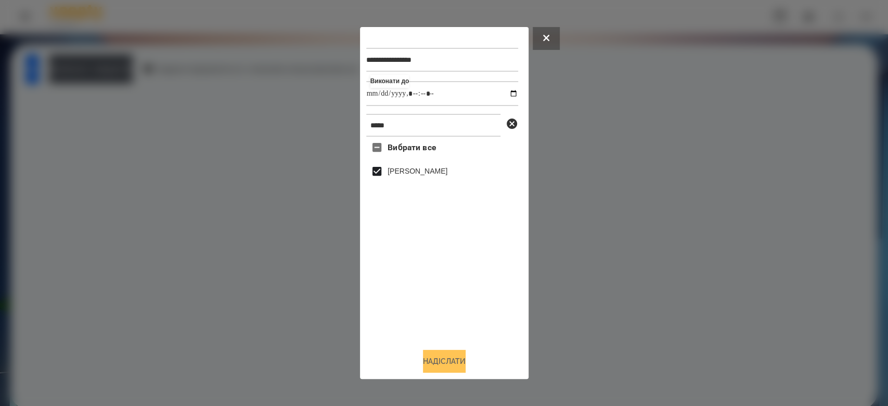
click at [462, 363] on button "Надіслати" at bounding box center [444, 361] width 43 height 23
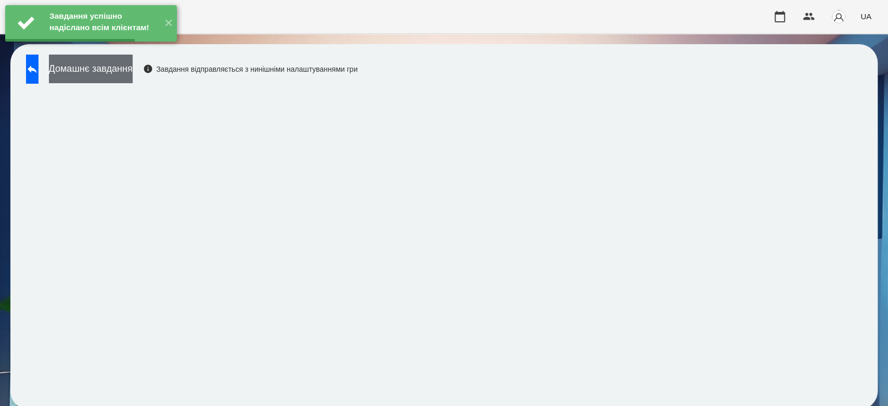
click at [133, 69] on button "Домашнє завдання" at bounding box center [91, 69] width 84 height 29
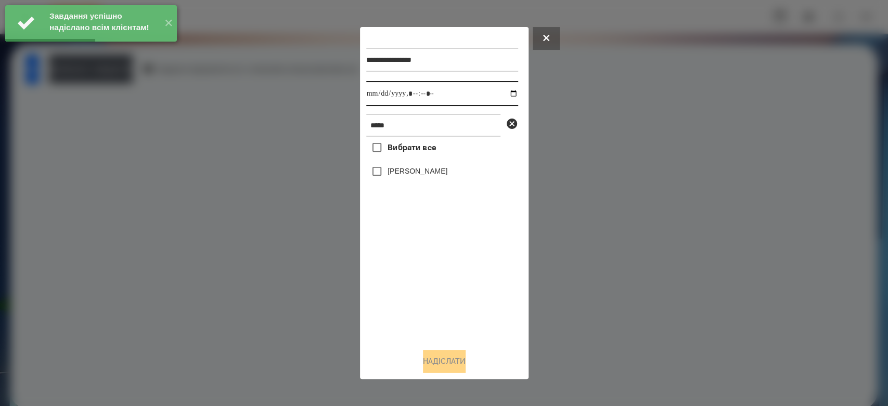
click at [506, 95] on input "datetime-local" at bounding box center [442, 93] width 152 height 25
type input "**********"
drag, startPoint x: 488, startPoint y: 311, endPoint x: 450, endPoint y: 213, distance: 105.2
click at [488, 312] on div "Вибрати все Криваль Ангеліна" at bounding box center [442, 238] width 152 height 203
click at [436, 182] on div "[PERSON_NAME]" at bounding box center [442, 172] width 152 height 22
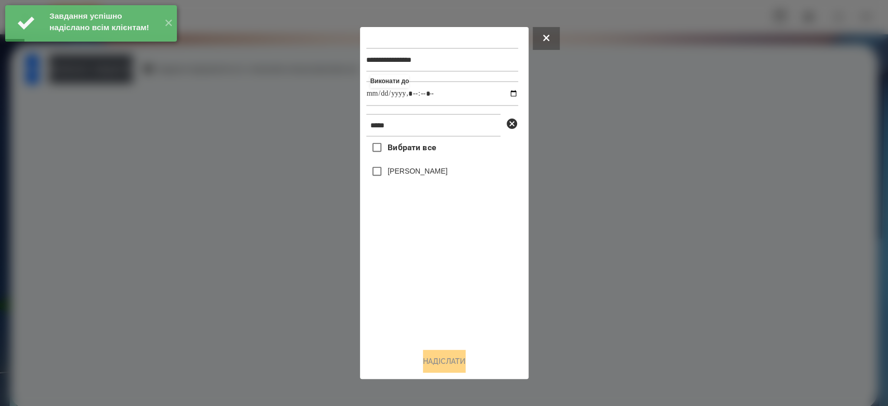
click at [437, 171] on label "[PERSON_NAME]" at bounding box center [417, 171] width 60 height 10
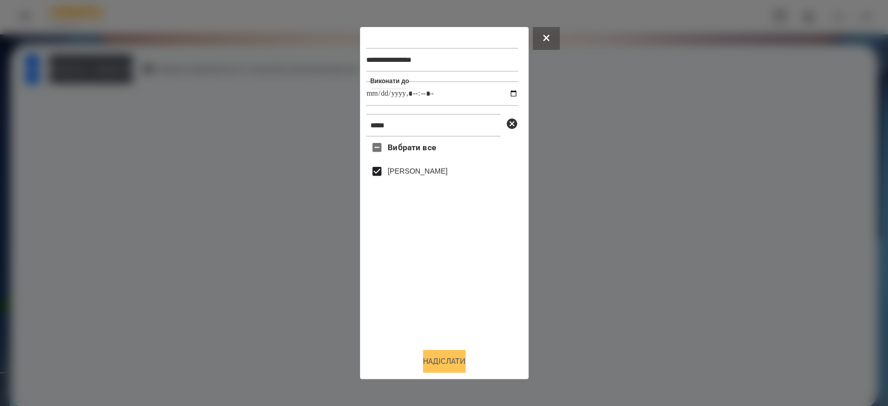
click at [448, 360] on button "Надіслати" at bounding box center [444, 361] width 43 height 23
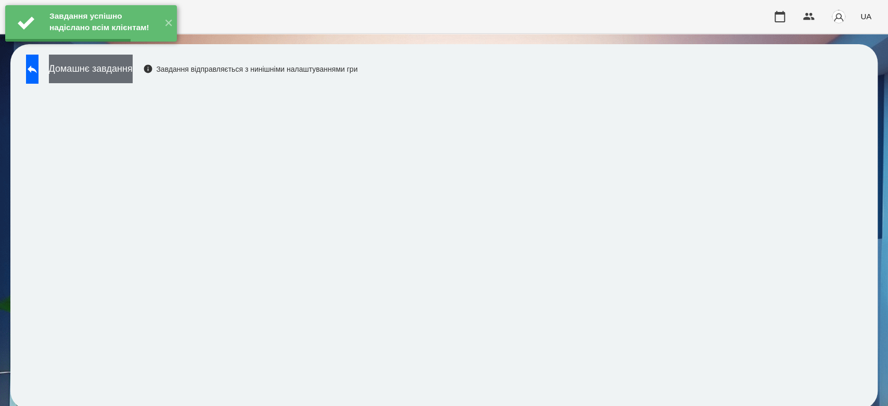
click at [133, 71] on button "Домашнє завдання" at bounding box center [91, 69] width 84 height 29
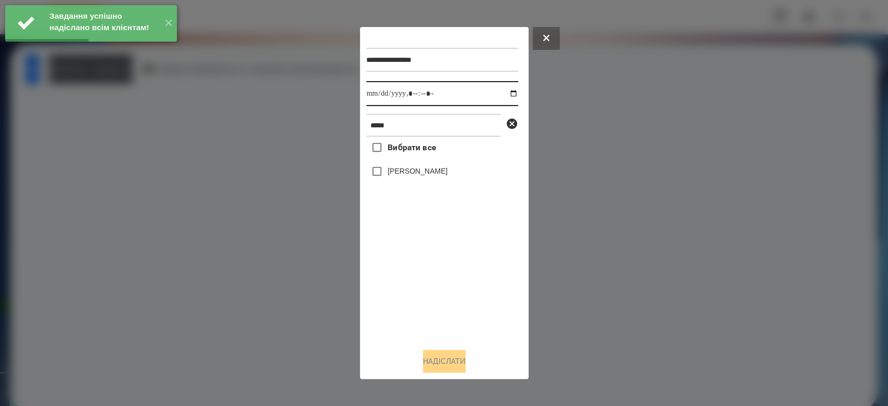
click at [502, 91] on input "datetime-local" at bounding box center [442, 93] width 152 height 25
type input "**********"
click at [439, 279] on div "Вибрати все Криваль Ангеліна" at bounding box center [442, 238] width 152 height 203
click at [426, 170] on label "[PERSON_NAME]" at bounding box center [417, 171] width 60 height 10
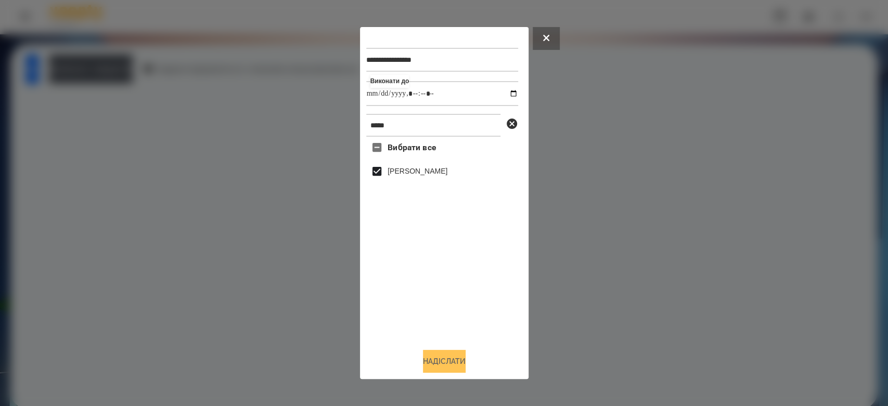
click at [441, 369] on button "Надіслати" at bounding box center [444, 361] width 43 height 23
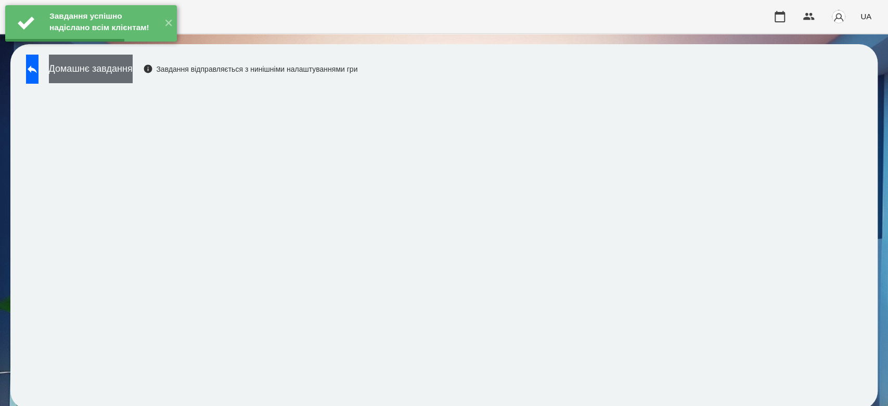
click at [133, 74] on button "Домашнє завдання" at bounding box center [91, 69] width 84 height 29
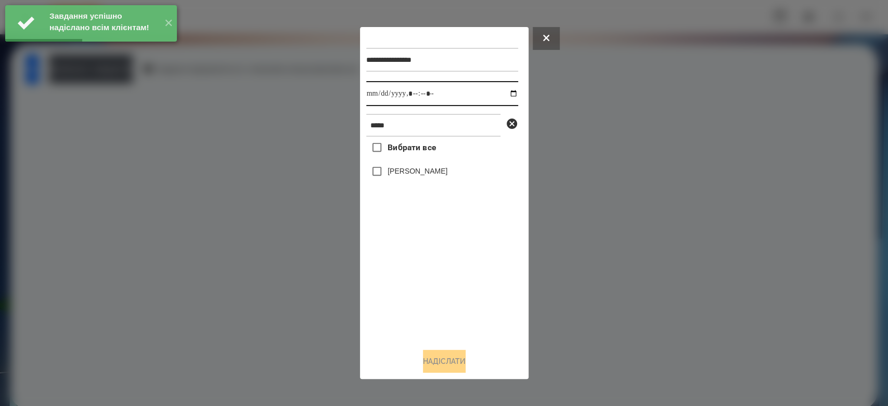
click at [504, 92] on input "datetime-local" at bounding box center [442, 93] width 152 height 25
type input "**********"
click at [458, 299] on div "Вибрати все Криваль Ангеліна" at bounding box center [442, 238] width 152 height 203
click at [411, 171] on label "[PERSON_NAME]" at bounding box center [417, 171] width 60 height 10
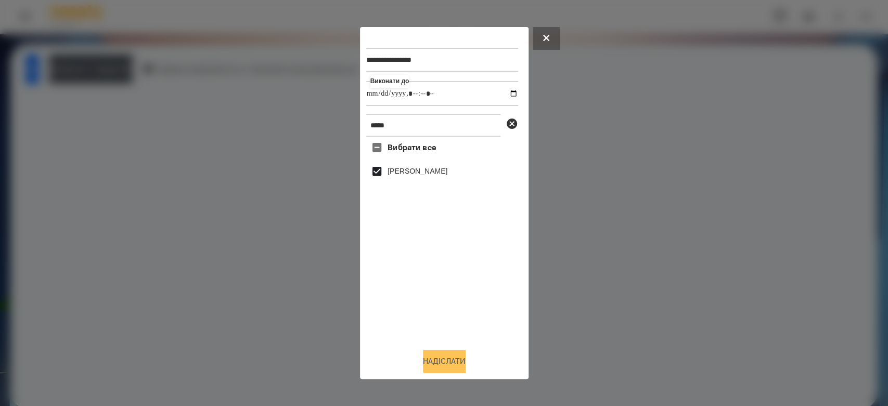
click at [462, 361] on button "Надіслати" at bounding box center [444, 361] width 43 height 23
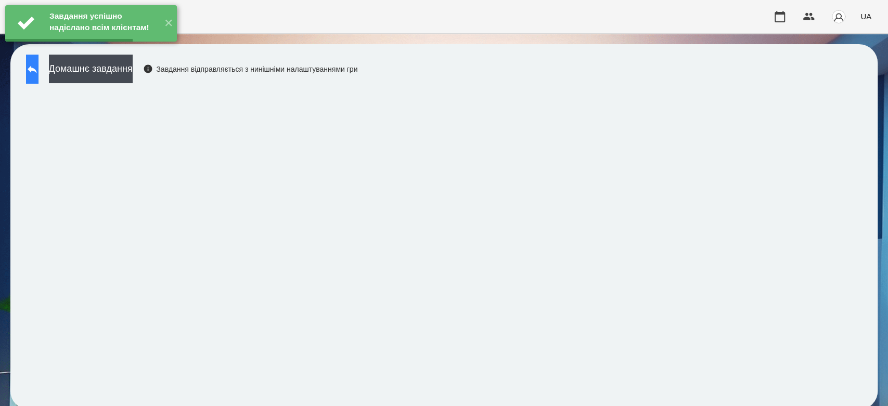
click at [38, 66] on button at bounding box center [32, 69] width 12 height 29
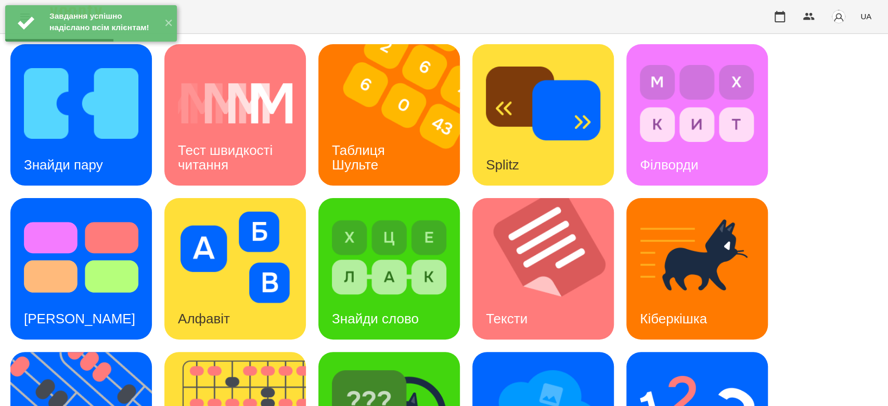
scroll to position [251, 0]
click at [406, 366] on img at bounding box center [389, 412] width 114 height 92
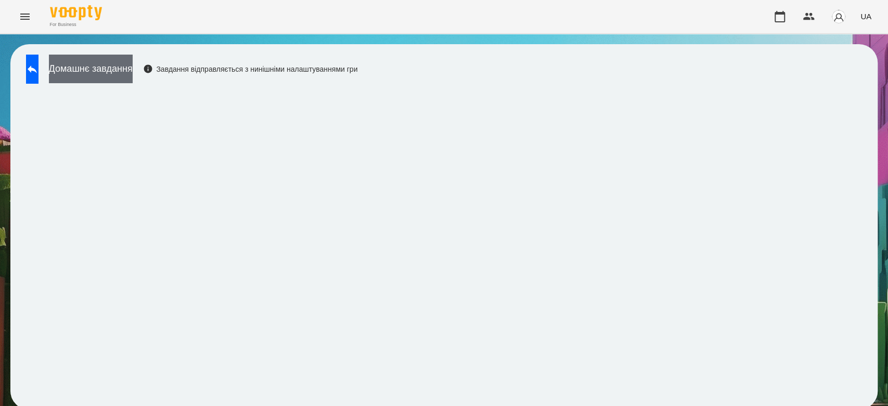
click at [133, 74] on button "Домашнє завдання" at bounding box center [91, 69] width 84 height 29
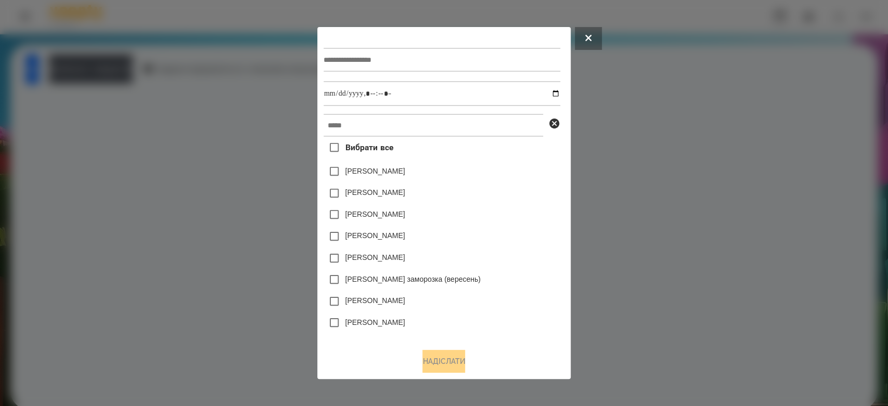
click at [875, 197] on div at bounding box center [444, 203] width 888 height 406
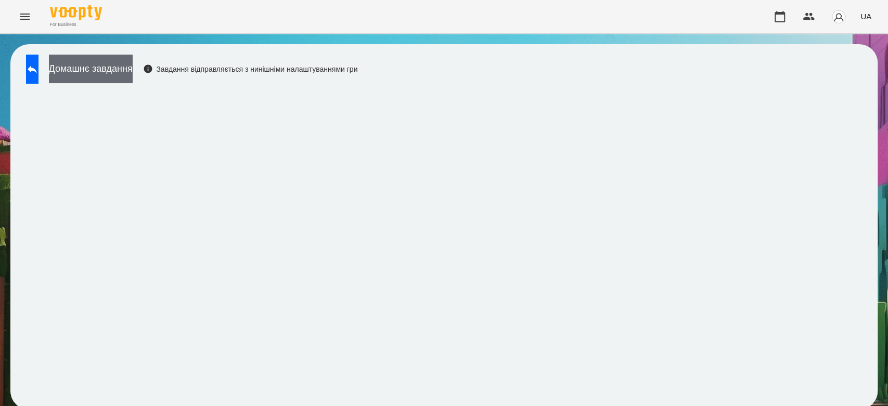
click at [133, 66] on button "Домашнє завдання" at bounding box center [91, 69] width 84 height 29
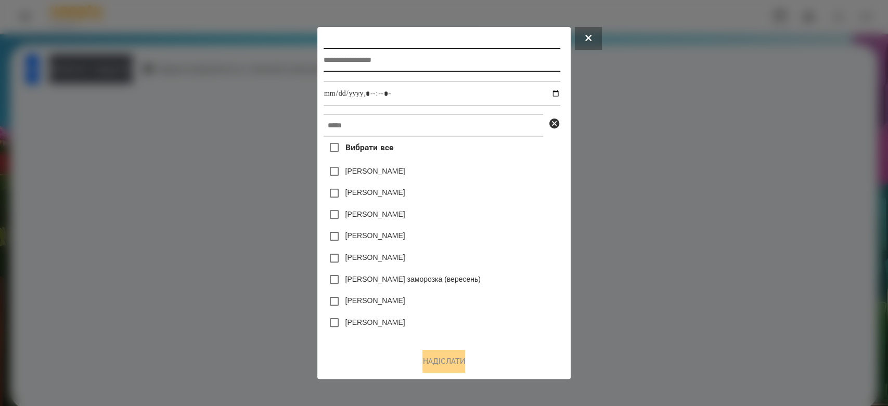
click at [347, 63] on input "text" at bounding box center [442, 60] width 237 height 24
type input "*****"
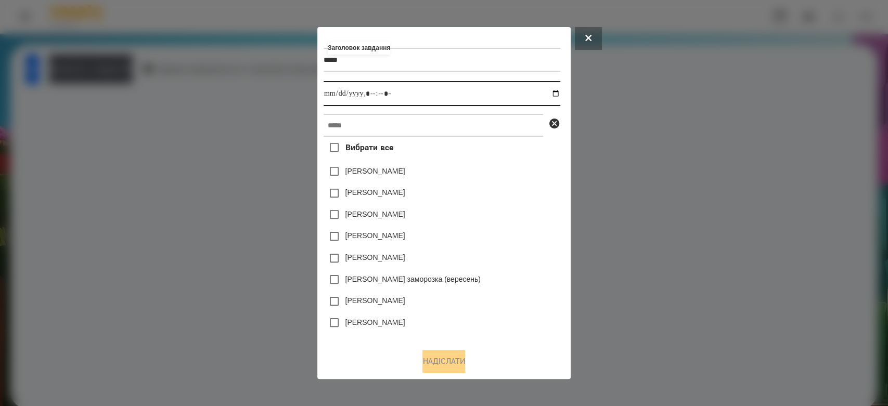
click at [558, 89] on input "datetime-local" at bounding box center [442, 93] width 237 height 25
type input "**********"
drag, startPoint x: 501, startPoint y: 178, endPoint x: 492, endPoint y: 119, distance: 60.0
click at [501, 173] on div "Яна Щербакова" at bounding box center [442, 172] width 237 height 22
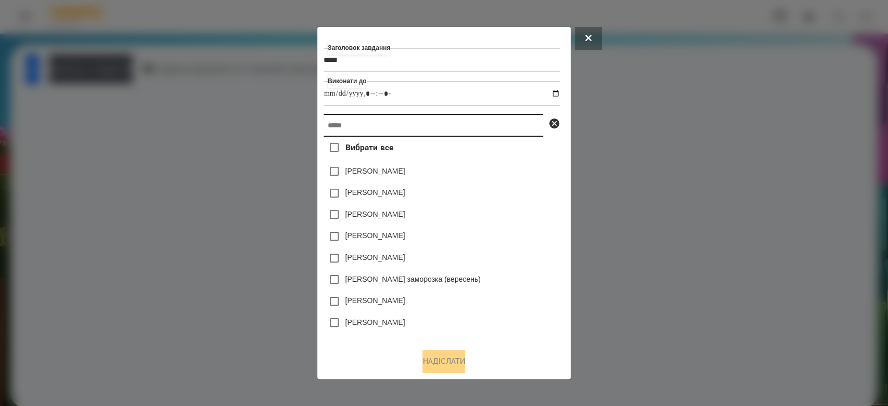
click at [492, 119] on input "text" at bounding box center [433, 125] width 219 height 23
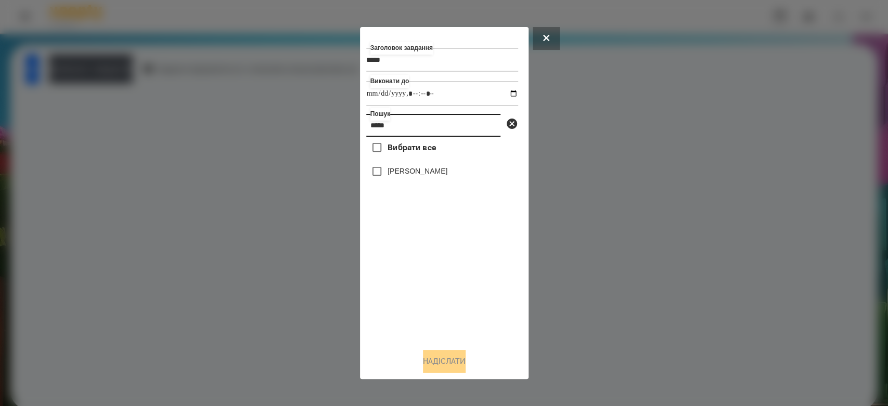
type input "*****"
click at [429, 368] on button "Надіслати" at bounding box center [444, 361] width 43 height 23
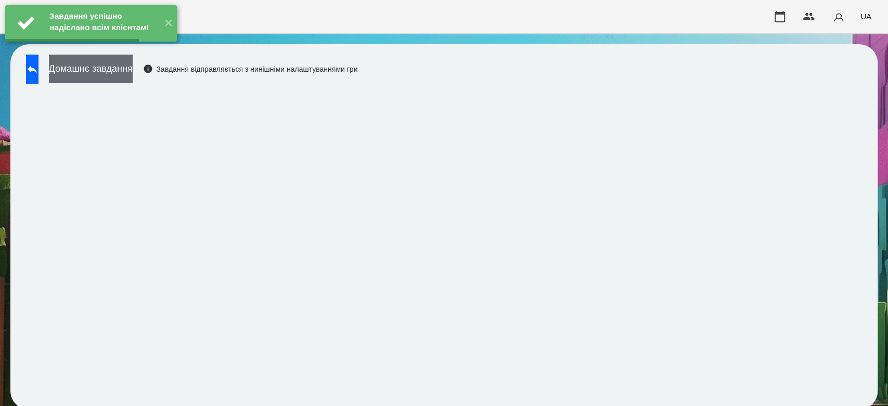
click at [133, 75] on button "Домашнє завдання" at bounding box center [91, 69] width 84 height 29
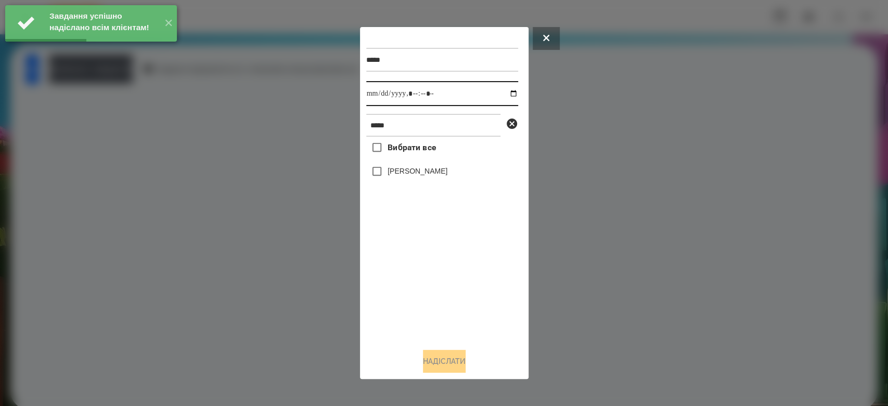
click at [507, 96] on input "datetime-local" at bounding box center [442, 93] width 152 height 25
type input "**********"
click at [462, 321] on div "Вибрати все Криваль Ангеліна" at bounding box center [442, 238] width 152 height 203
click at [422, 166] on div "[PERSON_NAME]" at bounding box center [442, 172] width 152 height 22
click at [435, 176] on label "[PERSON_NAME]" at bounding box center [417, 171] width 60 height 10
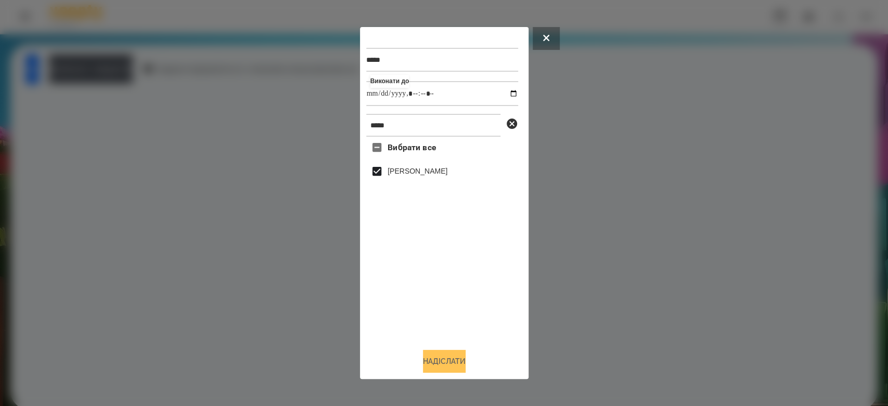
click at [462, 365] on button "Надіслати" at bounding box center [444, 361] width 43 height 23
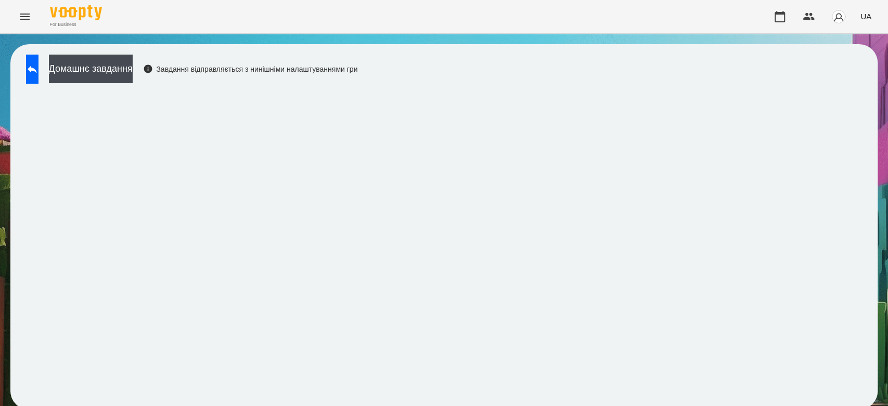
click at [18, 21] on button "Menu" at bounding box center [24, 16] width 25 height 25
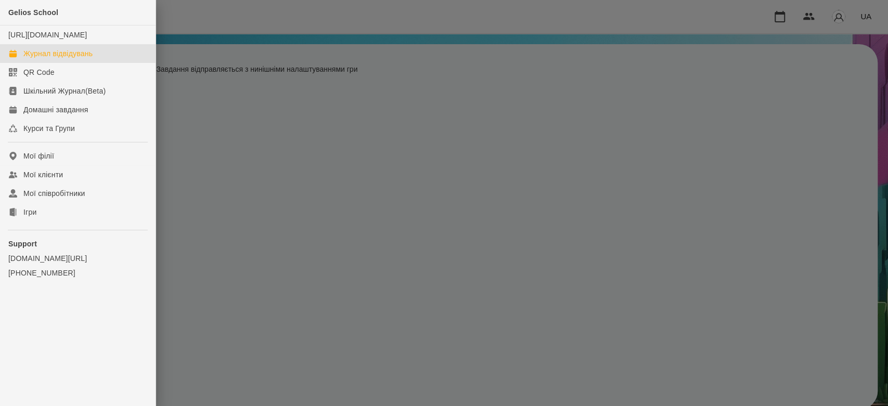
click at [44, 59] on div "Журнал відвідувань" at bounding box center [57, 53] width 69 height 10
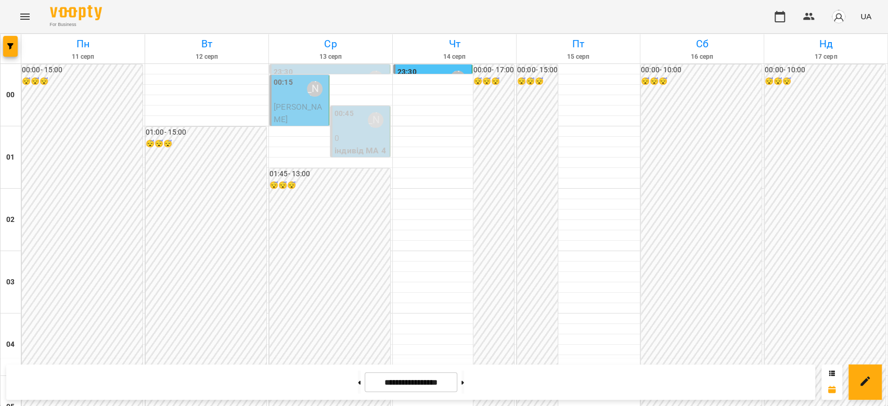
scroll to position [924, 0]
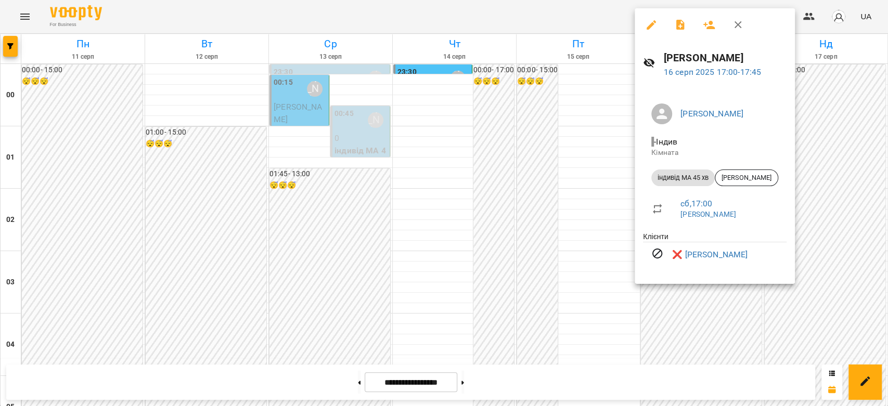
click at [566, 193] on div at bounding box center [444, 203] width 888 height 406
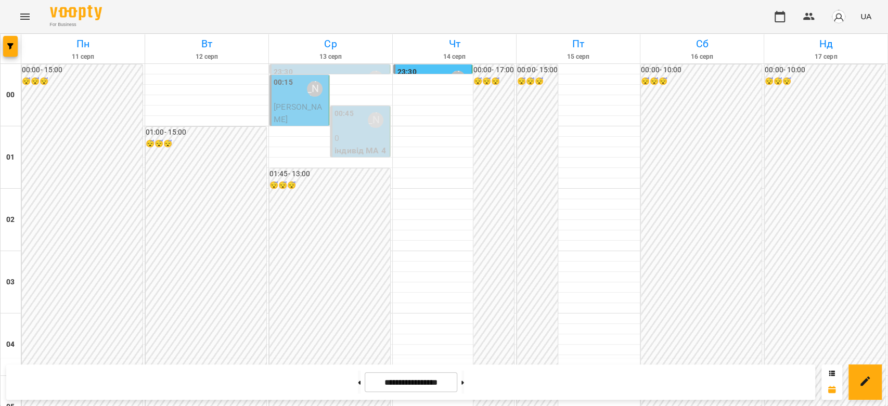
scroll to position [1203, 0]
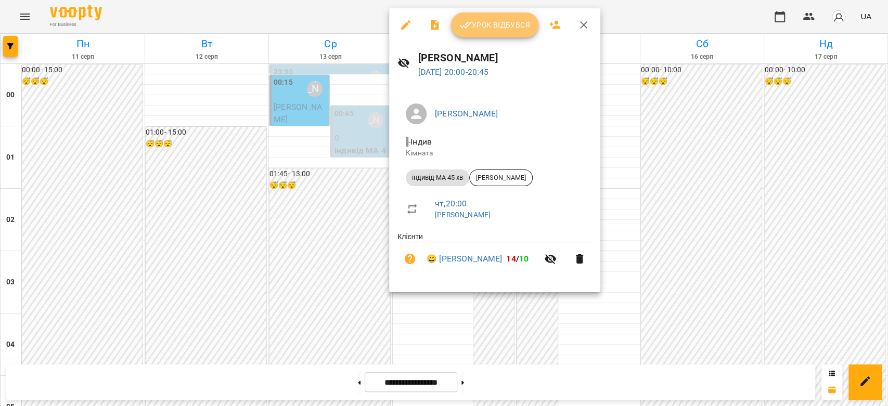
click at [481, 31] on button "Урок відбувся" at bounding box center [494, 24] width 87 height 25
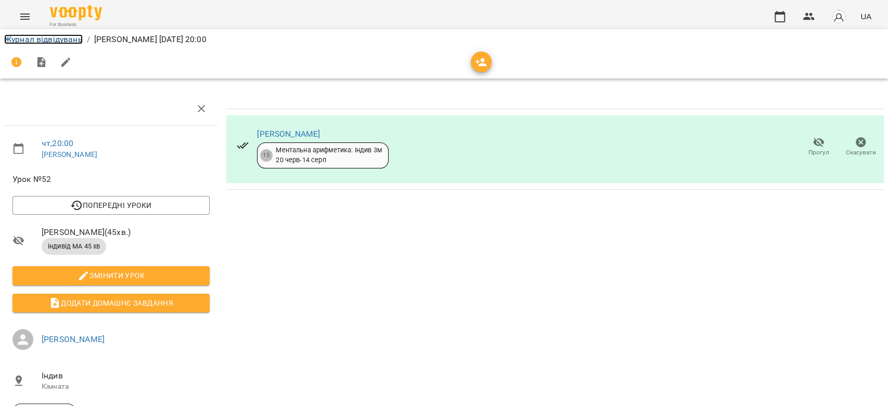
drag, startPoint x: 66, startPoint y: 34, endPoint x: 71, endPoint y: 36, distance: 5.9
click at [66, 34] on link "Журнал відвідувань" at bounding box center [43, 39] width 79 height 10
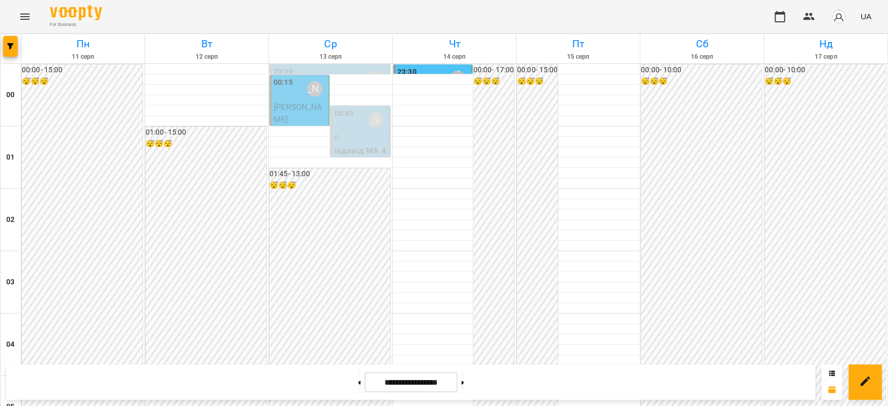
scroll to position [1203, 0]
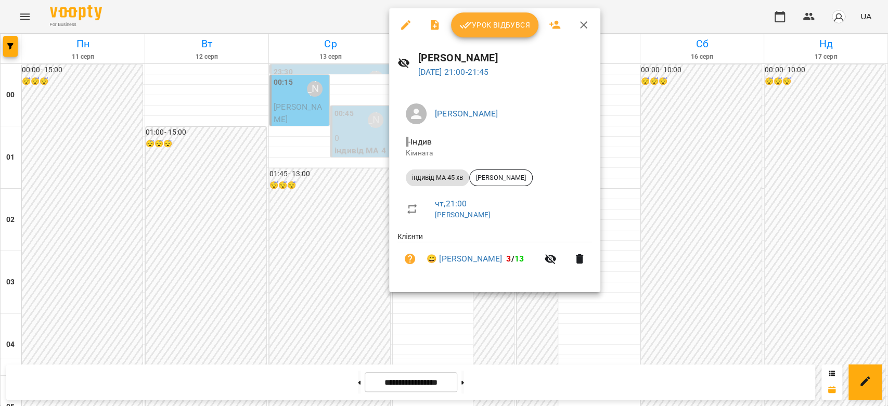
click at [483, 21] on span "Урок відбувся" at bounding box center [494, 25] width 71 height 12
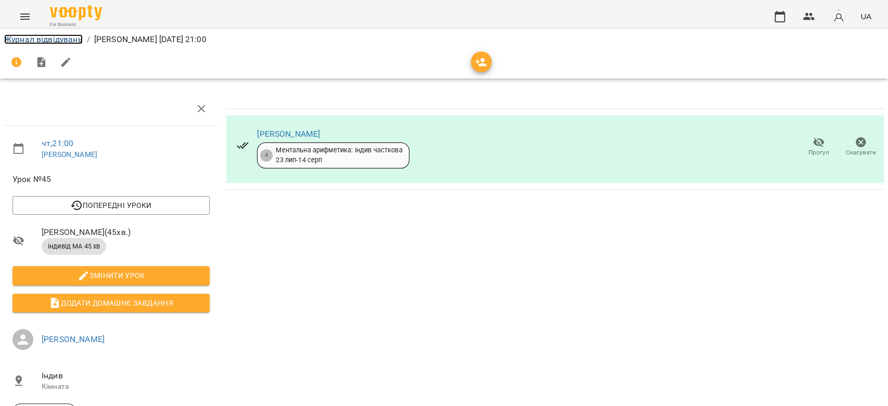
click at [57, 41] on link "Журнал відвідувань" at bounding box center [43, 39] width 79 height 10
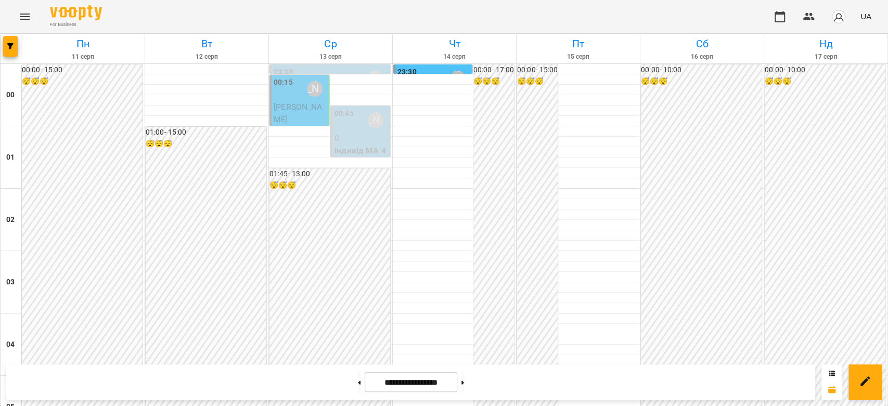
scroll to position [451, 0]
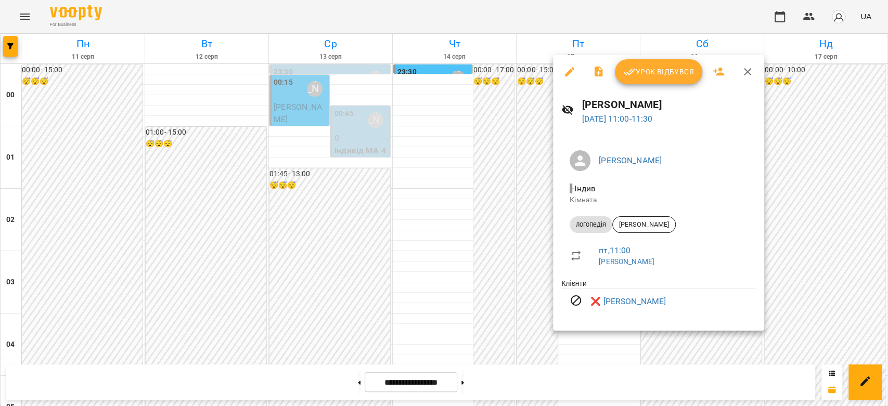
click at [470, 257] on div at bounding box center [444, 203] width 888 height 406
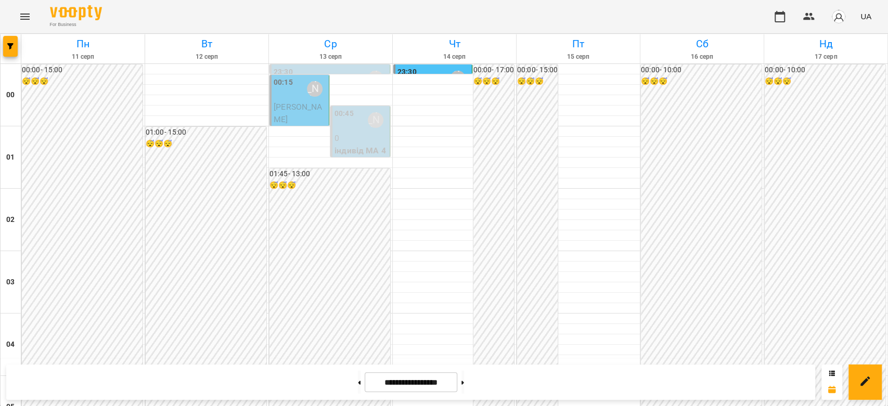
scroll to position [1203, 0]
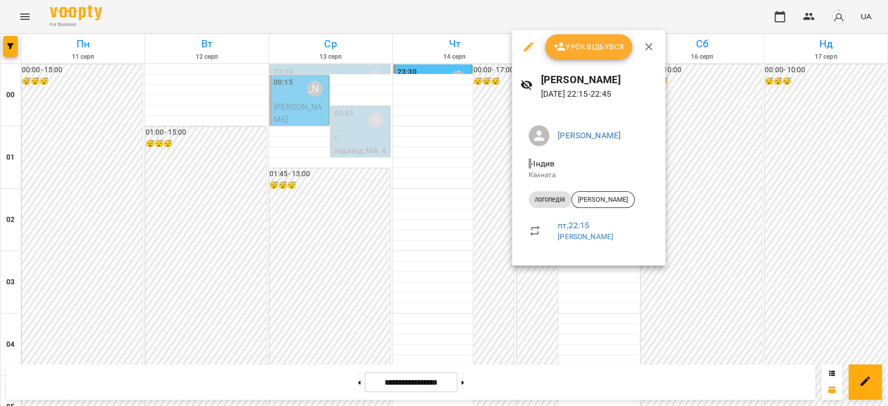
click at [455, 260] on div at bounding box center [444, 203] width 888 height 406
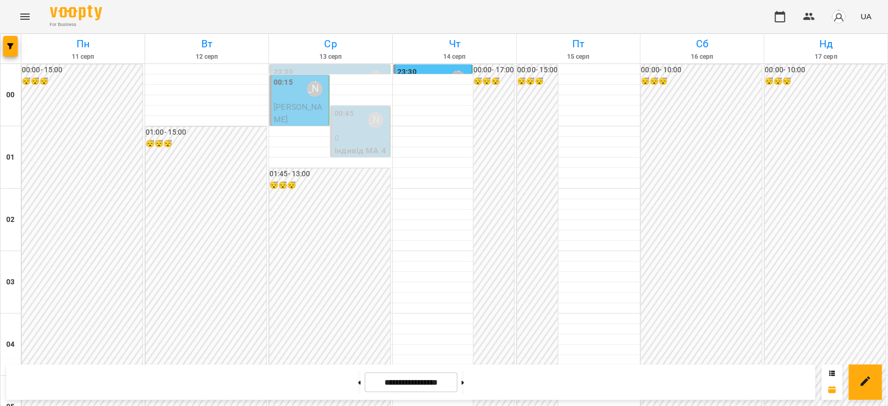
scroll to position [1087, 0]
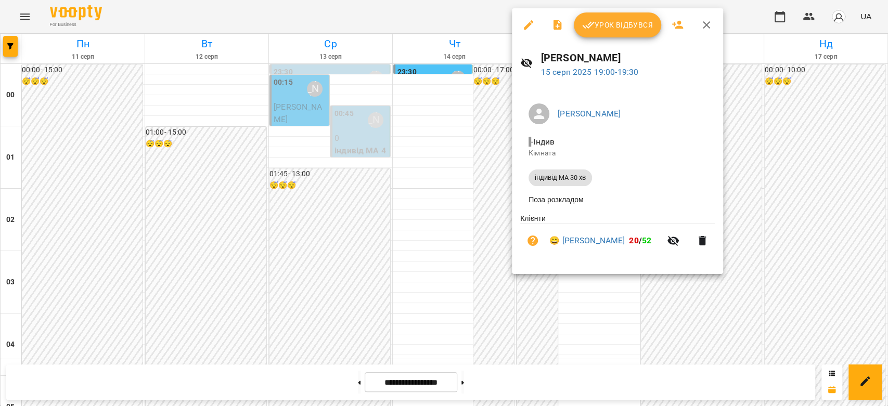
click at [483, 199] on div at bounding box center [444, 203] width 888 height 406
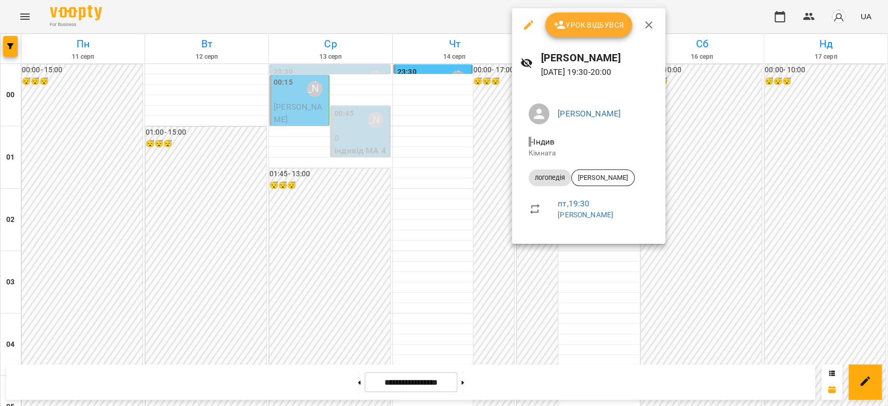
click at [466, 216] on div at bounding box center [444, 203] width 888 height 406
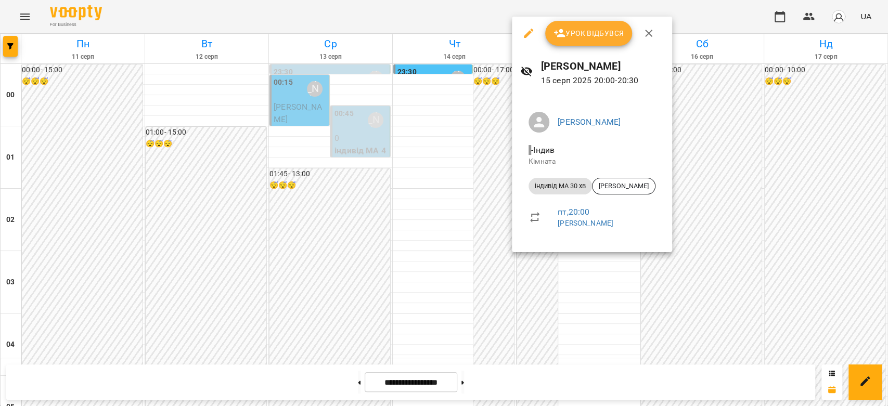
click at [470, 236] on div at bounding box center [444, 203] width 888 height 406
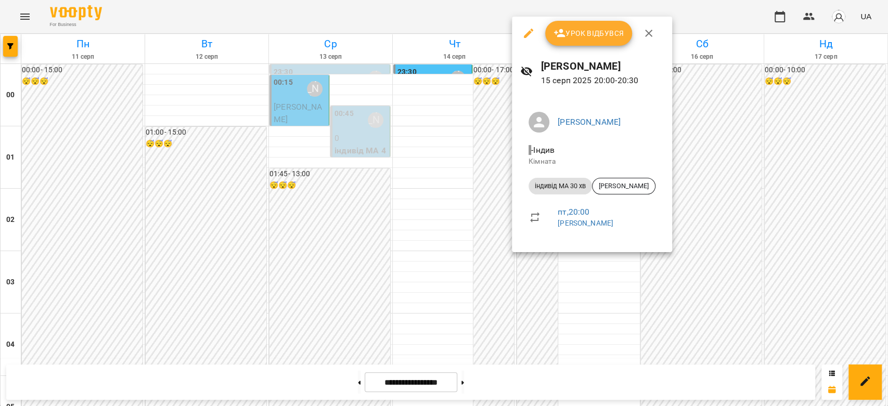
click at [483, 216] on div at bounding box center [444, 203] width 888 height 406
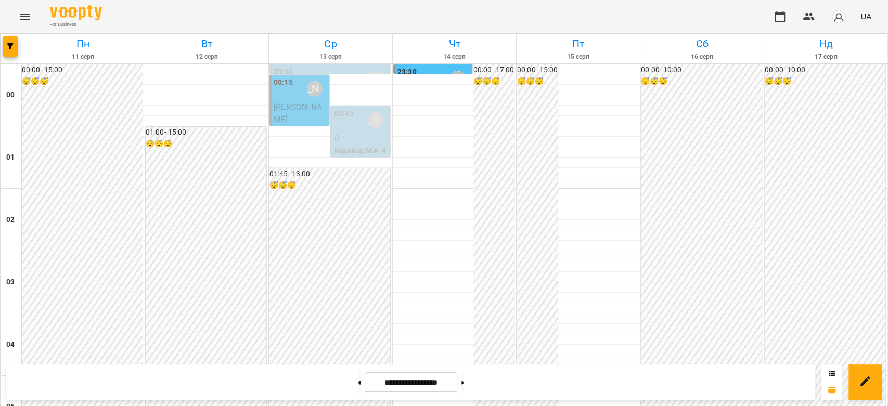
scroll to position [971, 0]
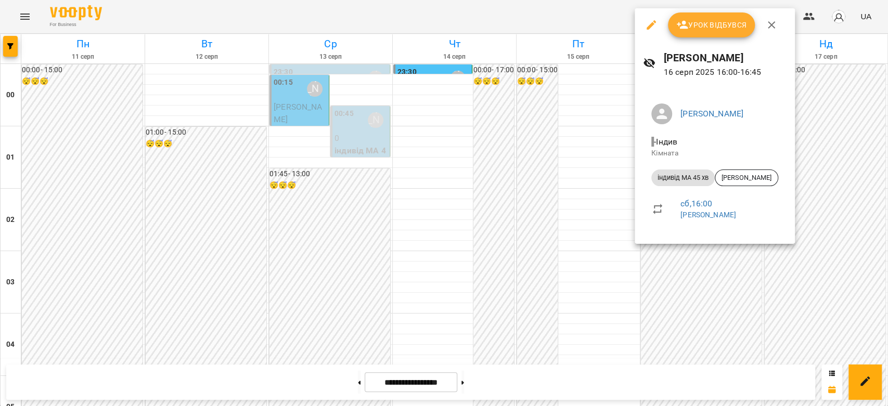
click at [537, 157] on div at bounding box center [444, 203] width 888 height 406
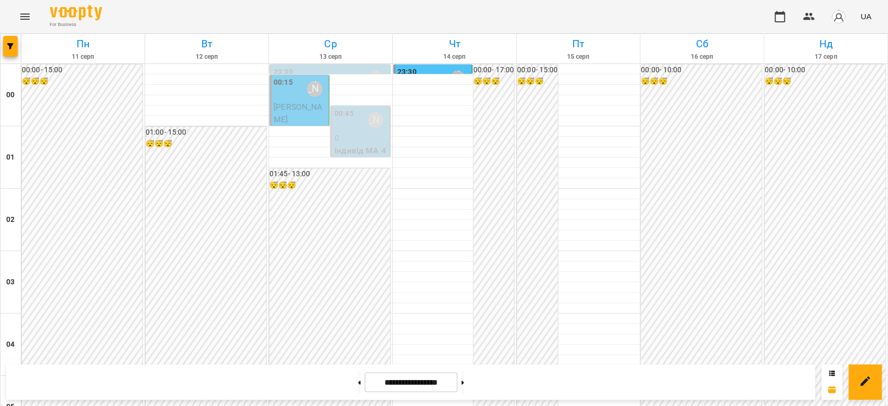
scroll to position [1203, 0]
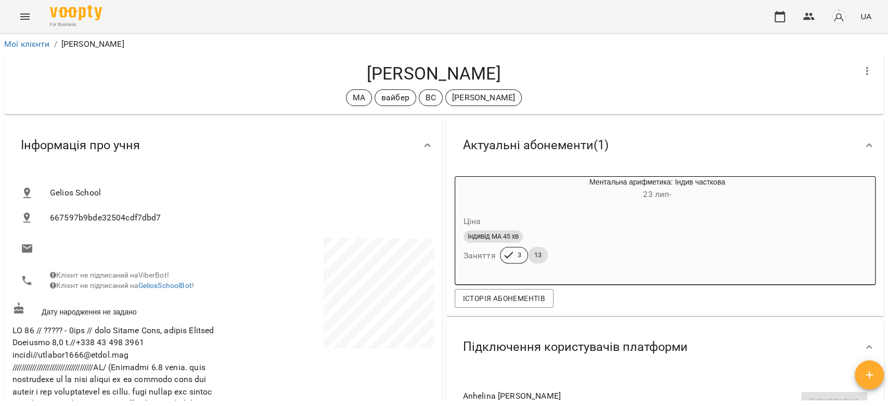
scroll to position [1560, 0]
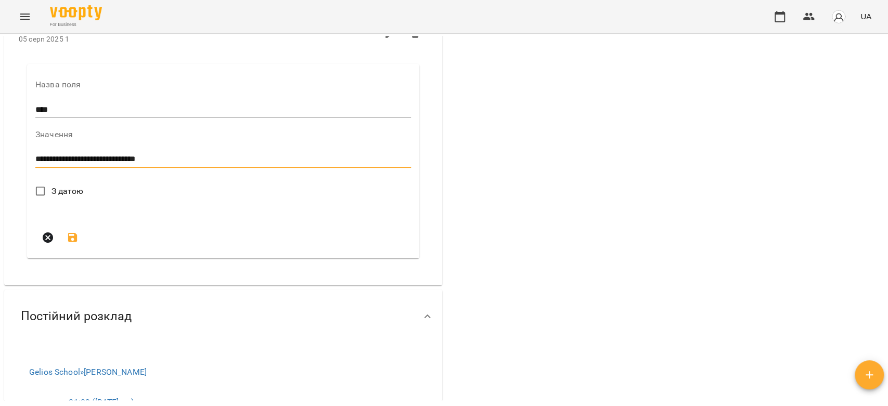
click at [195, 168] on div "**********" at bounding box center [223, 159] width 376 height 17
type textarea "**********"
click at [60, 198] on span "З датою" at bounding box center [67, 191] width 32 height 12
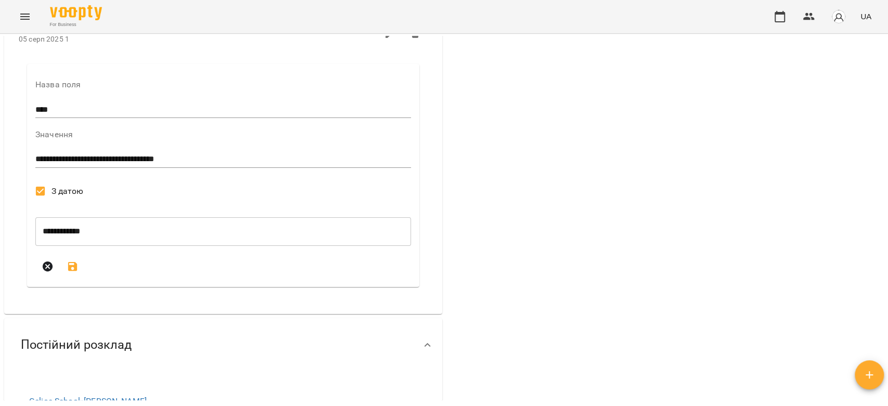
click at [70, 273] on icon "submit" at bounding box center [73, 267] width 12 height 12
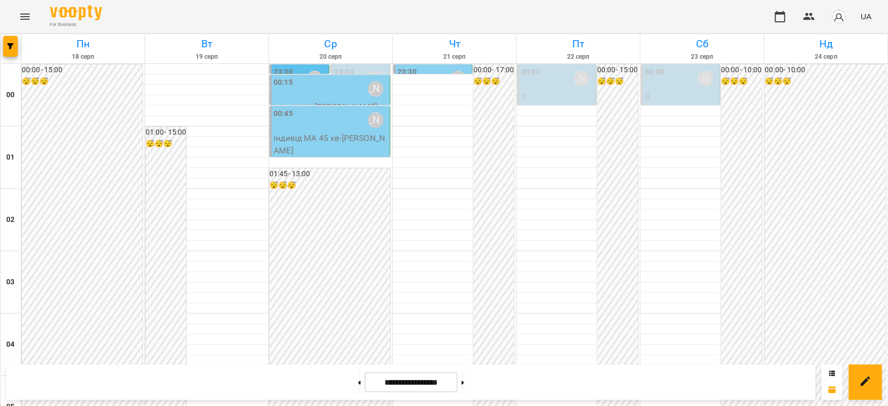
scroll to position [1087, 0]
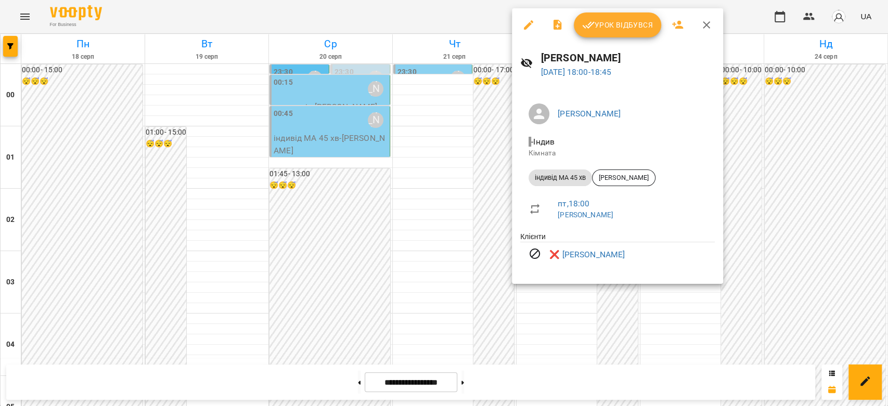
click at [415, 174] on div at bounding box center [444, 203] width 888 height 406
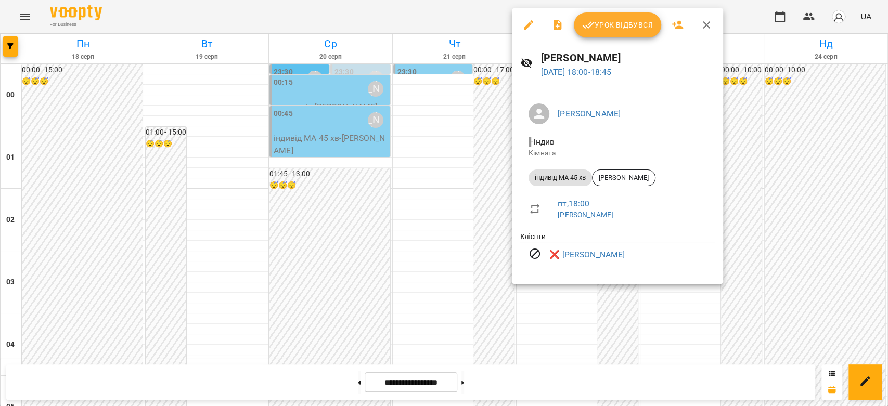
click at [464, 190] on div at bounding box center [444, 203] width 888 height 406
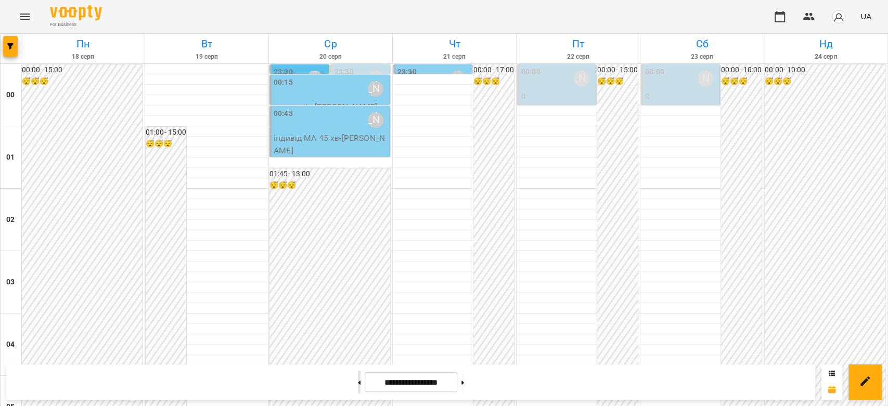
click at [358, 378] on button at bounding box center [359, 382] width 3 height 23
type input "**********"
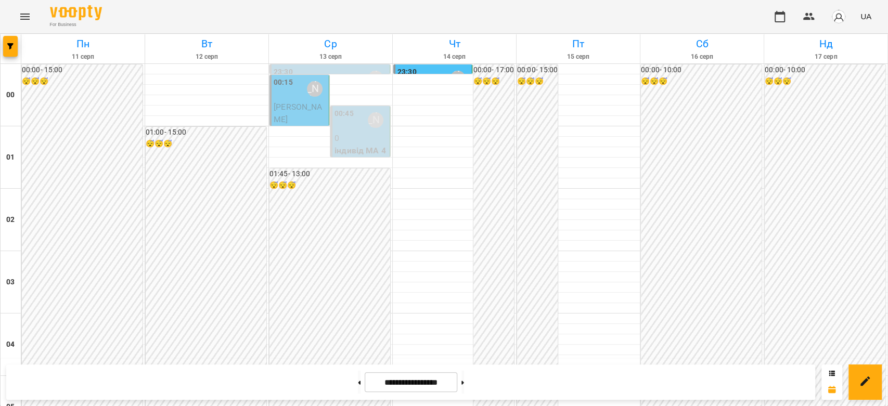
scroll to position [624, 0]
click at [286, 109] on span "[PERSON_NAME]" at bounding box center [298, 113] width 48 height 22
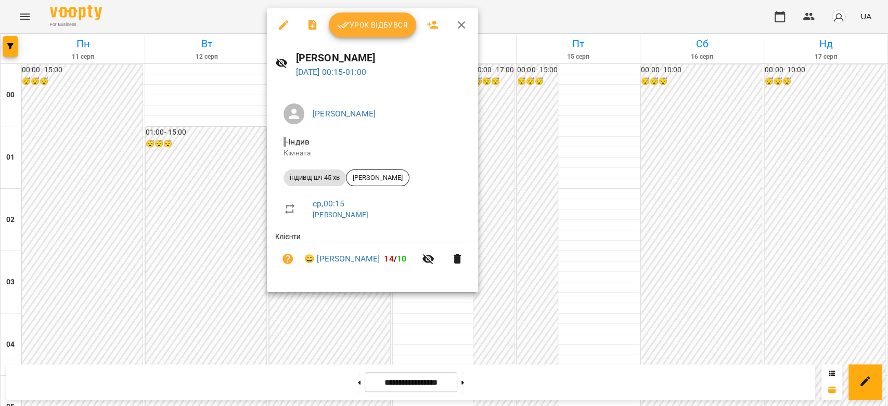
click at [360, 27] on span "Урок відбувся" at bounding box center [372, 25] width 71 height 12
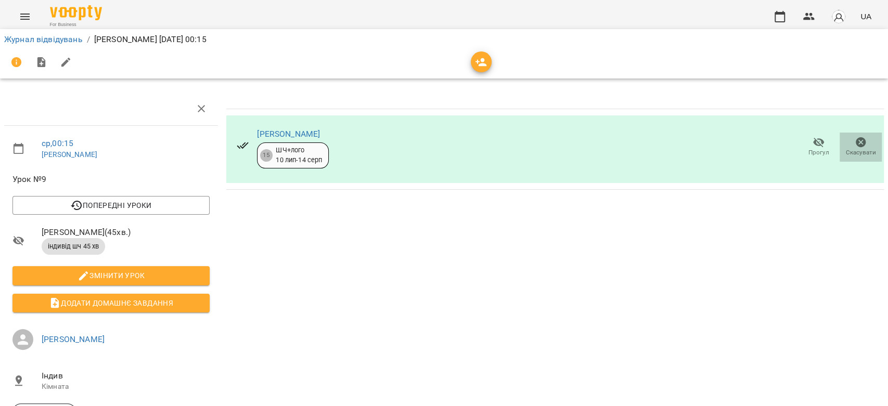
click at [855, 142] on icon "button" at bounding box center [861, 142] width 12 height 12
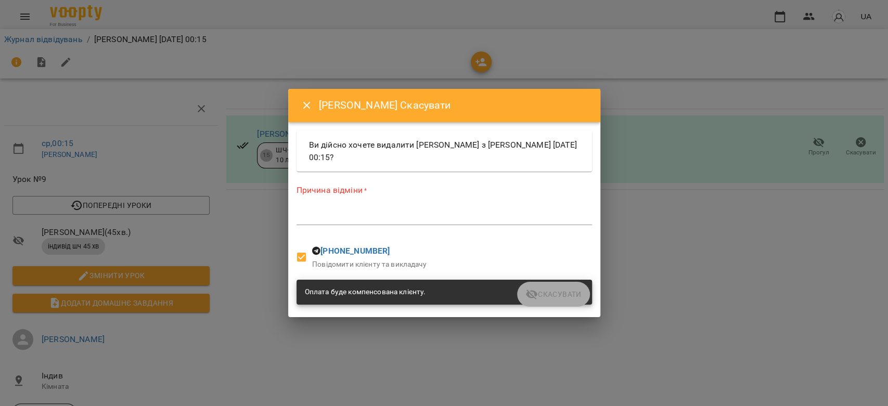
click at [439, 224] on div "*" at bounding box center [443, 217] width 295 height 17
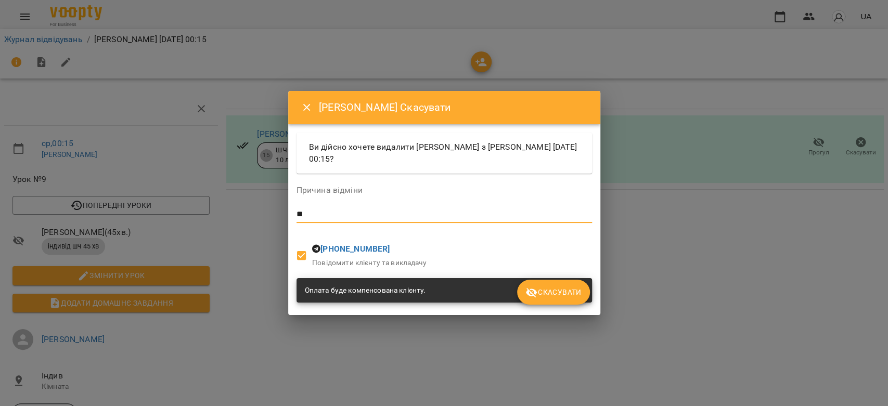
click at [570, 300] on button "Скасувати" at bounding box center [553, 292] width 72 height 25
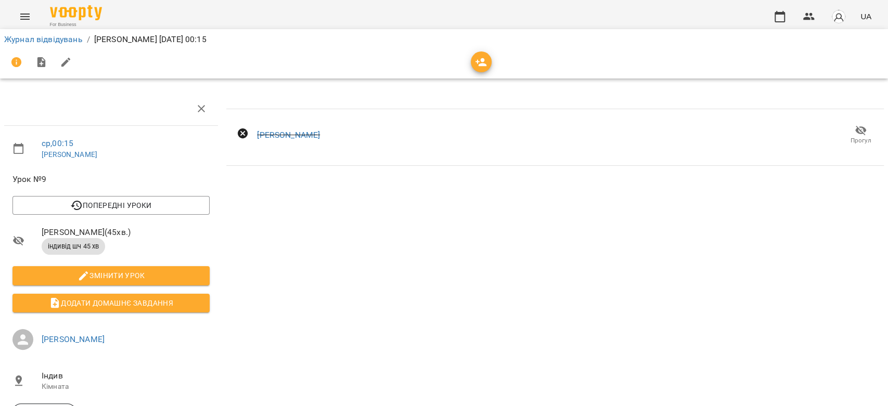
click at [42, 44] on li "Журнал відвідувань" at bounding box center [43, 39] width 79 height 12
click at [44, 38] on link "Журнал відвідувань" at bounding box center [43, 39] width 79 height 10
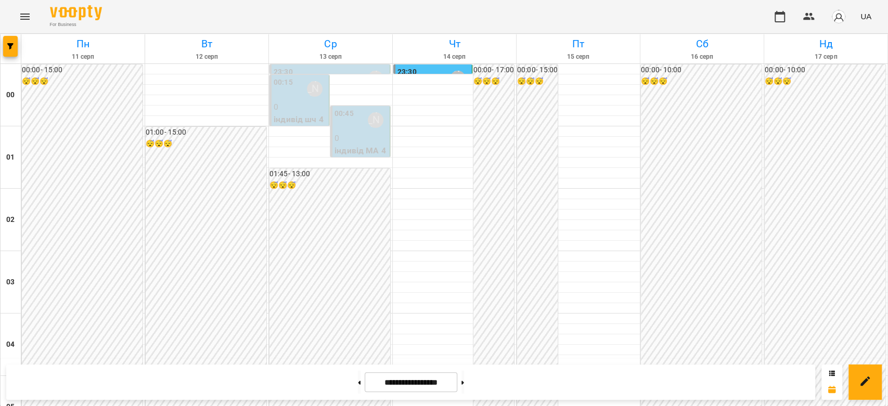
scroll to position [509, 0]
